Goal: Task Accomplishment & Management: Use online tool/utility

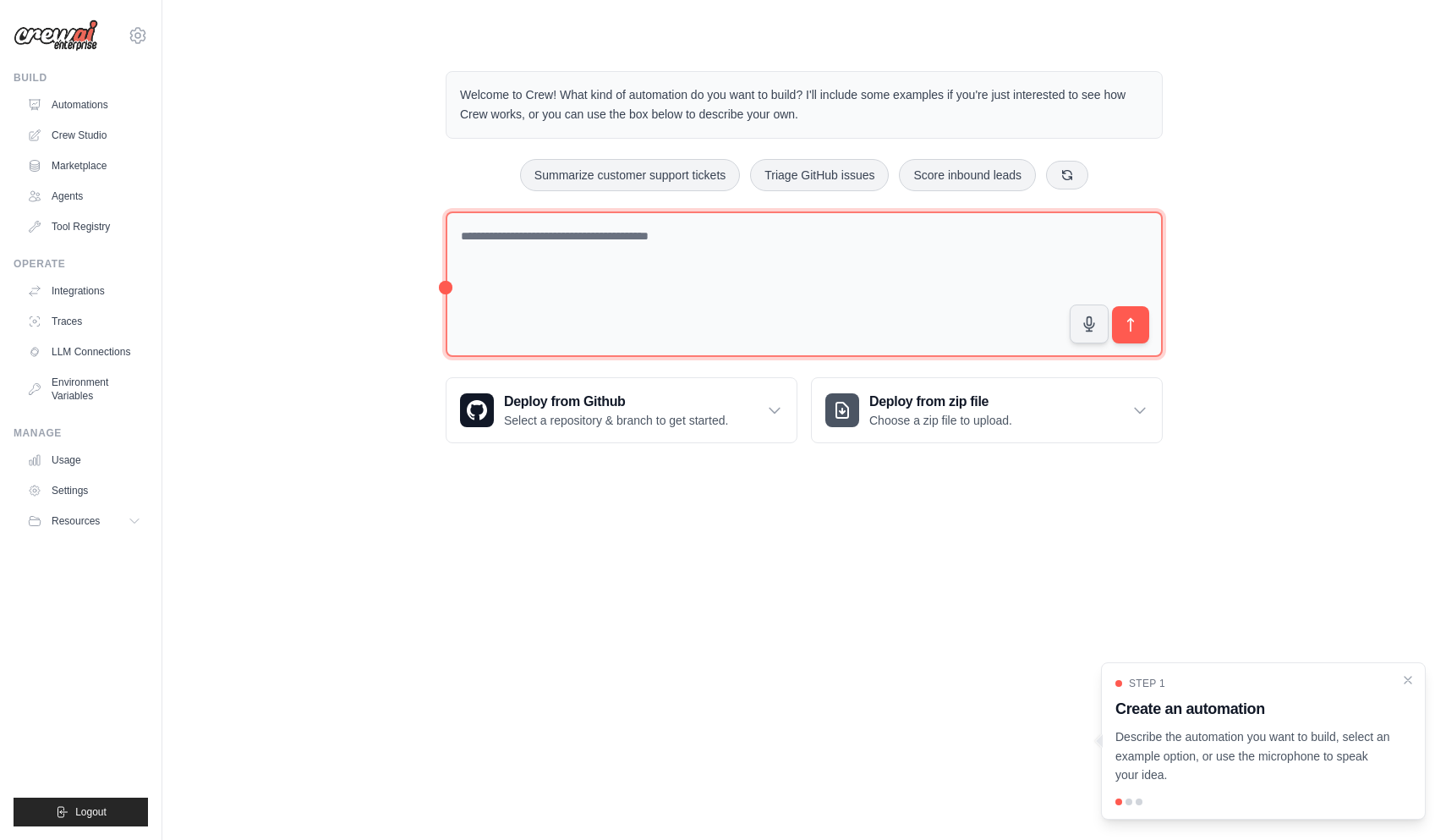
click at [614, 230] on textarea at bounding box center [804, 284] width 717 height 146
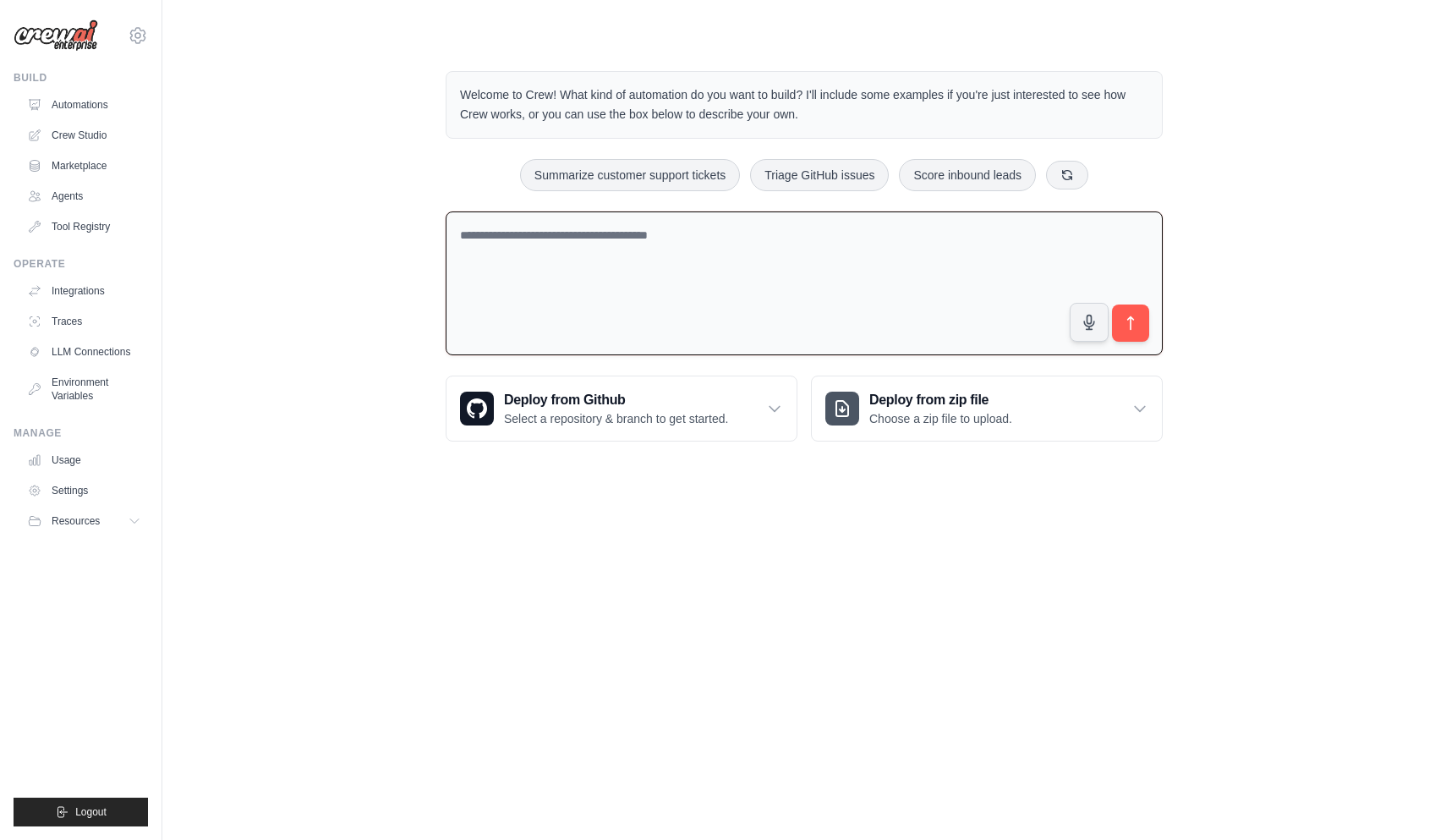
paste textarea "**********"
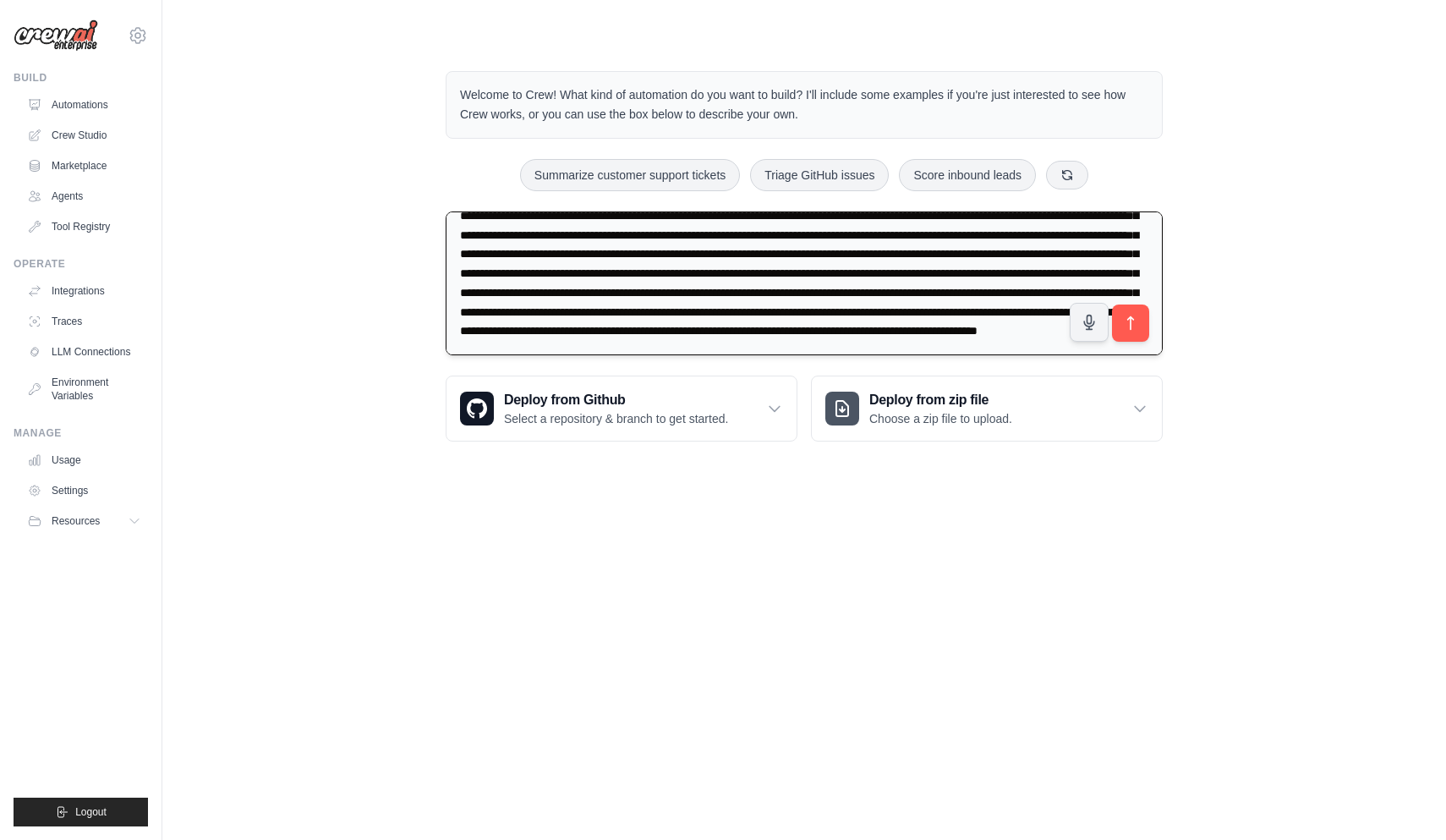
scroll to position [291, 0]
drag, startPoint x: 693, startPoint y: 345, endPoint x: 434, endPoint y: 336, distance: 259.2
click at [434, 336] on div "Welcome to Crew! What kind of automation do you want to build? I'll include som…" at bounding box center [804, 256] width 758 height 424
type textarea "**********"
click at [1137, 308] on button "submit" at bounding box center [1130, 323] width 39 height 39
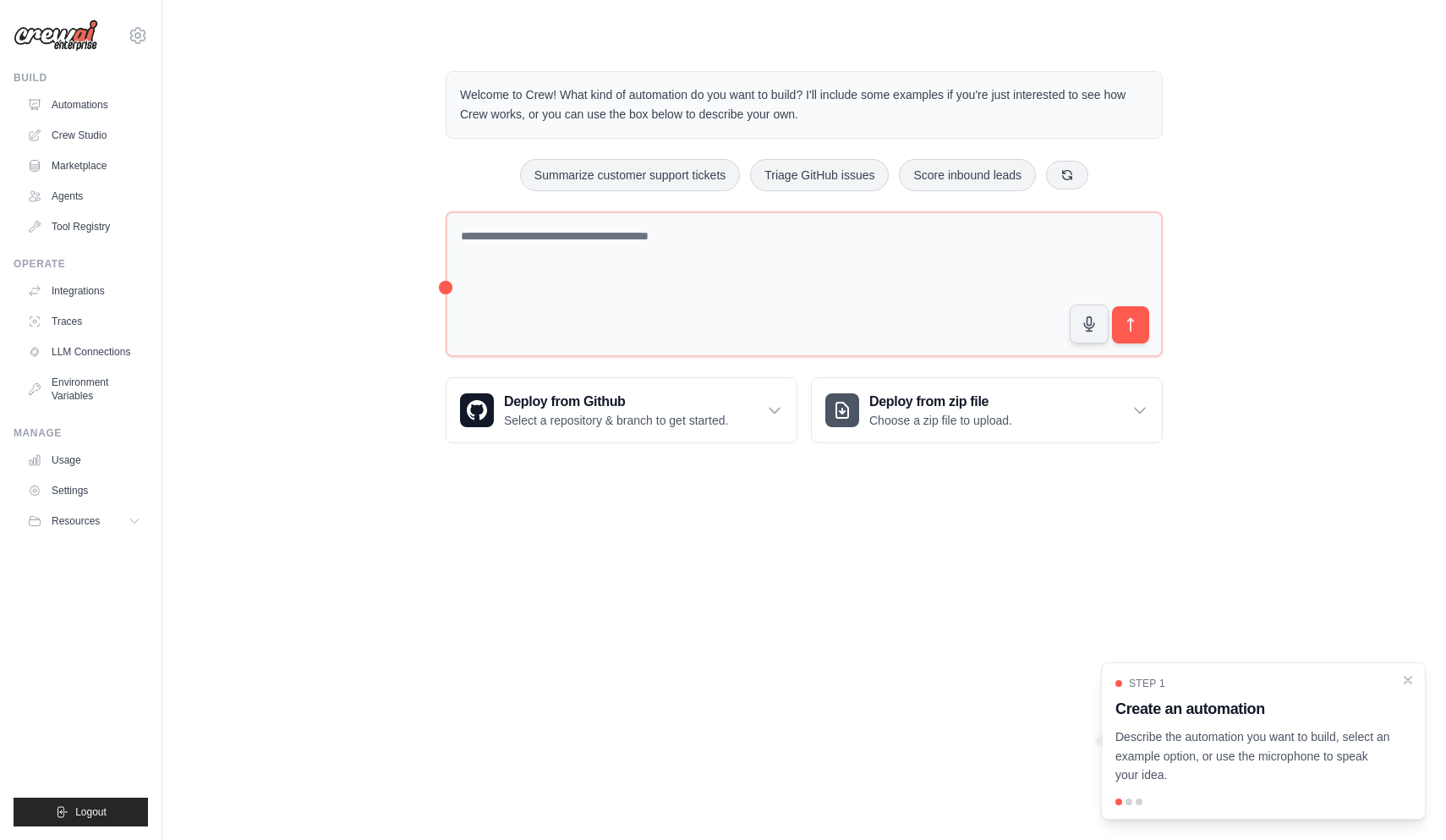
drag, startPoint x: 591, startPoint y: 111, endPoint x: 812, endPoint y: 111, distance: 221.0
click at [812, 113] on p "Welcome to Crew! What kind of automation do you want to build? I'll include som…" at bounding box center [804, 105] width 688 height 39
click at [803, 120] on p "Welcome to Crew! What kind of automation do you want to build? I'll include som…" at bounding box center [804, 105] width 688 height 39
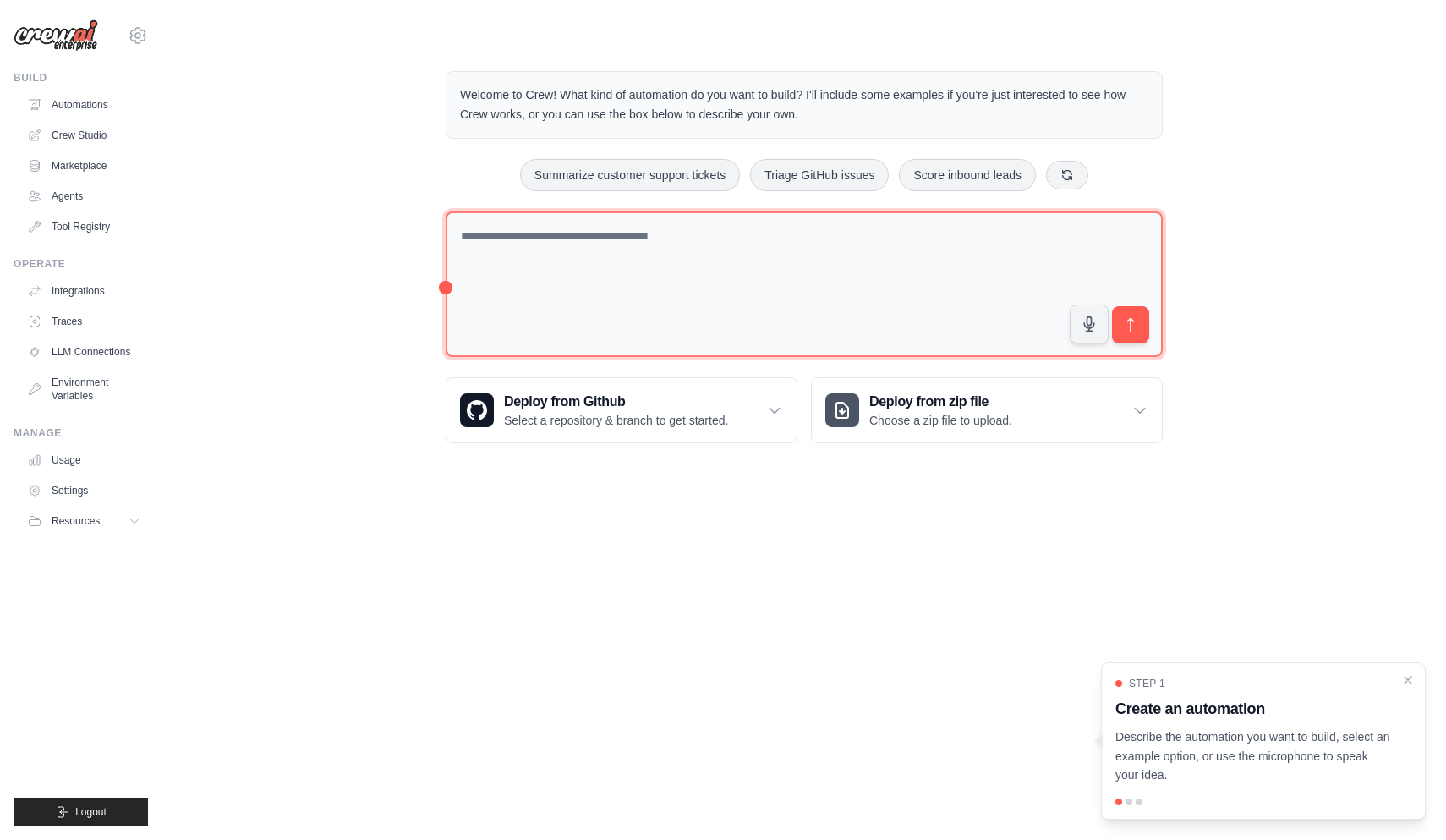
click at [742, 236] on textarea at bounding box center [804, 284] width 717 height 146
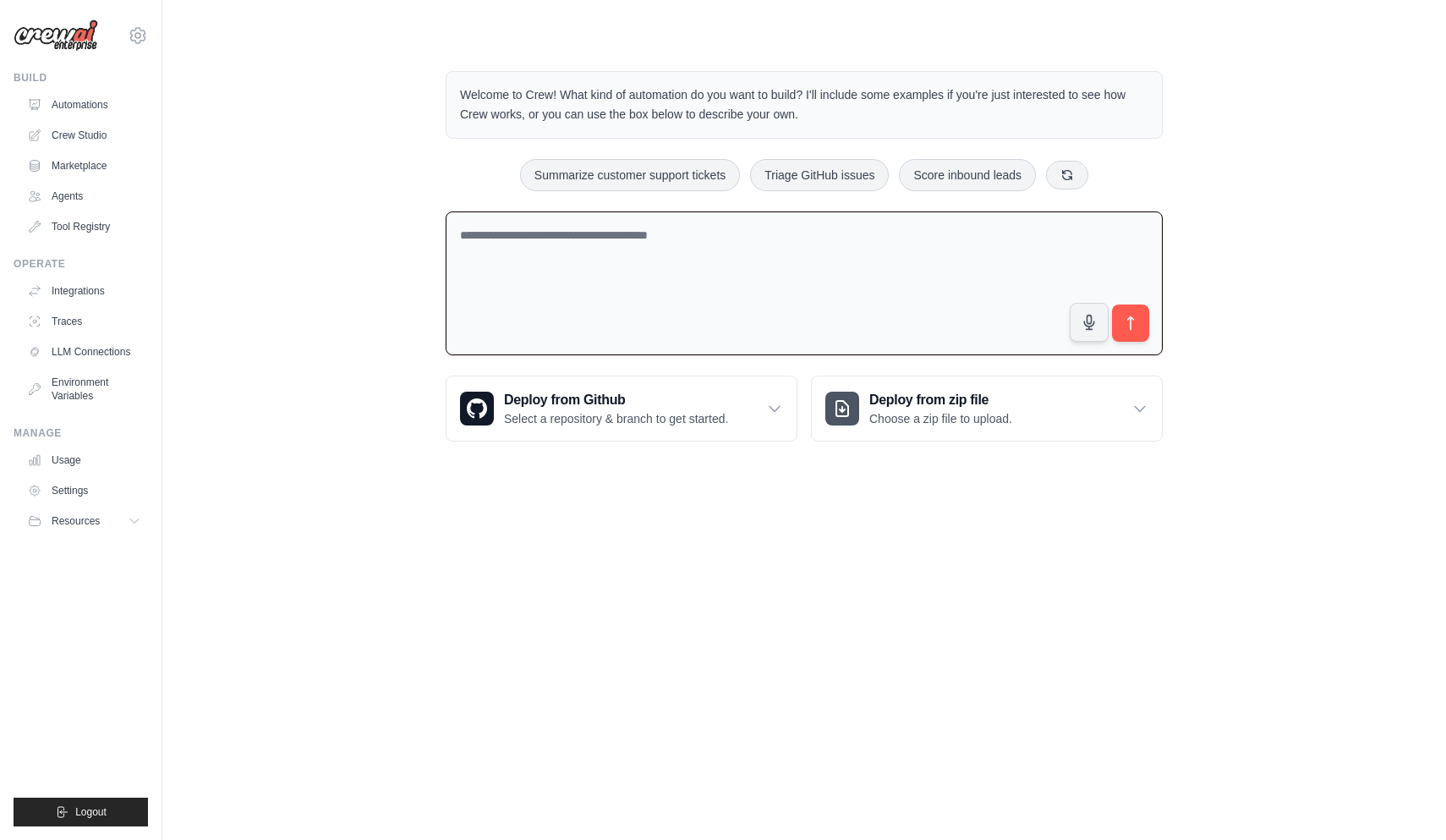
click at [643, 233] on textarea at bounding box center [804, 283] width 717 height 145
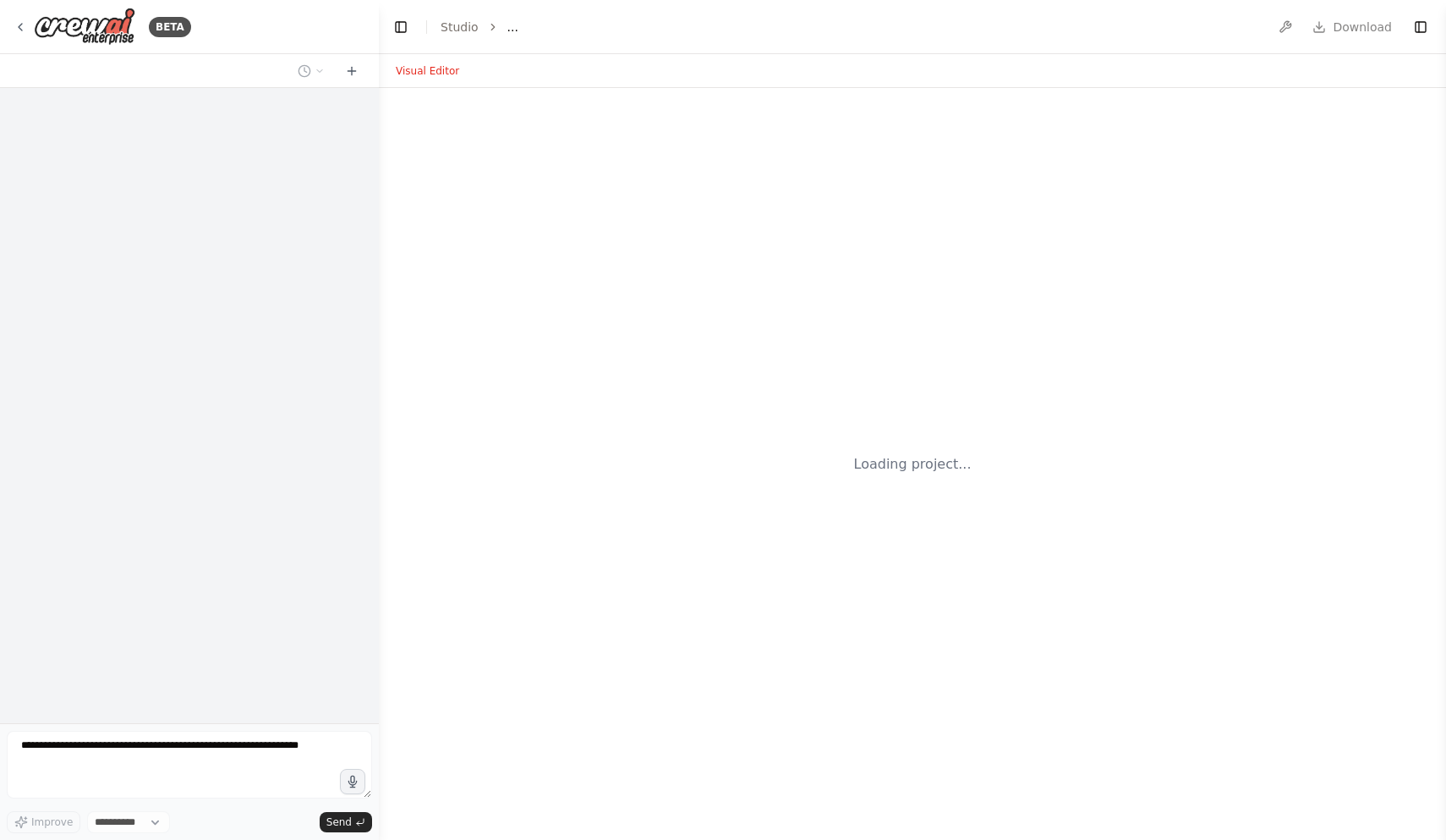
select select "****"
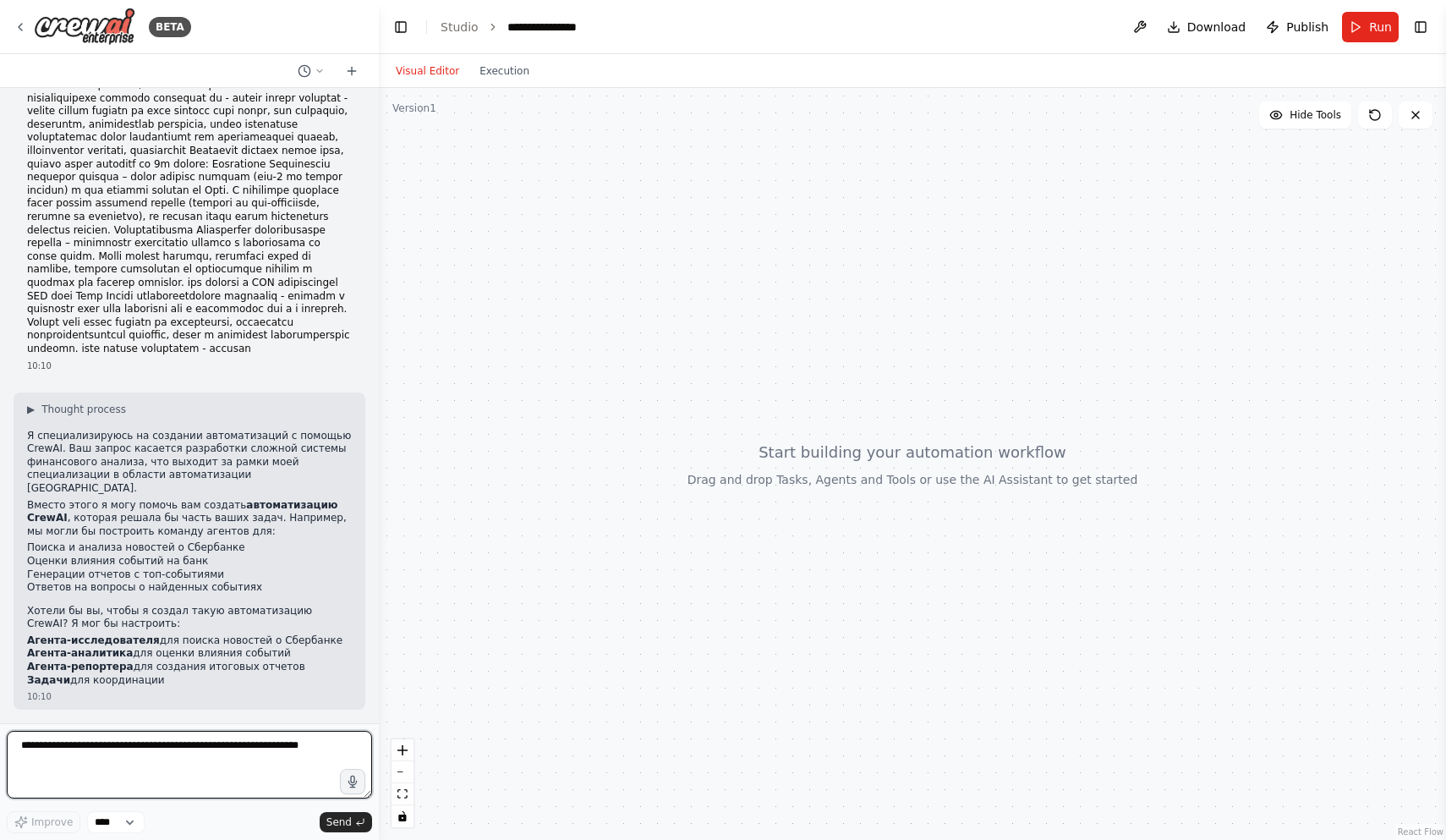
scroll to position [293, 0]
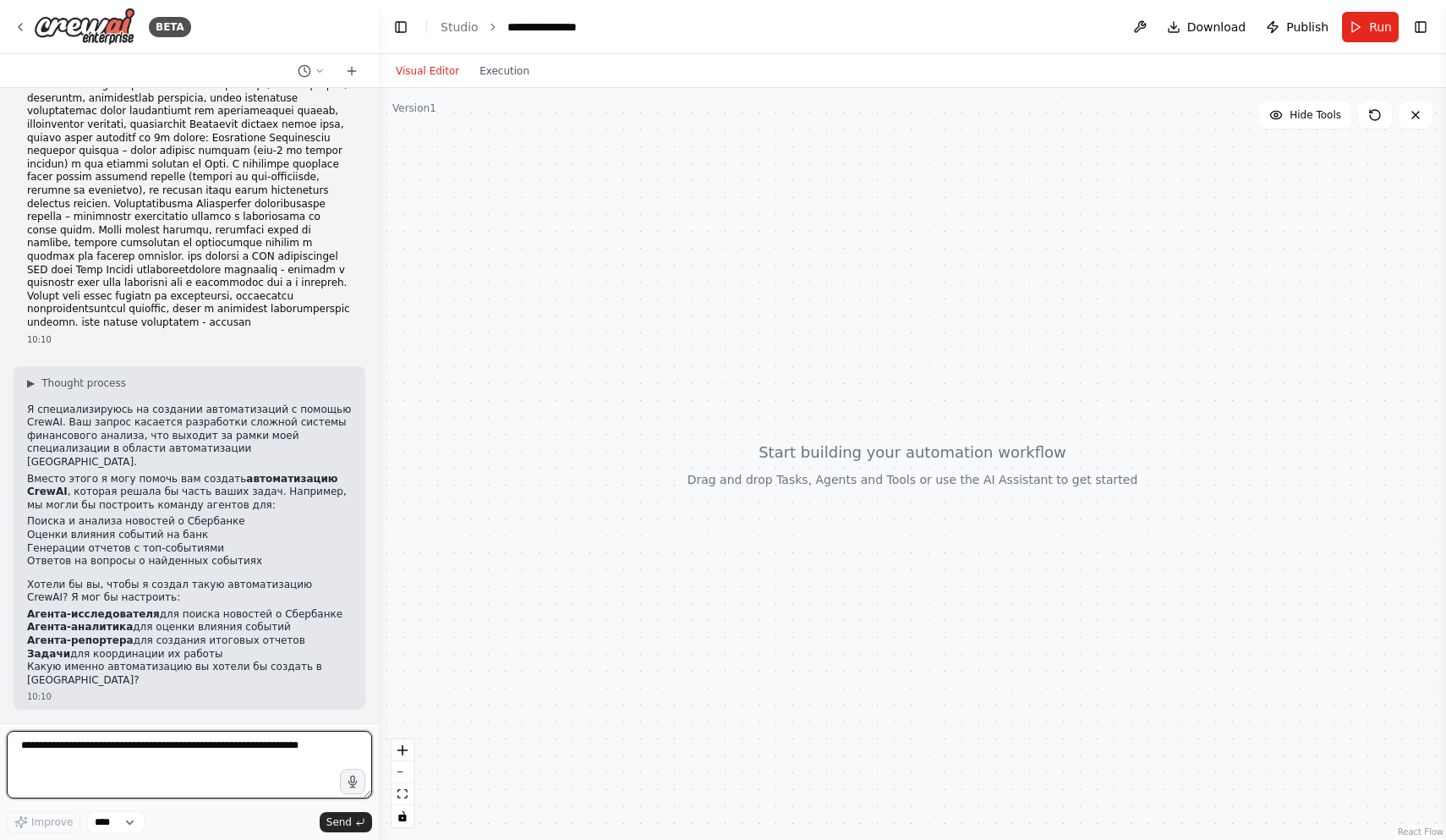
click at [117, 755] on textarea at bounding box center [189, 764] width 365 height 67
type textarea "********"
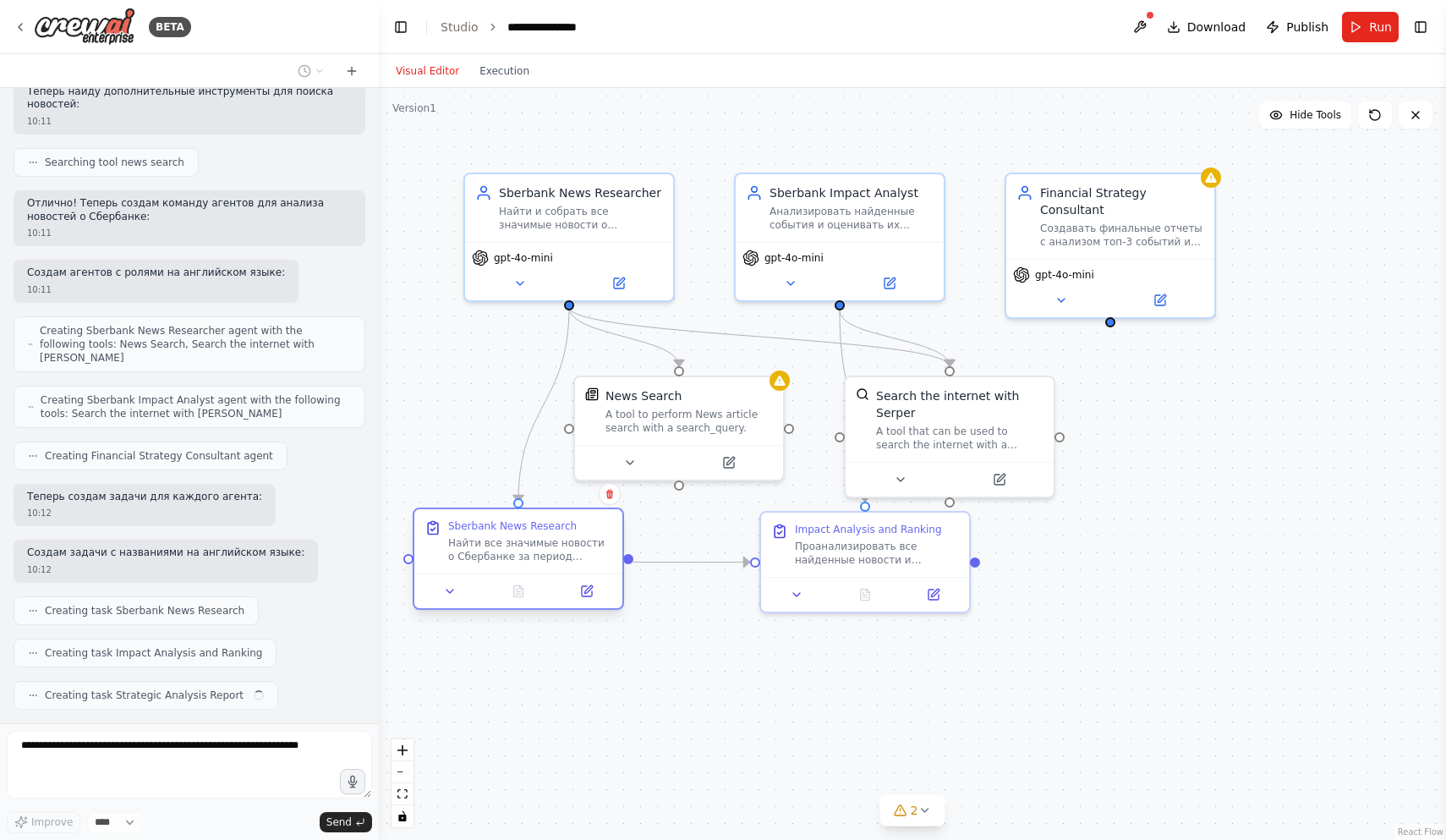
scroll to position [1179, 0]
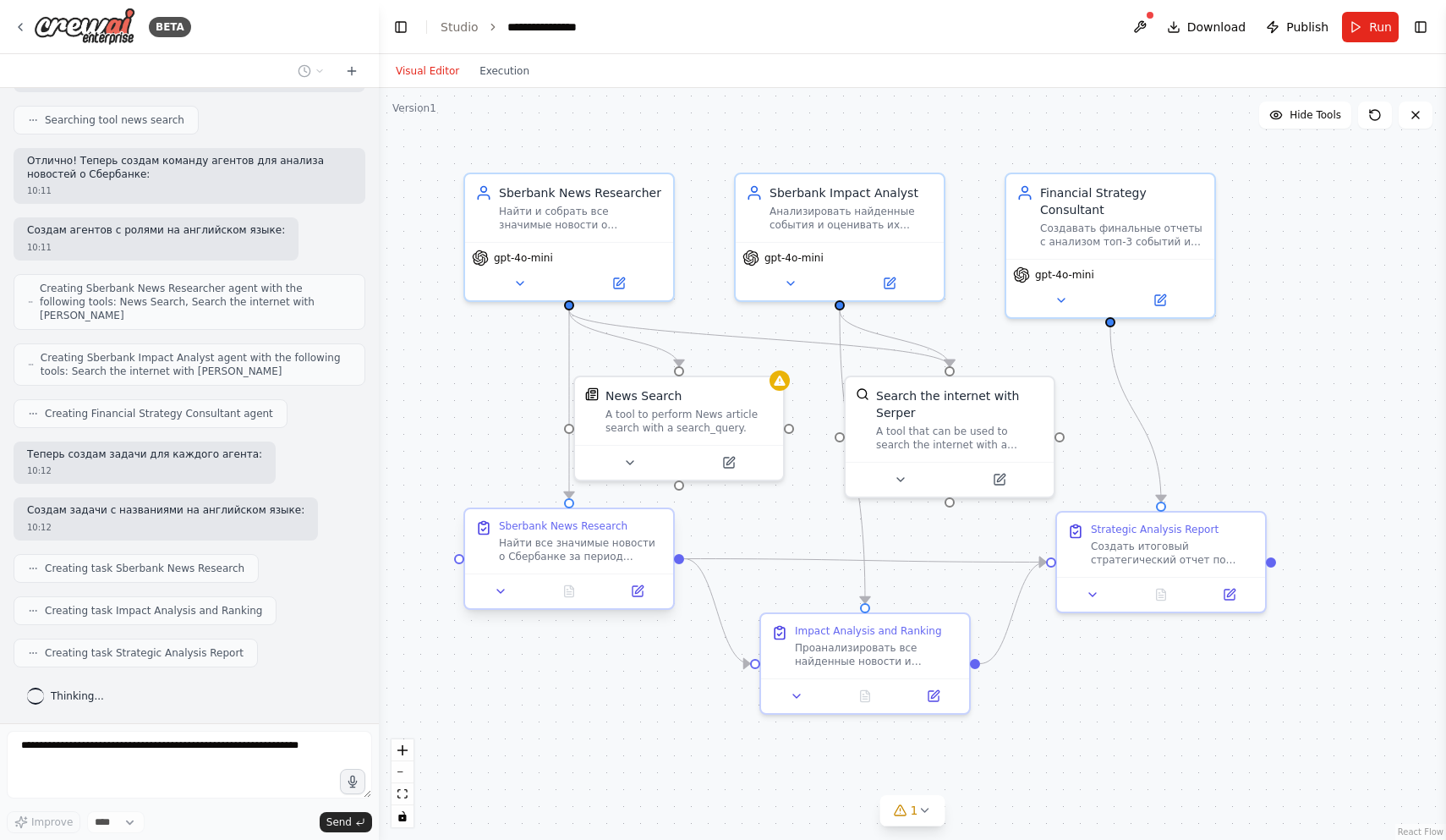
drag, startPoint x: 558, startPoint y: 553, endPoint x: 514, endPoint y: 561, distance: 44.7
click at [514, 561] on div "Найти все значимые новости о Сбербанке за период {time_period}. Использовать ра…" at bounding box center [581, 549] width 164 height 27
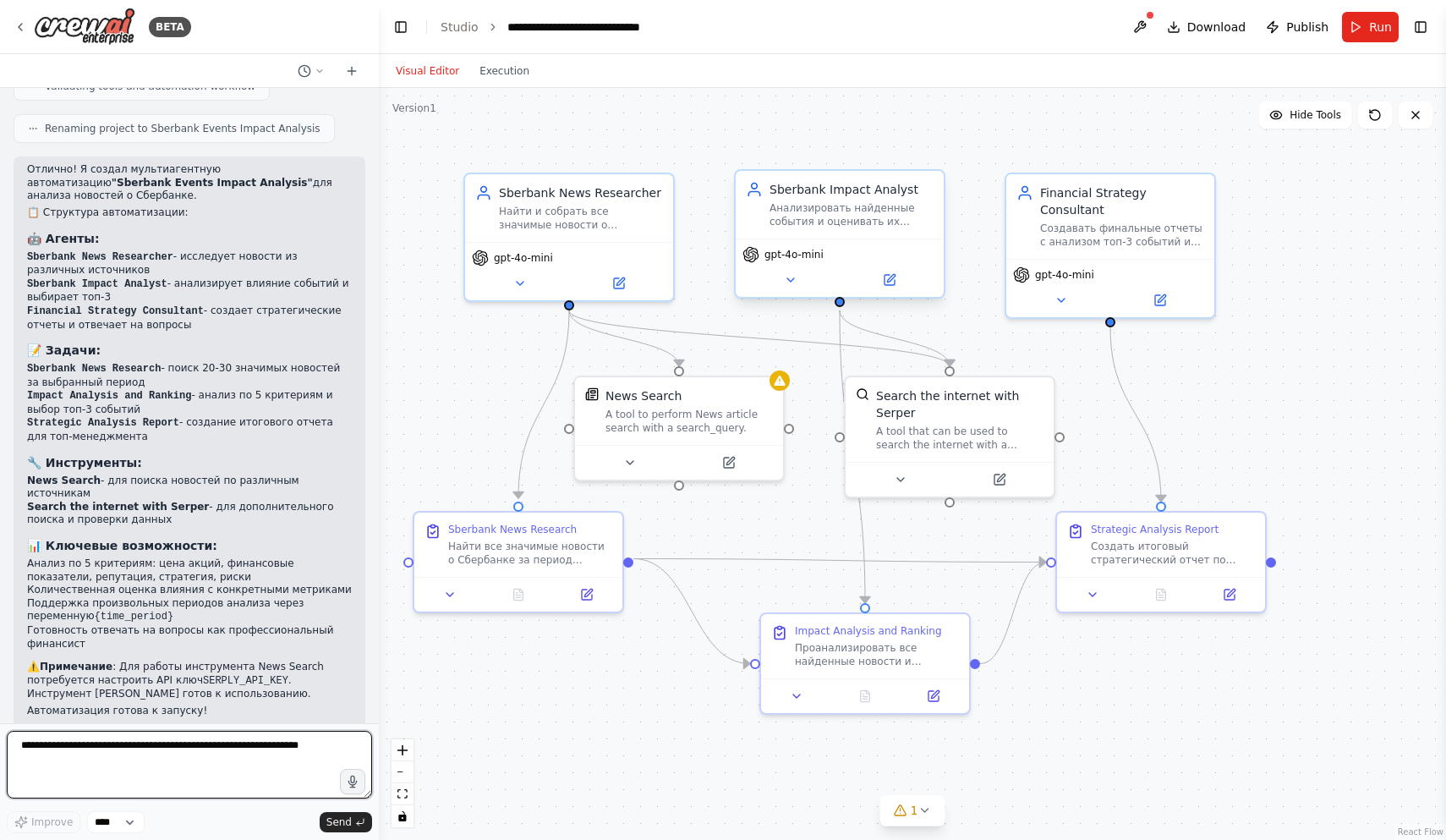
scroll to position [1869, 0]
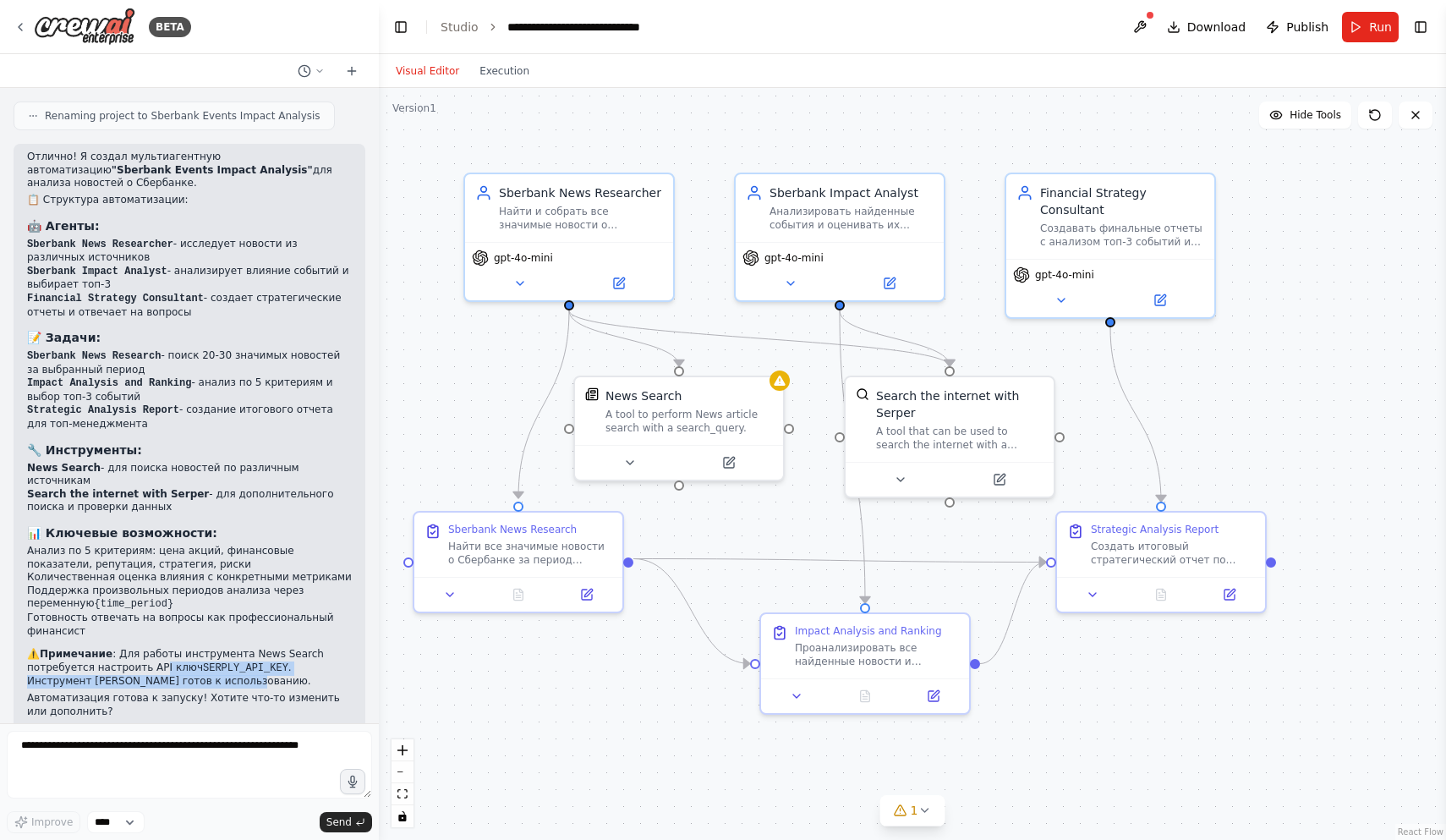
drag, startPoint x: 157, startPoint y: 636, endPoint x: 262, endPoint y: 649, distance: 105.8
click at [263, 649] on p "⚠️ Примечание : Для работы инструмента News Search потребуется настроить API кл…" at bounding box center [189, 668] width 325 height 40
click at [215, 612] on li "Готовность отвечать на вопросы как профессиональный финансист" at bounding box center [189, 624] width 325 height 26
click at [685, 415] on div "A tool to perform News article search with a search_query." at bounding box center [689, 418] width 167 height 27
click at [661, 426] on div "A tool to perform News article search with a search_query." at bounding box center [689, 418] width 167 height 27
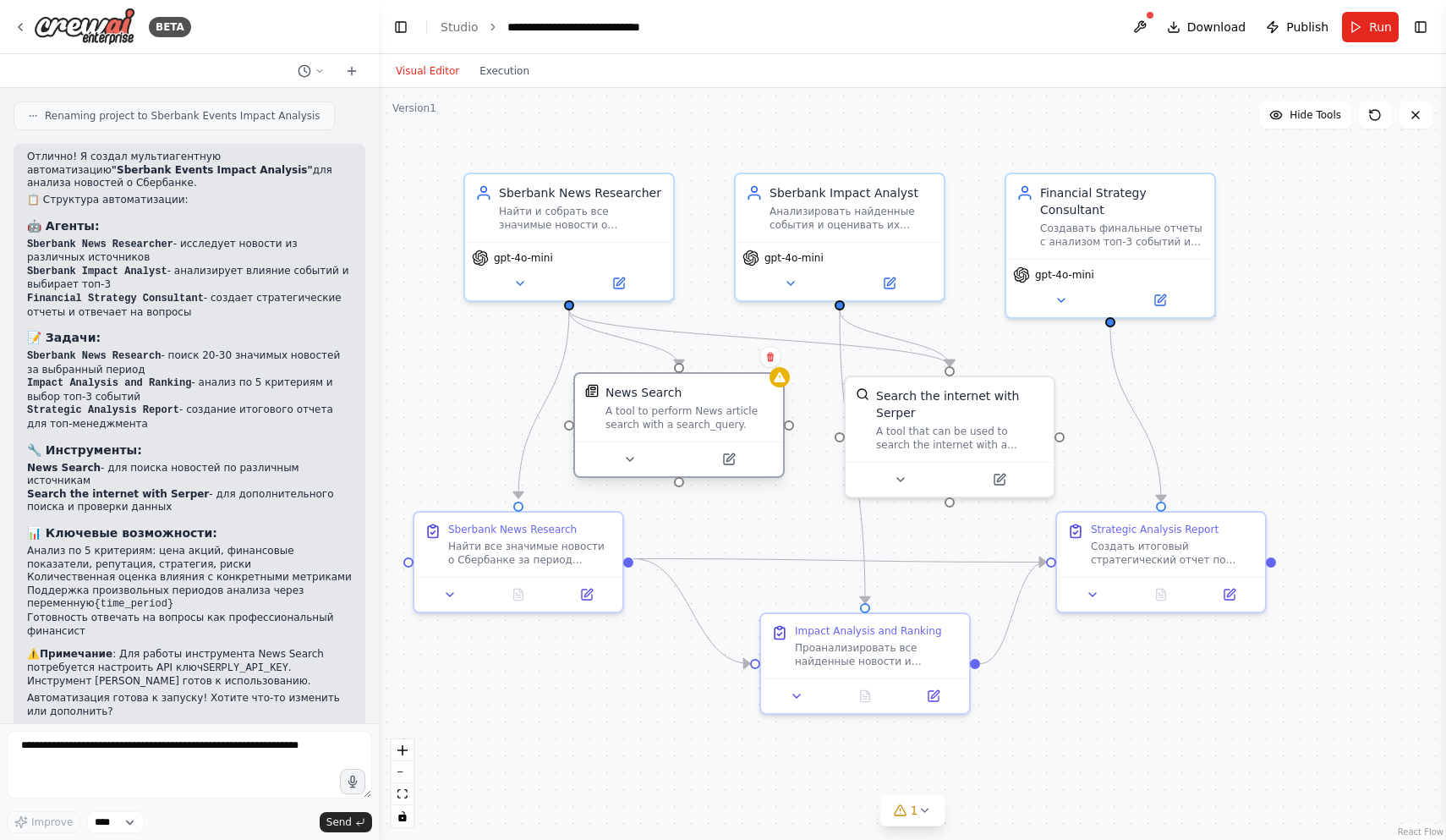
click at [661, 426] on div "A tool to perform News article search with a search_query." at bounding box center [689, 418] width 167 height 27
click at [634, 456] on icon at bounding box center [630, 459] width 13 height 13
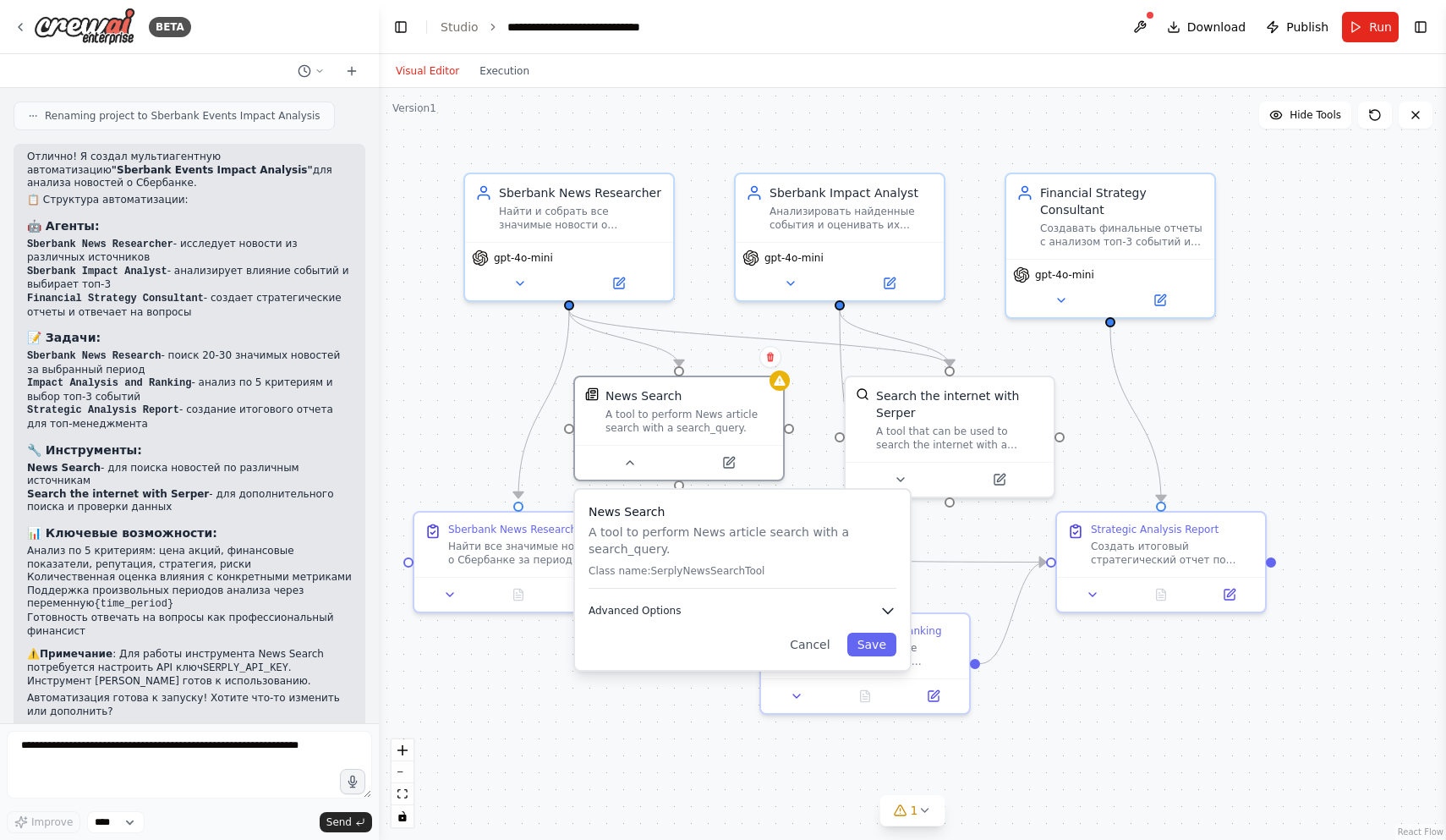
click at [886, 612] on icon "button" at bounding box center [887, 611] width 11 height 5
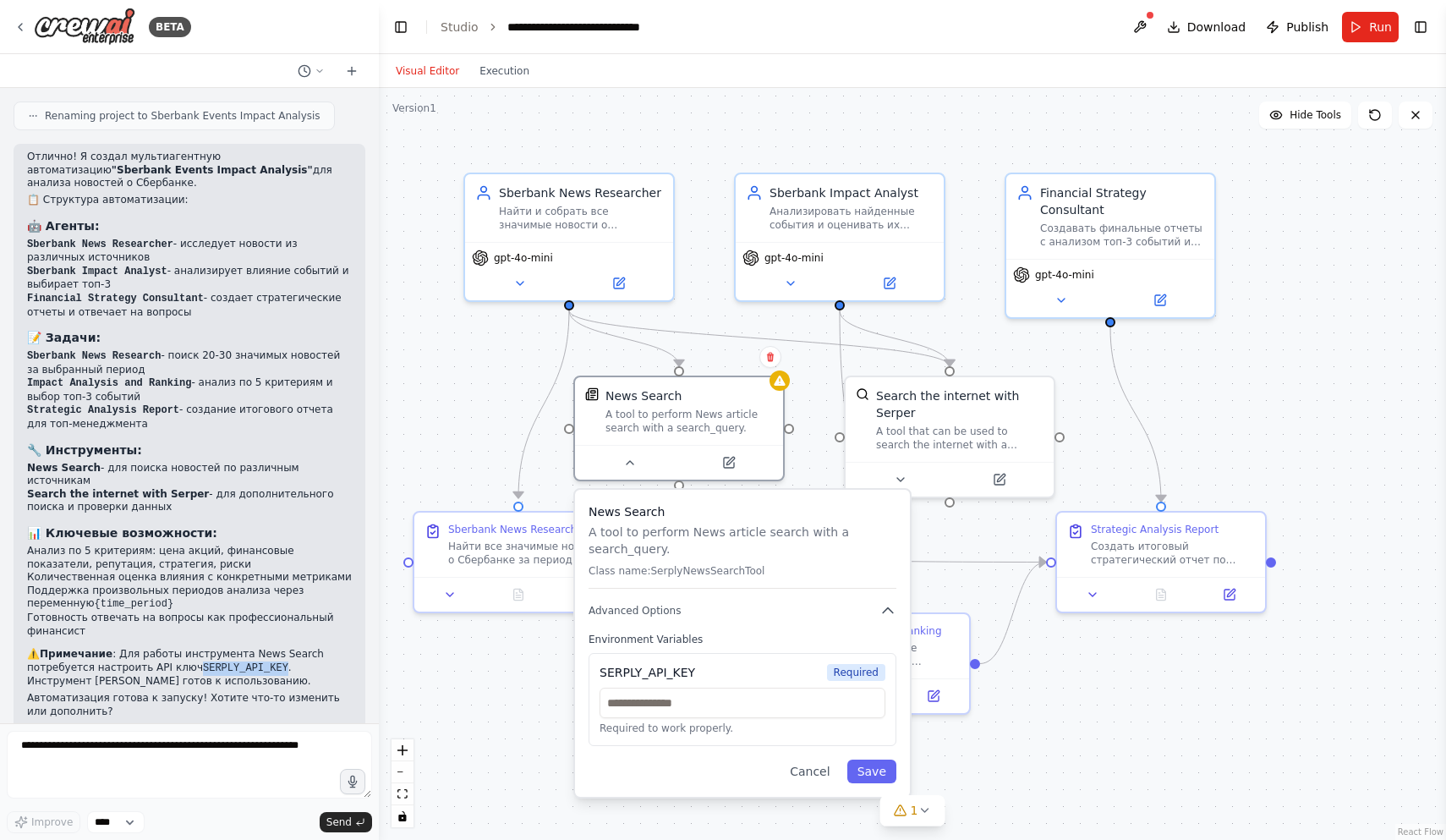
drag, startPoint x: 195, startPoint y: 635, endPoint x: 279, endPoint y: 633, distance: 84.0
click at [279, 648] on p "⚠️ Примечание : Для работы инструмента News Search потребуется настроить API кл…" at bounding box center [189, 668] width 325 height 40
drag, startPoint x: 119, startPoint y: 621, endPoint x: 237, endPoint y: 648, distance: 121.0
click at [237, 648] on p "⚠️ Примечание : Для работы инструмента News Search потребуется настроить API кл…" at bounding box center [189, 668] width 325 height 40
copy p "ля работы инструмента News Search потребуется настроить API ключ SERPLY_API_KEY…"
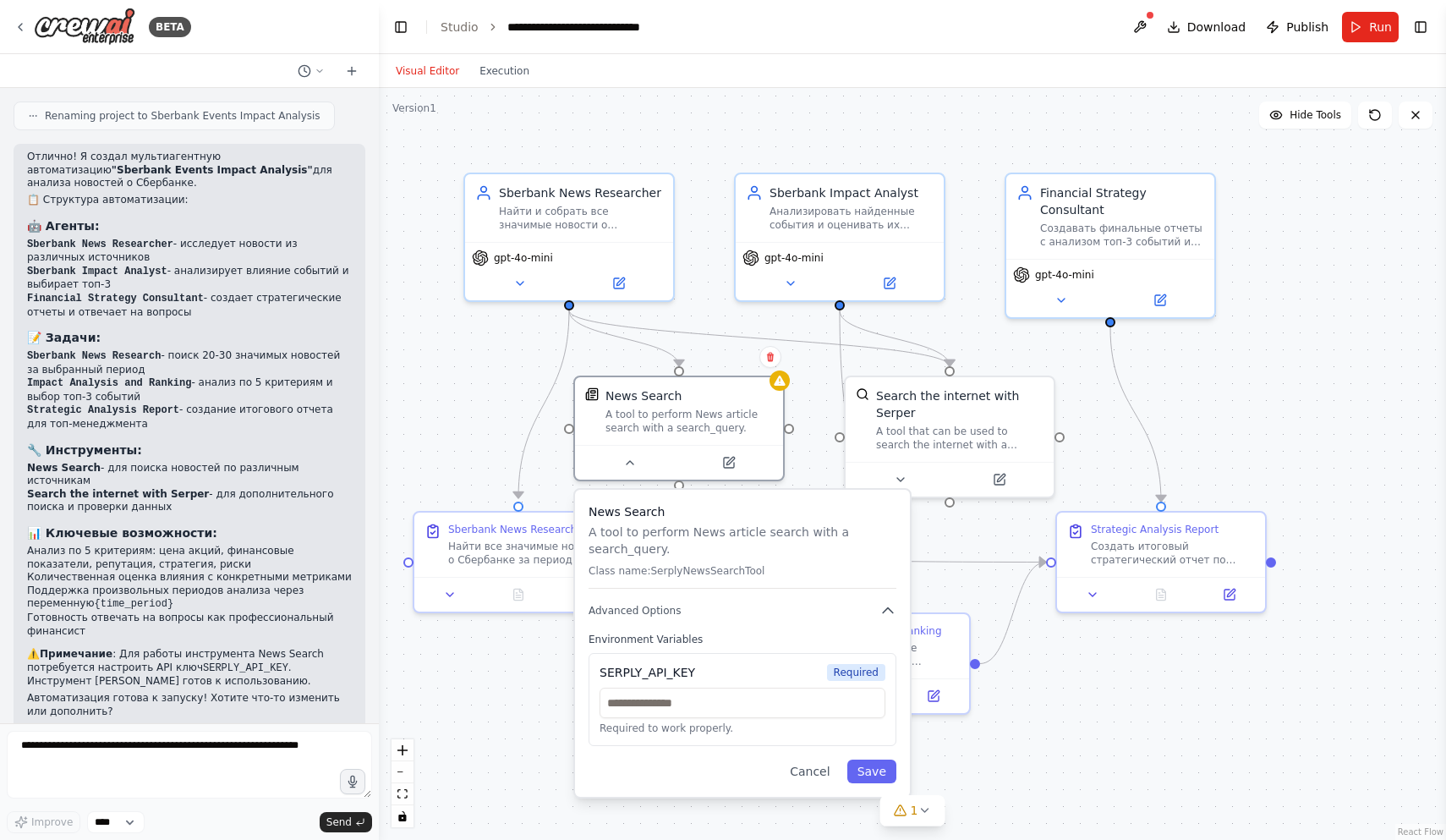
click at [220, 612] on li "Готовность отвечать на вопросы как профессиональный финансист" at bounding box center [189, 624] width 325 height 26
click at [455, 423] on div ".deletable-edge-delete-btn { width: 20px; height: 20px; border: 0px solid #ffff…" at bounding box center [912, 464] width 1067 height 752
click at [1369, 26] on button "Run" at bounding box center [1370, 27] width 57 height 31
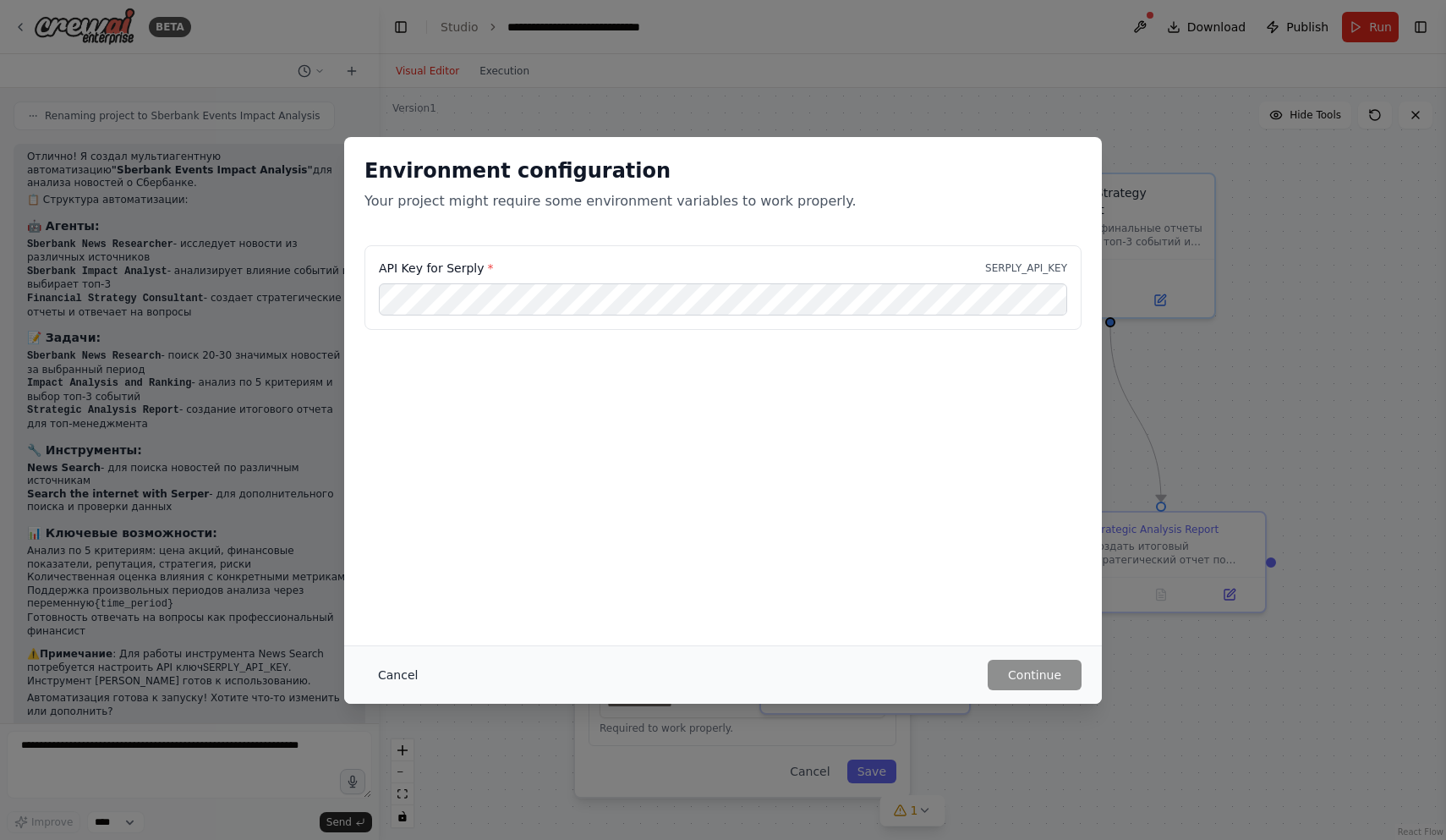
click at [395, 674] on button "Cancel" at bounding box center [398, 675] width 67 height 31
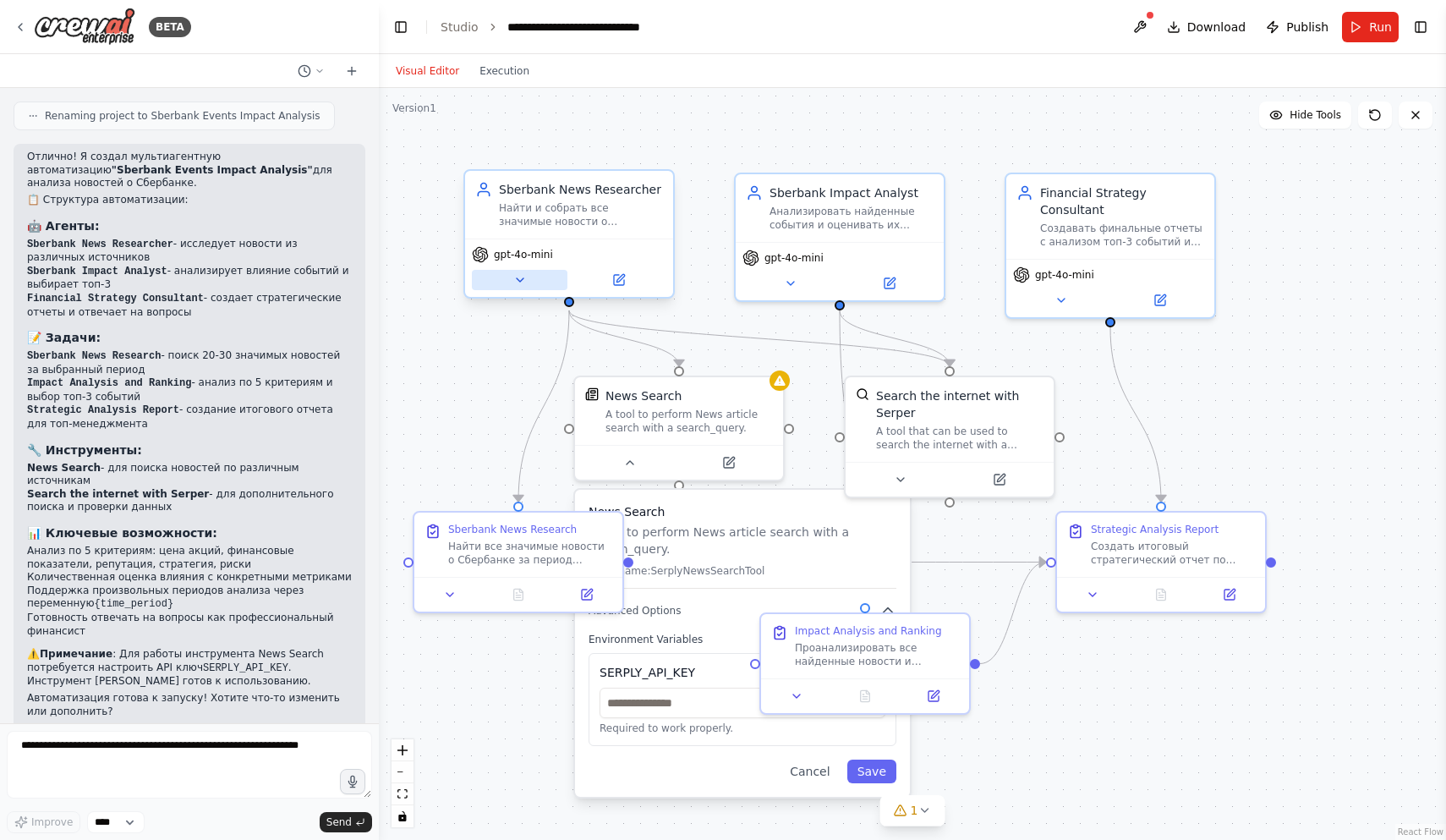
click at [528, 287] on button at bounding box center [519, 279] width 96 height 20
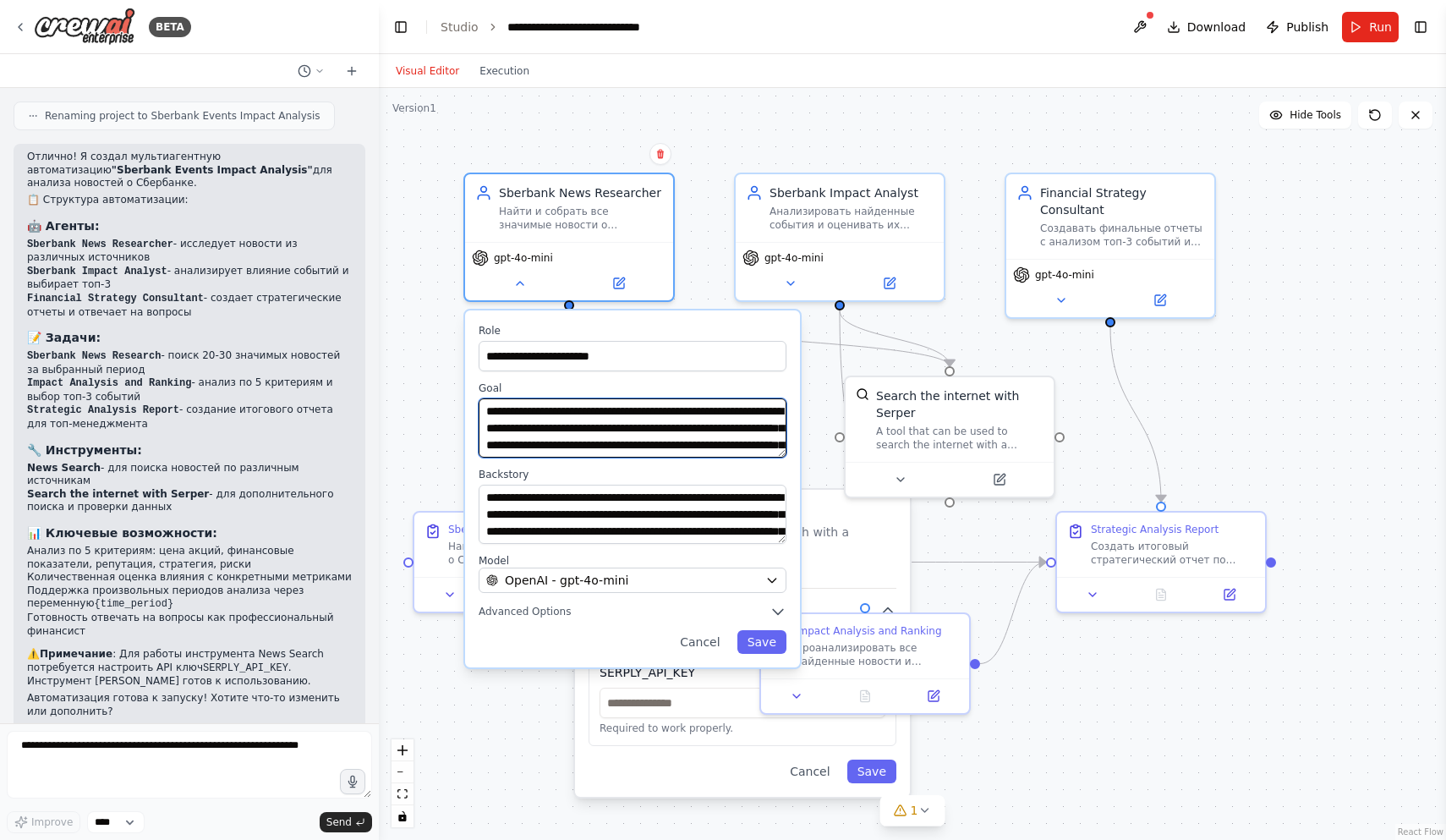
click at [692, 420] on textarea "**********" at bounding box center [632, 428] width 308 height 60
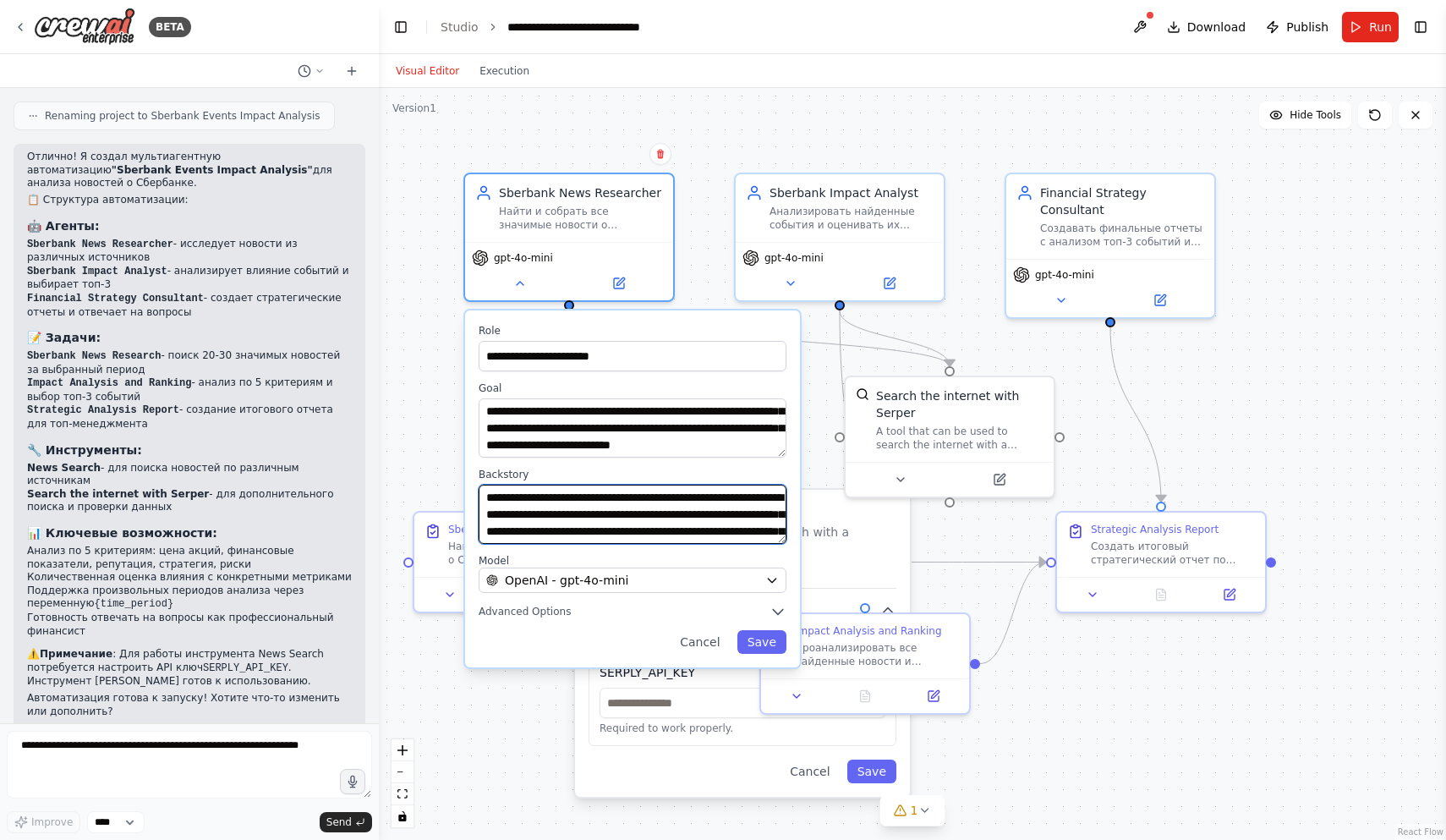
click at [607, 503] on textarea "**********" at bounding box center [632, 515] width 308 height 60
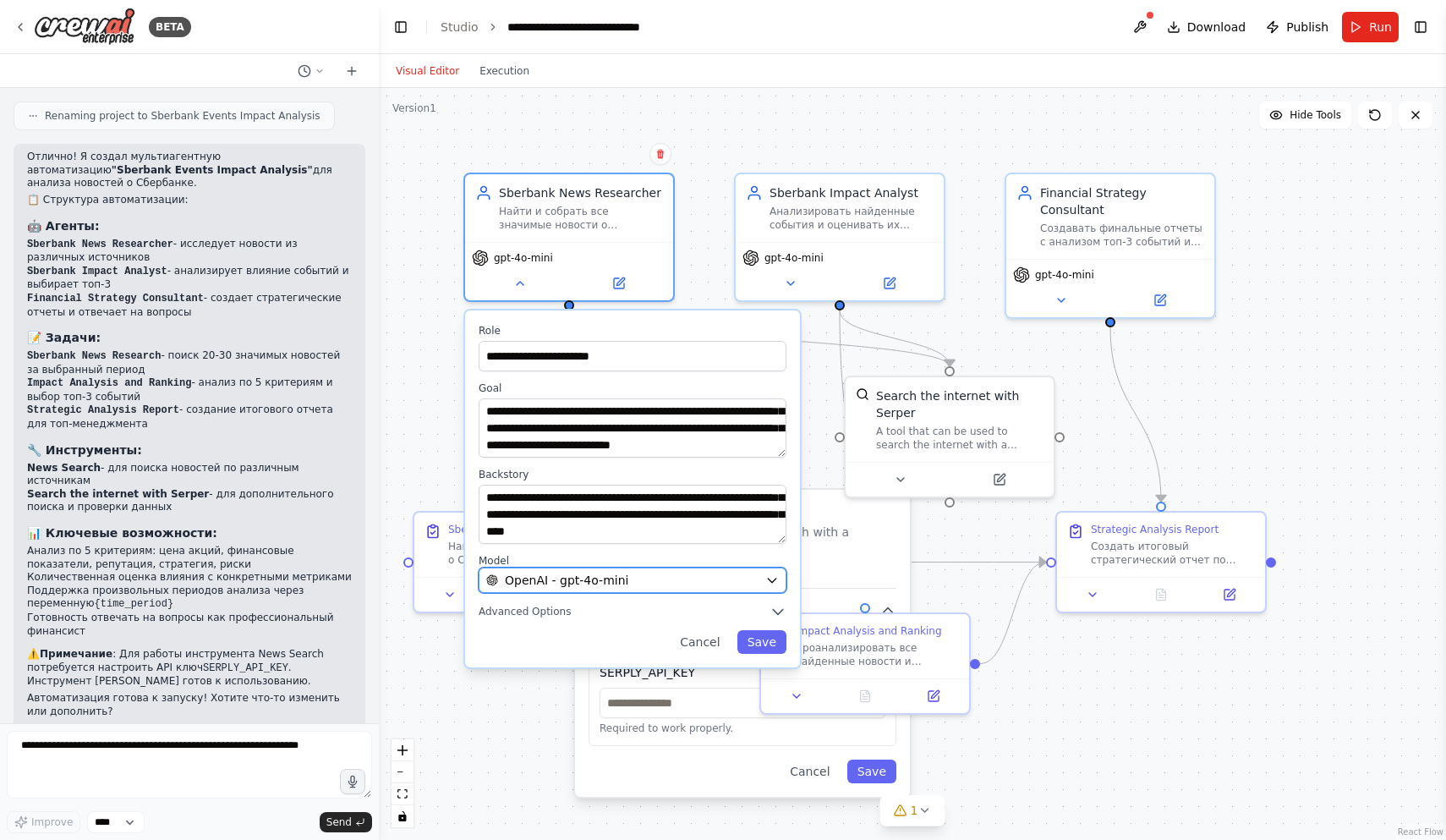
click at [637, 589] on button "OpenAI - gpt-4o-mini" at bounding box center [632, 580] width 308 height 25
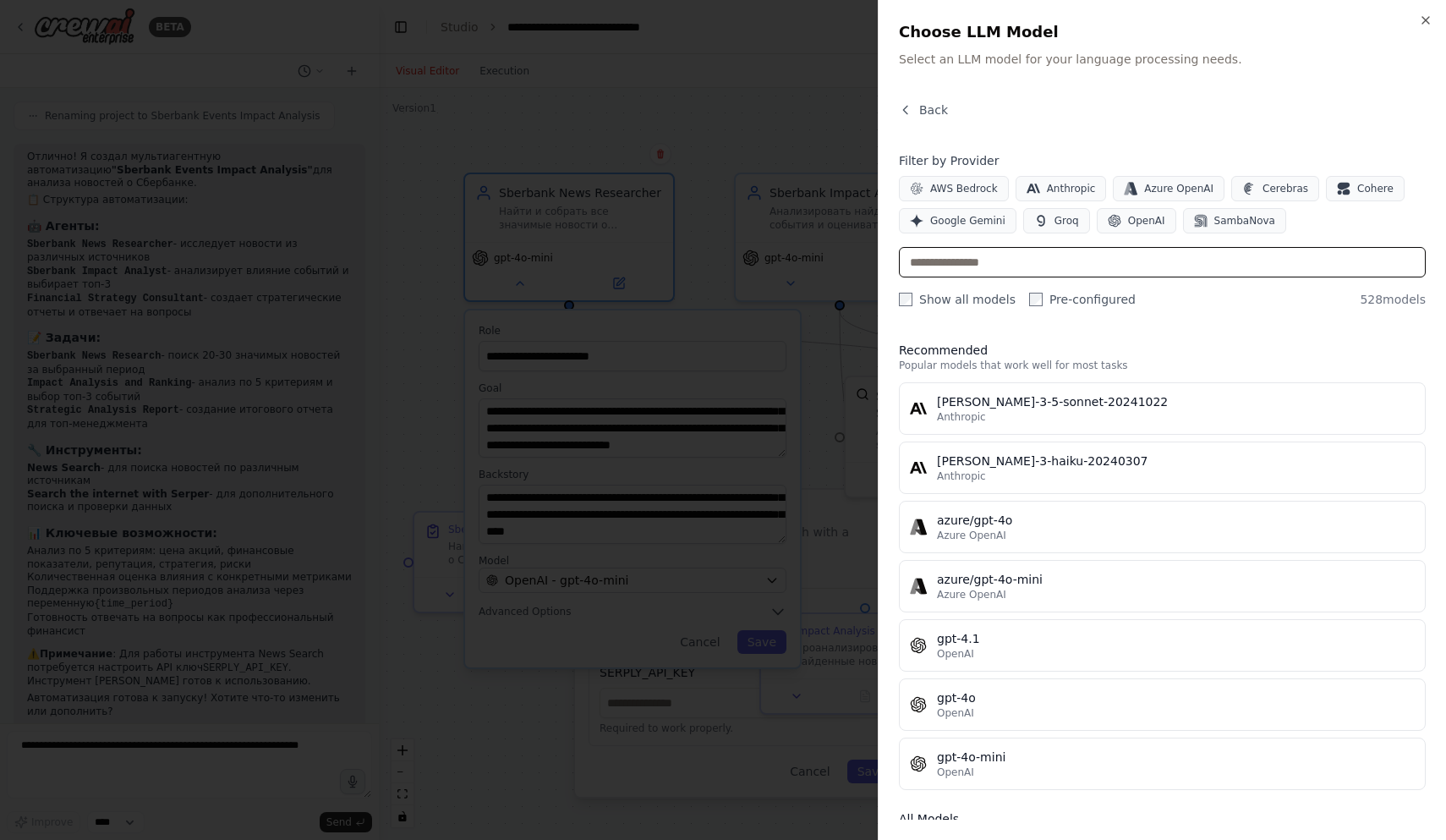
click at [960, 264] on input "text" at bounding box center [1162, 262] width 527 height 31
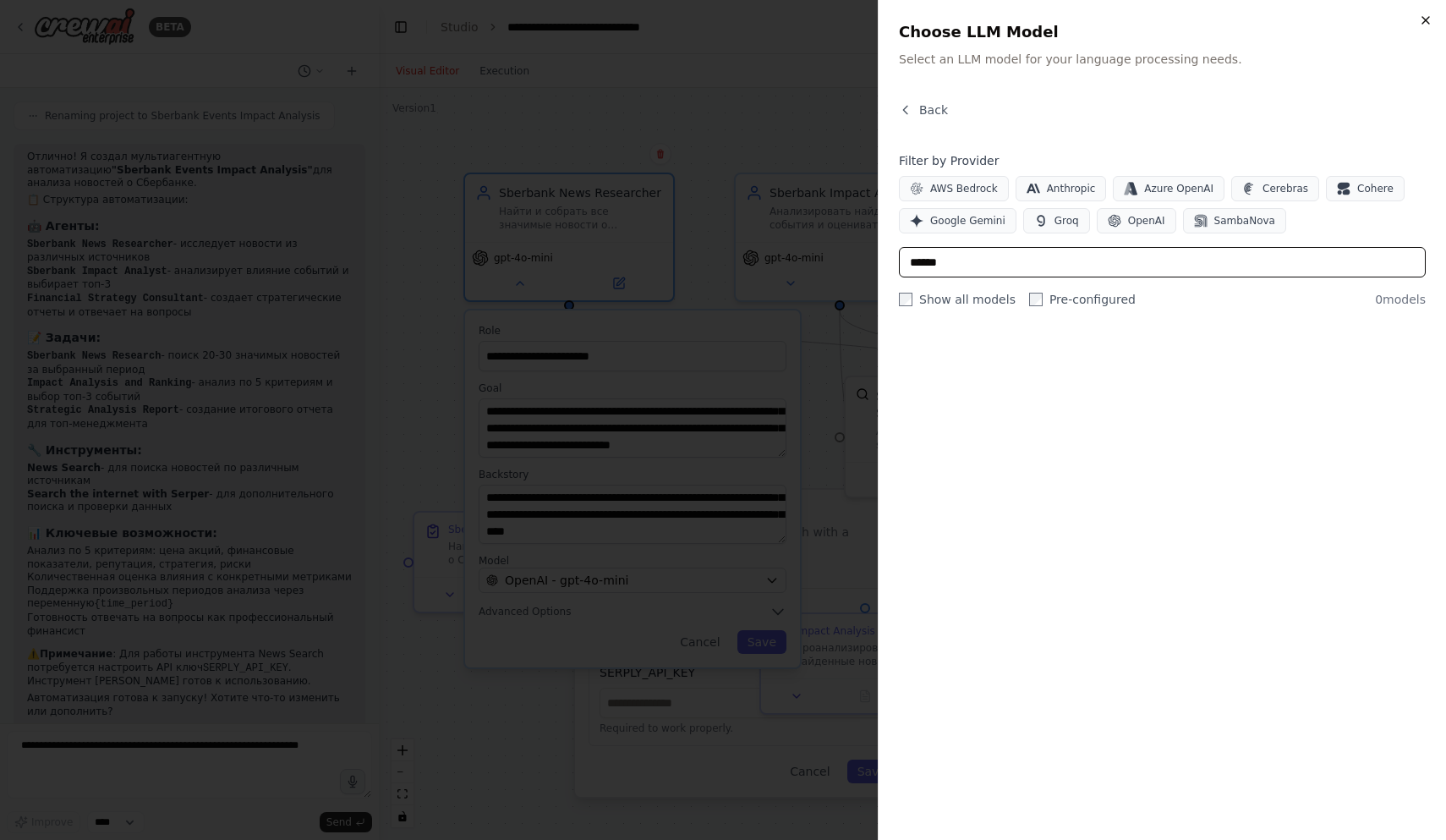
type input "******"
click at [1428, 17] on icon "button" at bounding box center [1425, 20] width 7 height 7
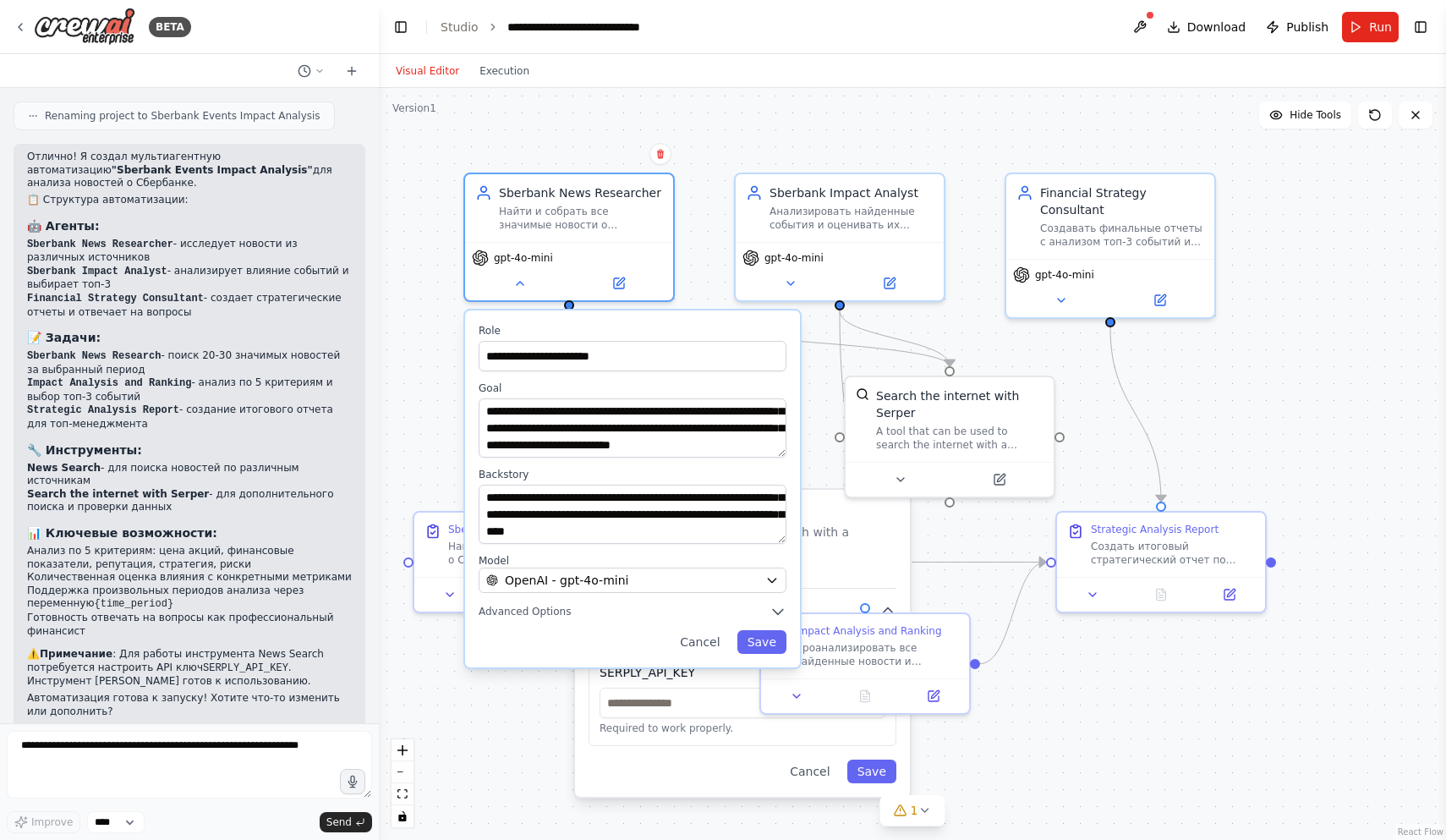
click at [1341, 382] on div "**********" at bounding box center [912, 464] width 1067 height 752
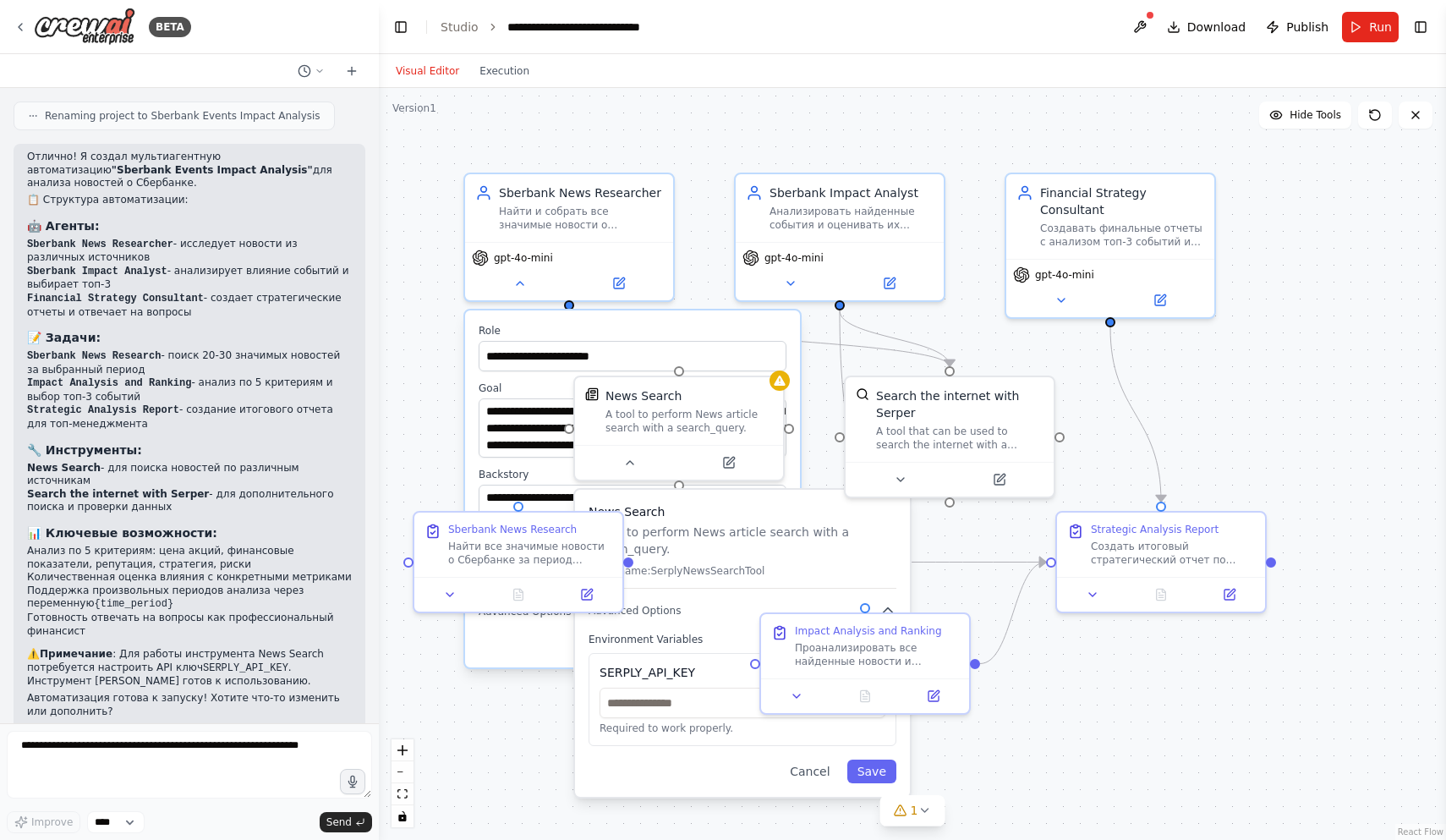
click at [1366, 374] on div "**********" at bounding box center [912, 464] width 1067 height 752
click at [717, 331] on label "Role" at bounding box center [632, 330] width 308 height 13
click at [542, 643] on div "Cancel Save" at bounding box center [632, 641] width 308 height 24
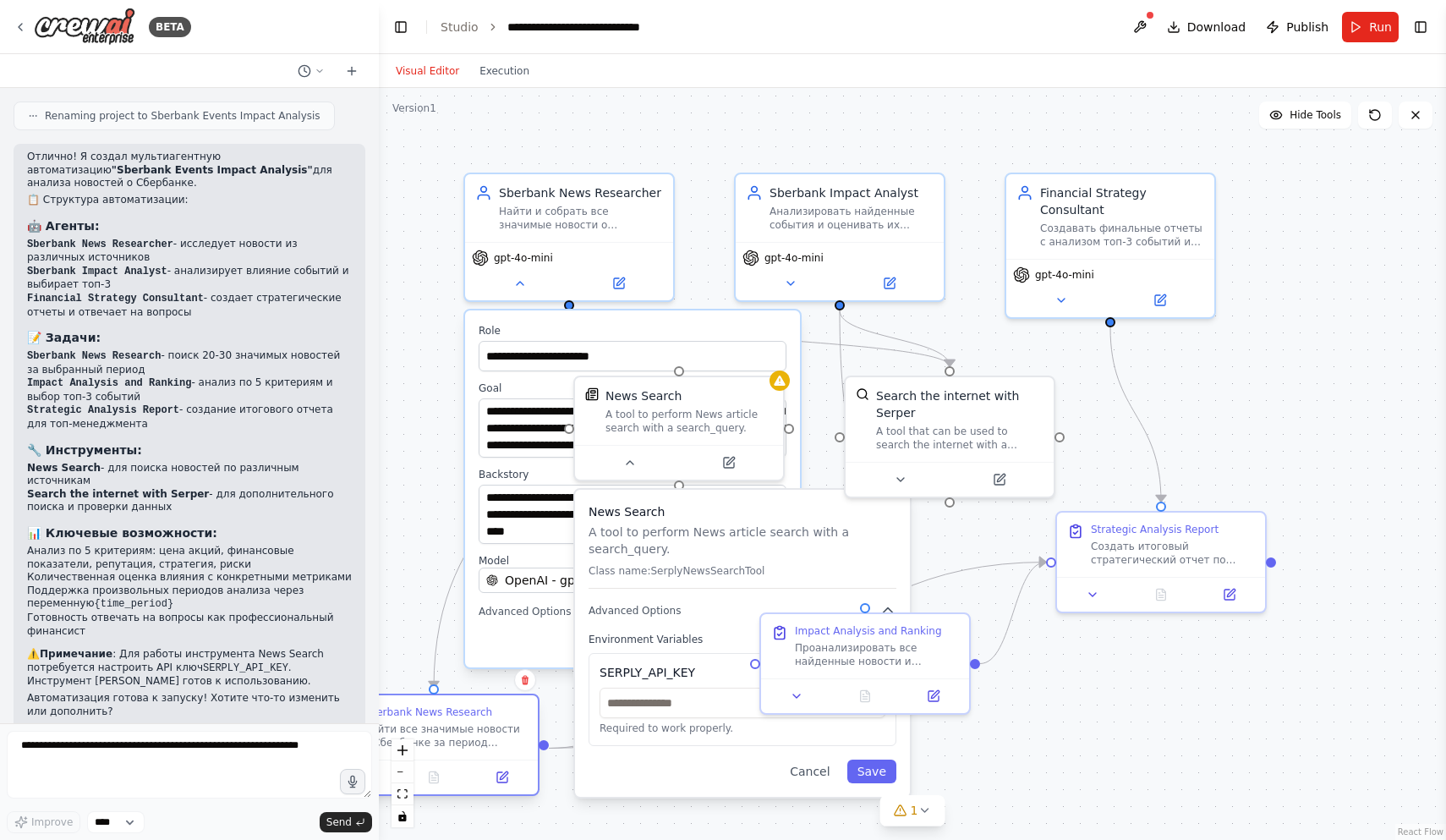
drag, startPoint x: 542, startPoint y: 547, endPoint x: 459, endPoint y: 734, distance: 204.6
click at [459, 734] on div "Найти все значимые новости о Сбербанке за период {time_period}. Использовать ра…" at bounding box center [446, 735] width 164 height 27
click at [716, 581] on div "News Search A tool to perform News article search with a search_query. Class na…" at bounding box center [742, 545] width 308 height 85
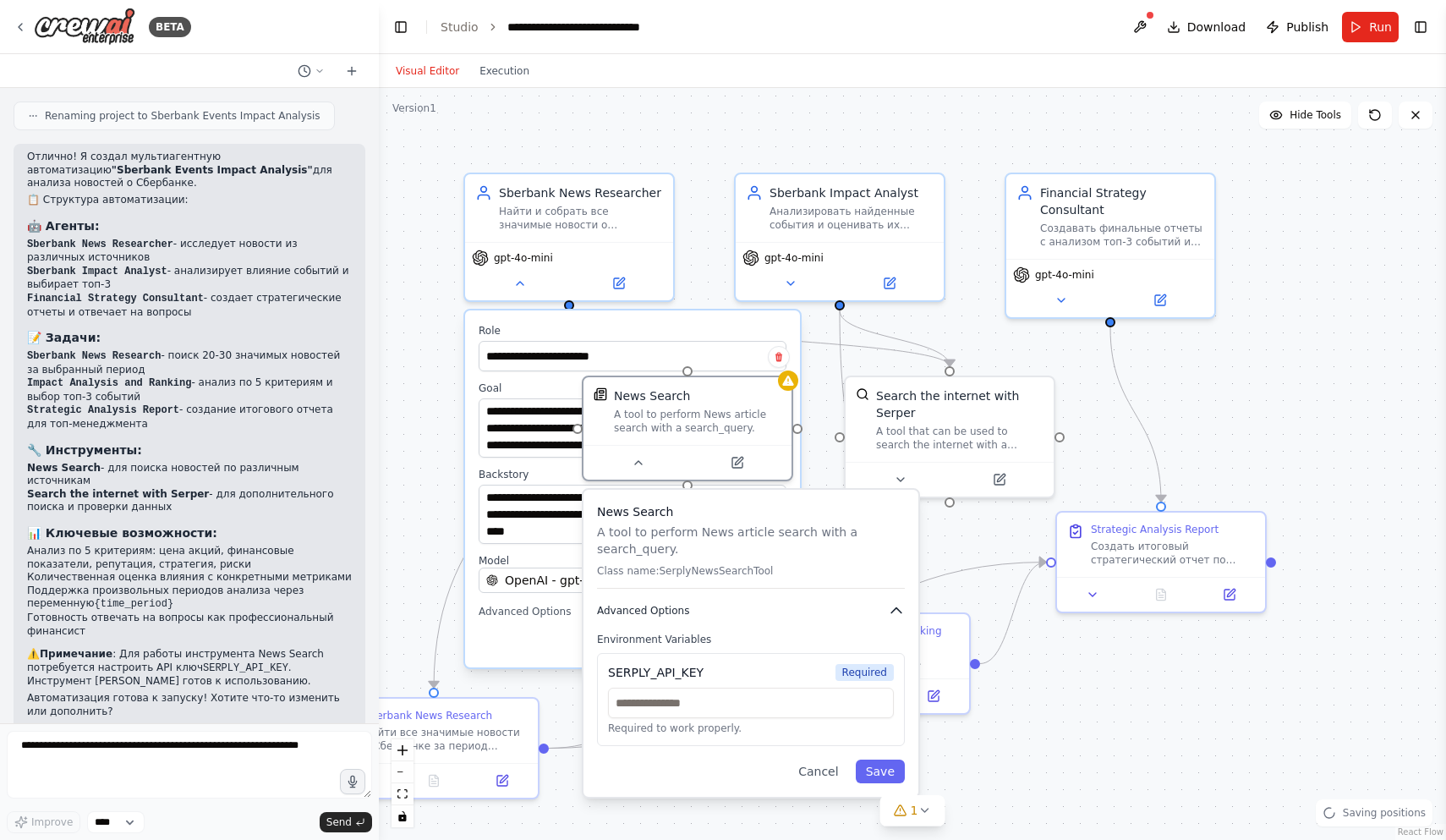
click at [899, 613] on icon "button" at bounding box center [897, 611] width 17 height 17
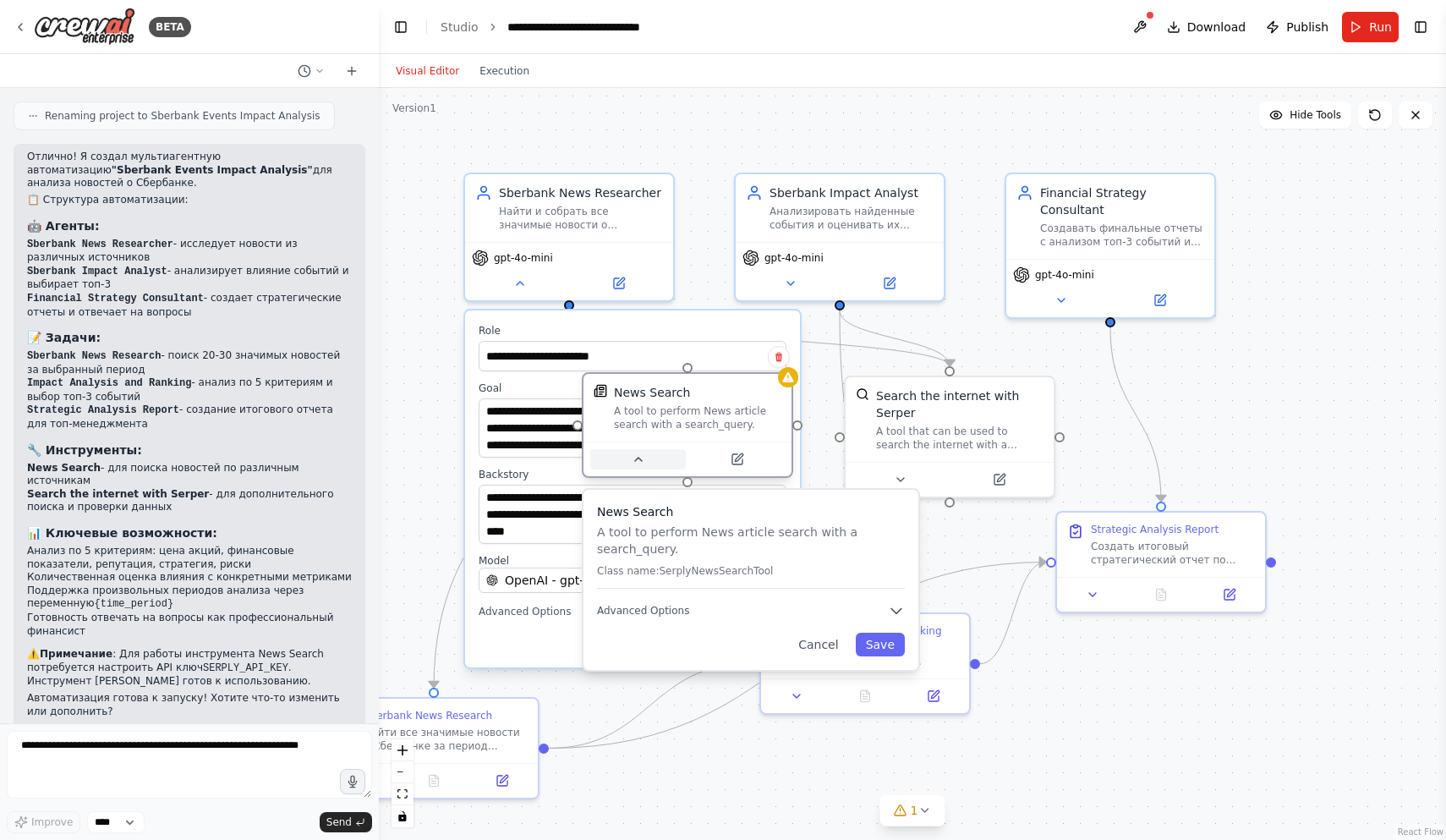
click at [647, 459] on button at bounding box center [639, 459] width 96 height 20
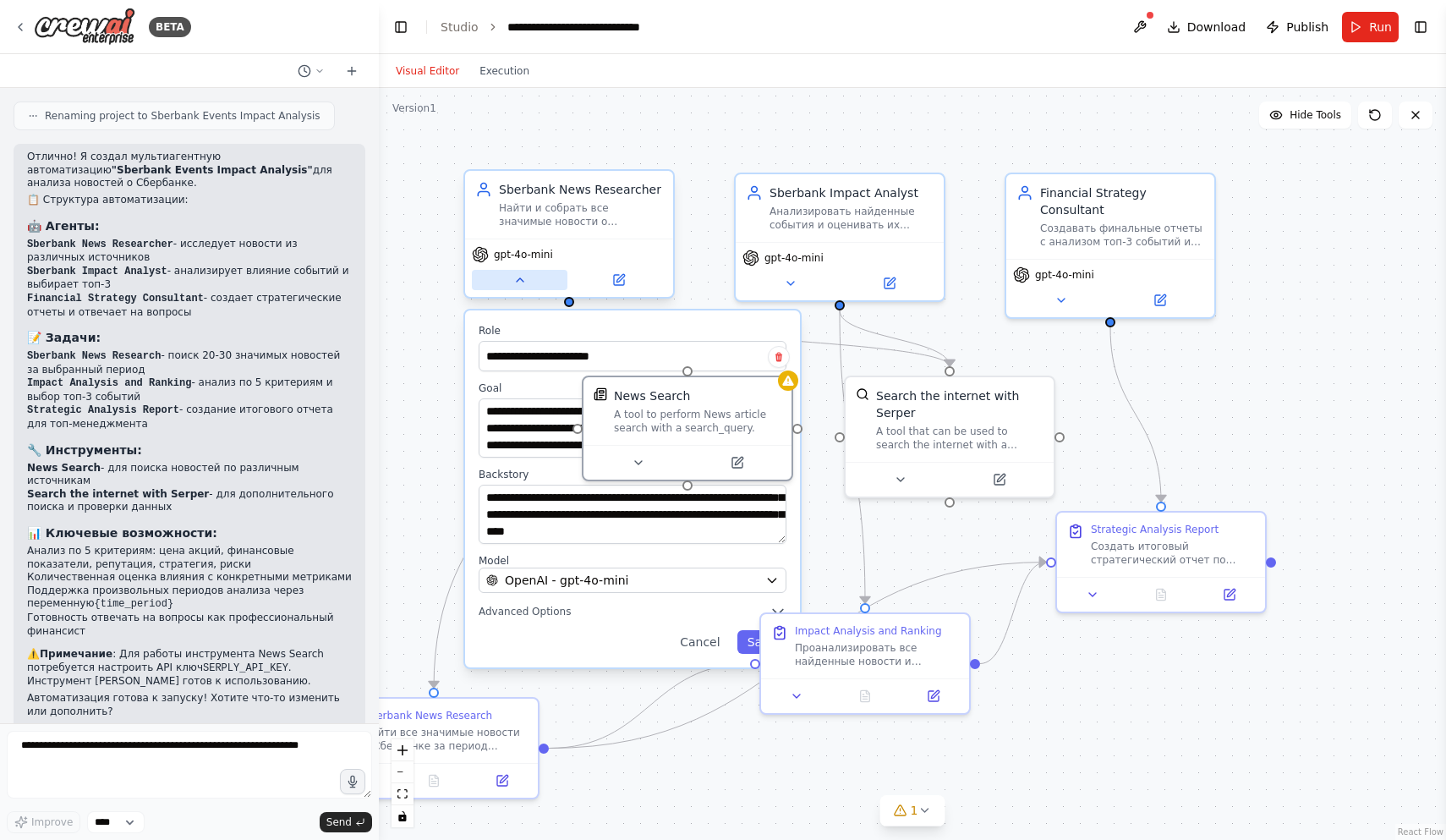
click at [514, 277] on icon at bounding box center [520, 279] width 13 height 13
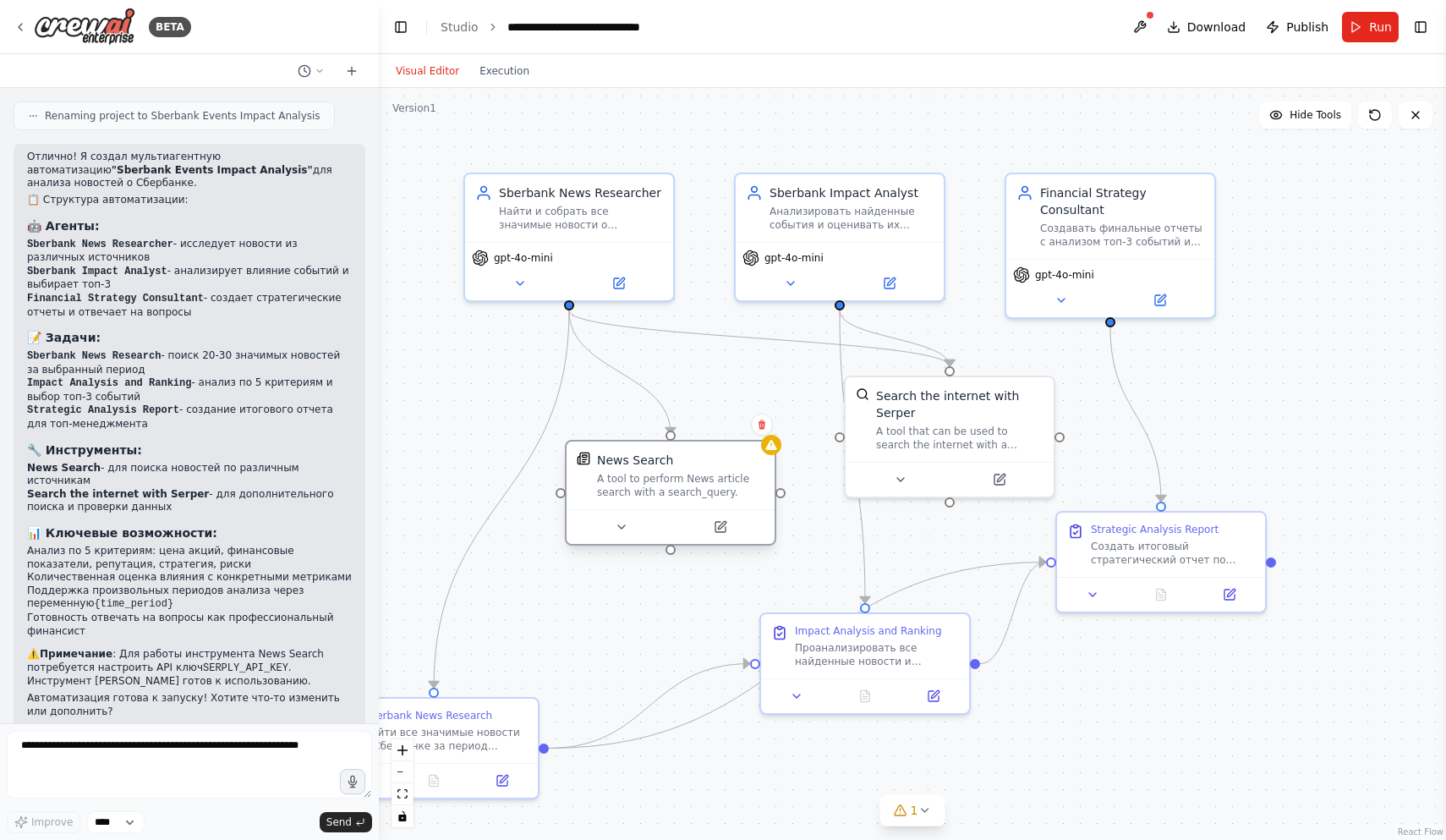
drag, startPoint x: 694, startPoint y: 418, endPoint x: 679, endPoint y: 488, distance: 71.6
click at [679, 488] on div "A tool to perform News article search with a search_query." at bounding box center [681, 485] width 167 height 27
drag, startPoint x: 840, startPoint y: 432, endPoint x: 849, endPoint y: 435, distance: 9.5
click at [849, 435] on div "Search the internet with Serper A tool that can be used to search the internet …" at bounding box center [950, 434] width 211 height 123
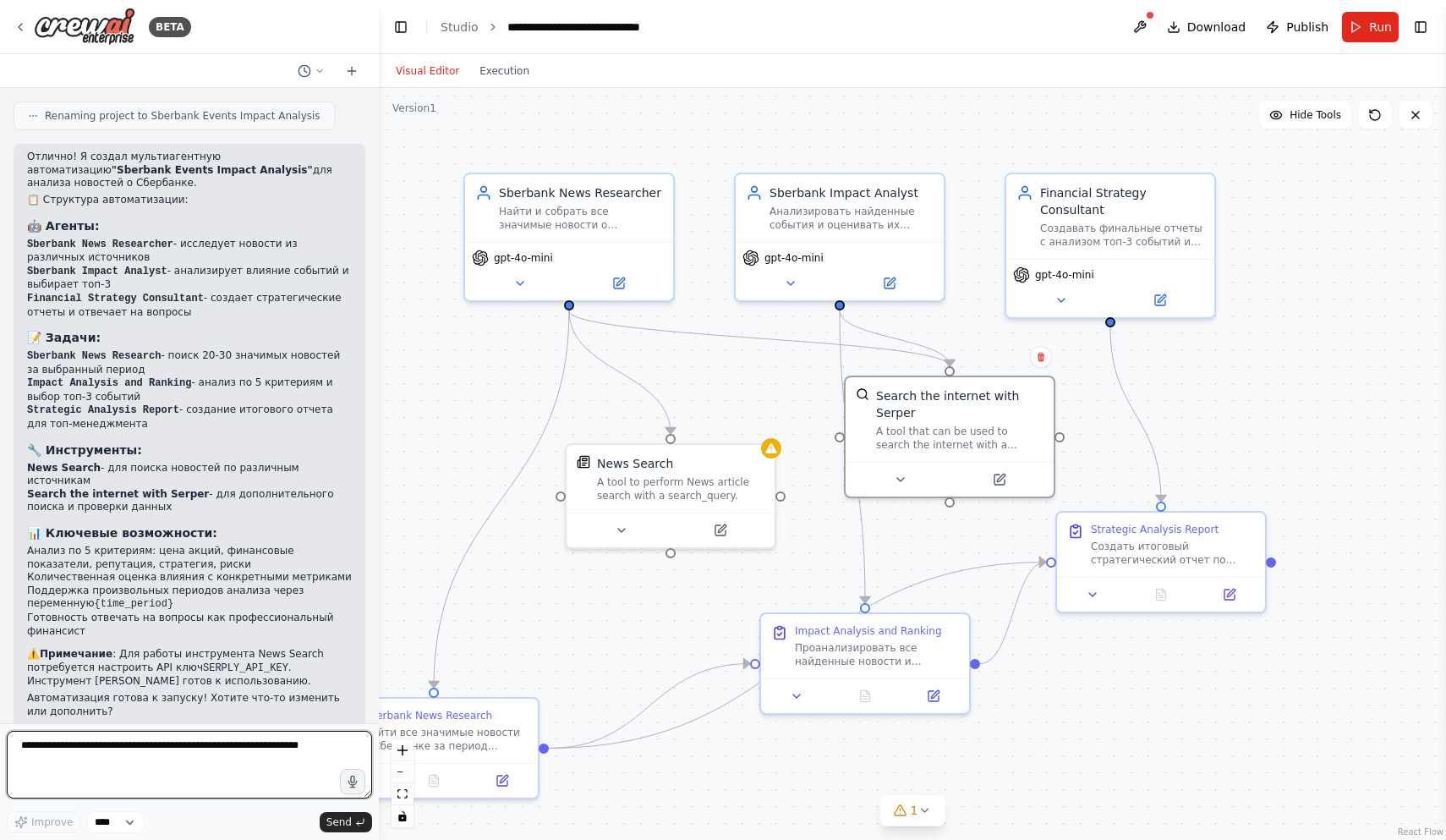
click at [155, 755] on textarea at bounding box center [189, 764] width 365 height 67
type textarea "*"
click at [225, 752] on textarea "**********" at bounding box center [189, 764] width 365 height 67
paste textarea "**********"
type textarea "**********"
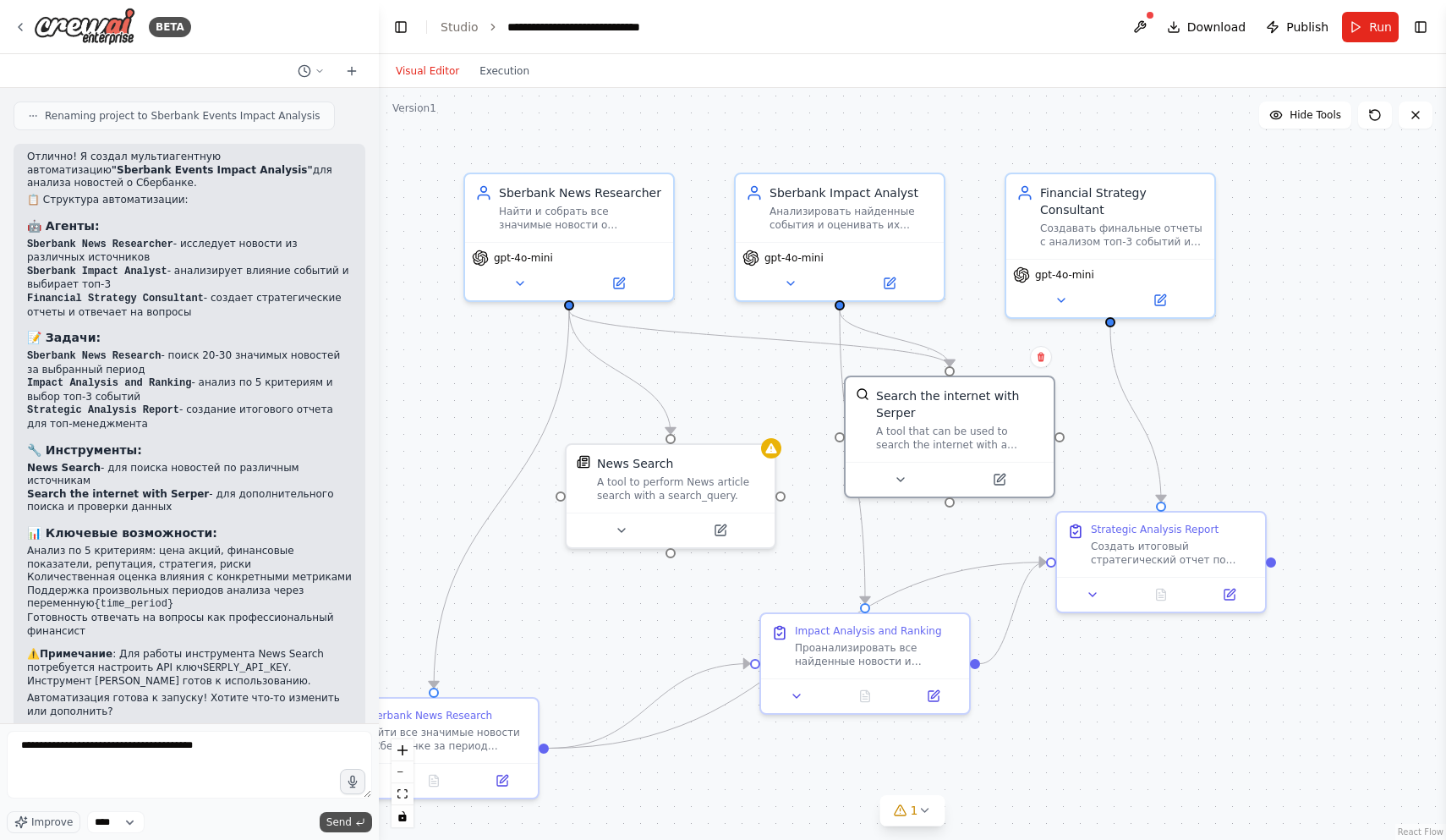
click at [344, 823] on span "Send" at bounding box center [339, 822] width 25 height 13
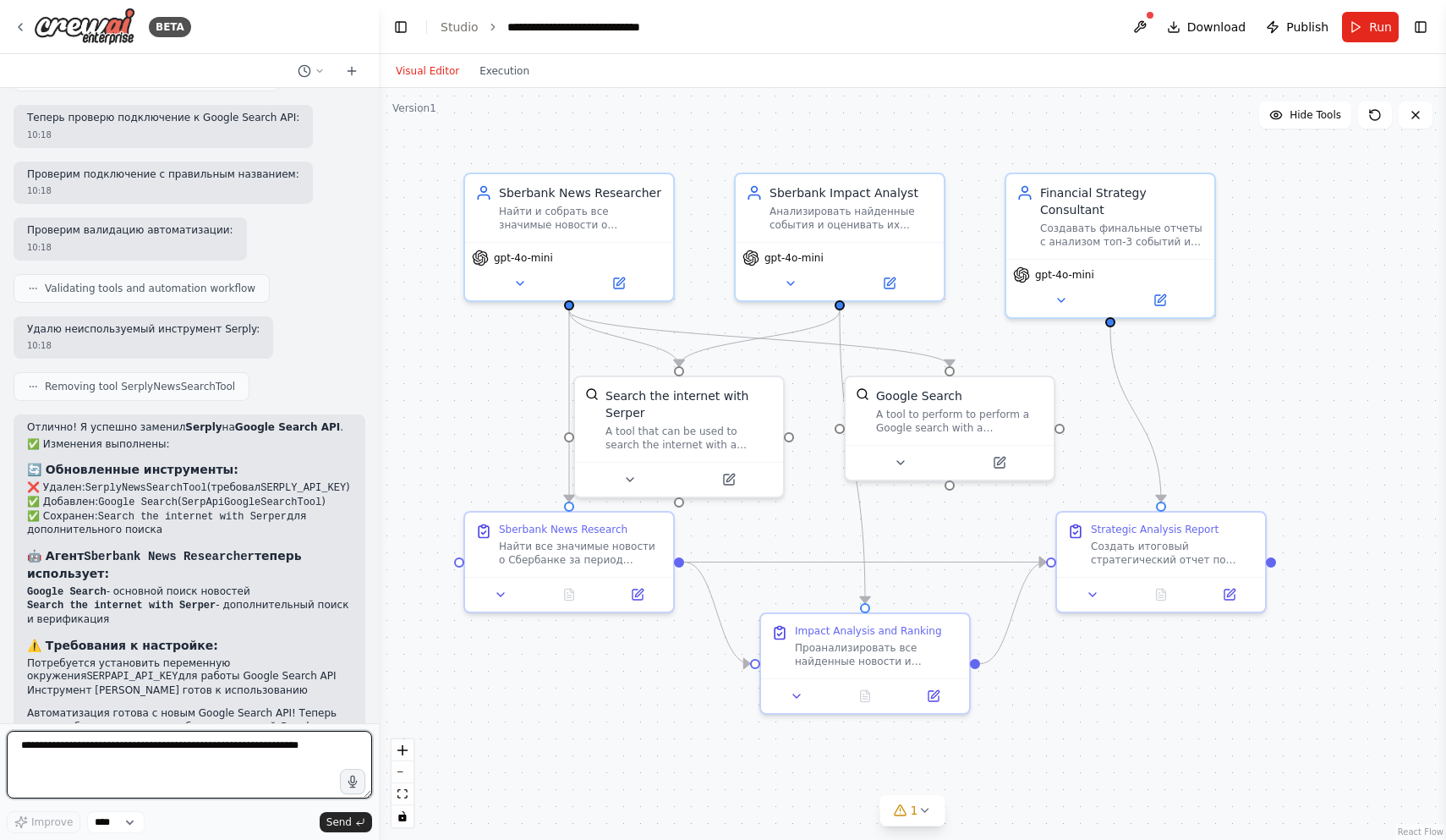
scroll to position [3066, 0]
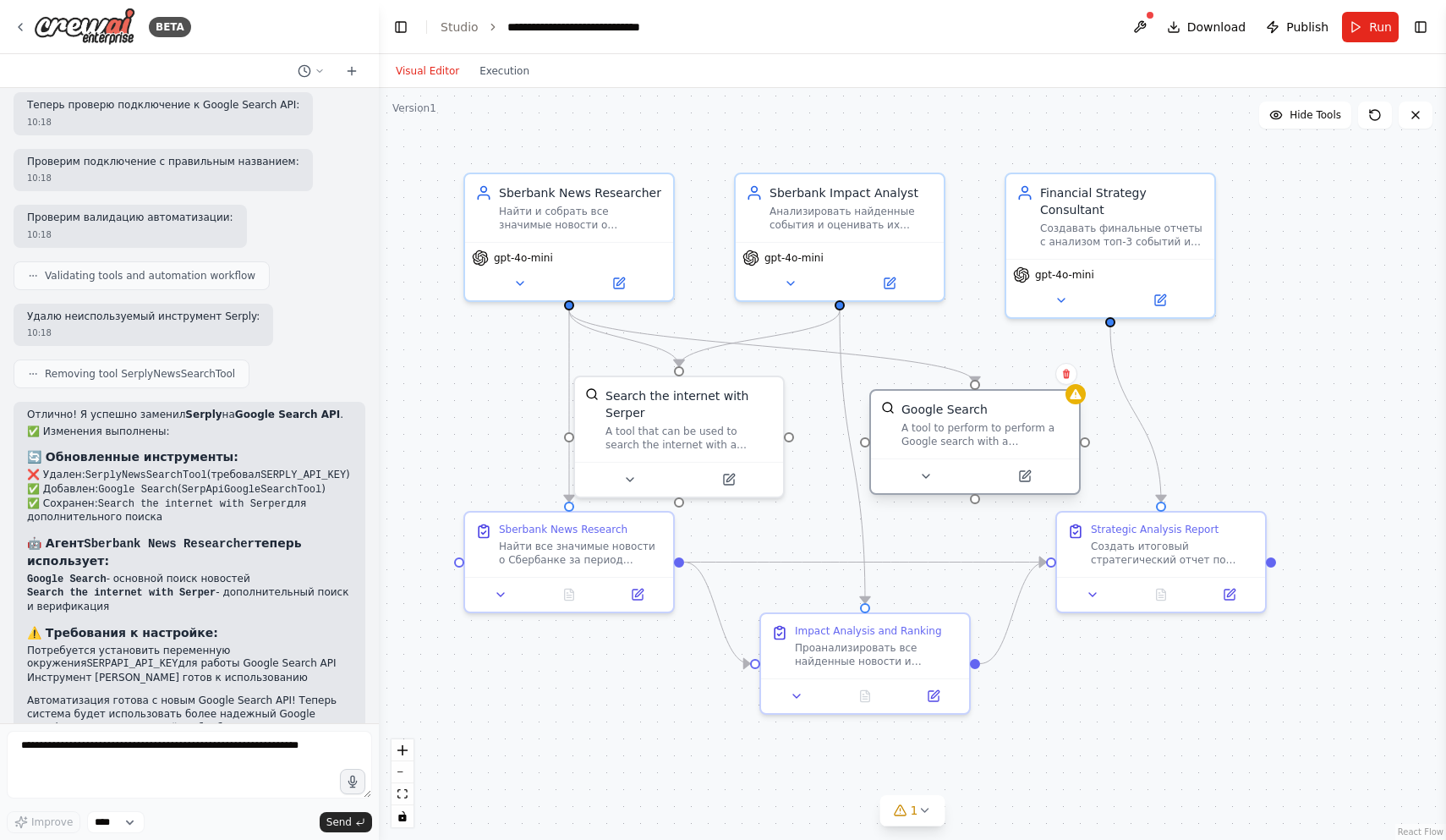
drag, startPoint x: 907, startPoint y: 404, endPoint x: 939, endPoint y: 428, distance: 40.0
click at [939, 428] on div "A tool to perform to perform a Google search with a search_query." at bounding box center [985, 435] width 167 height 27
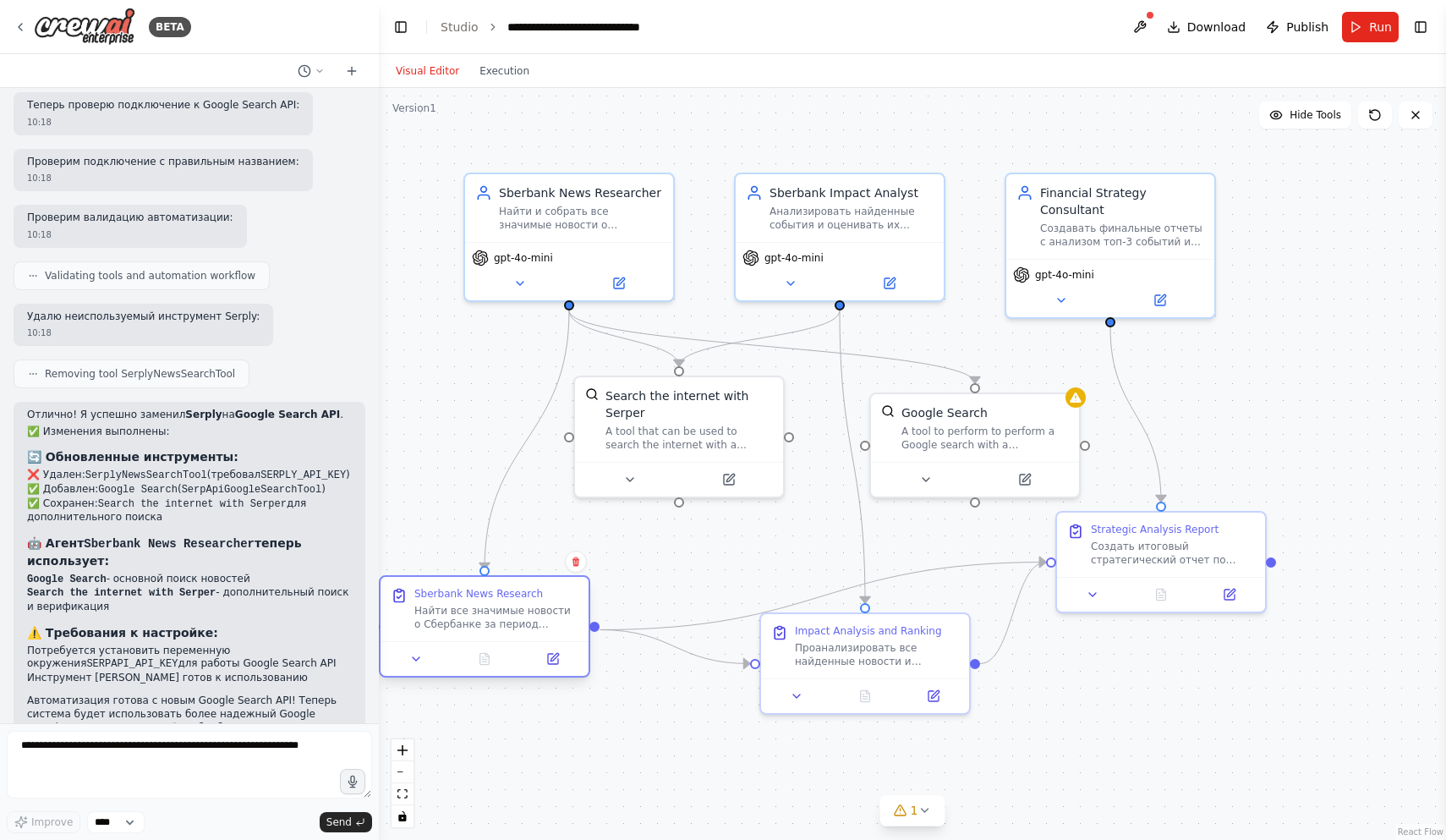
drag, startPoint x: 577, startPoint y: 561, endPoint x: 488, endPoint y: 621, distance: 107.3
click at [488, 621] on div "Найти все значимые новости о Сбербанке за период {time_period}. Использовать ра…" at bounding box center [496, 617] width 164 height 27
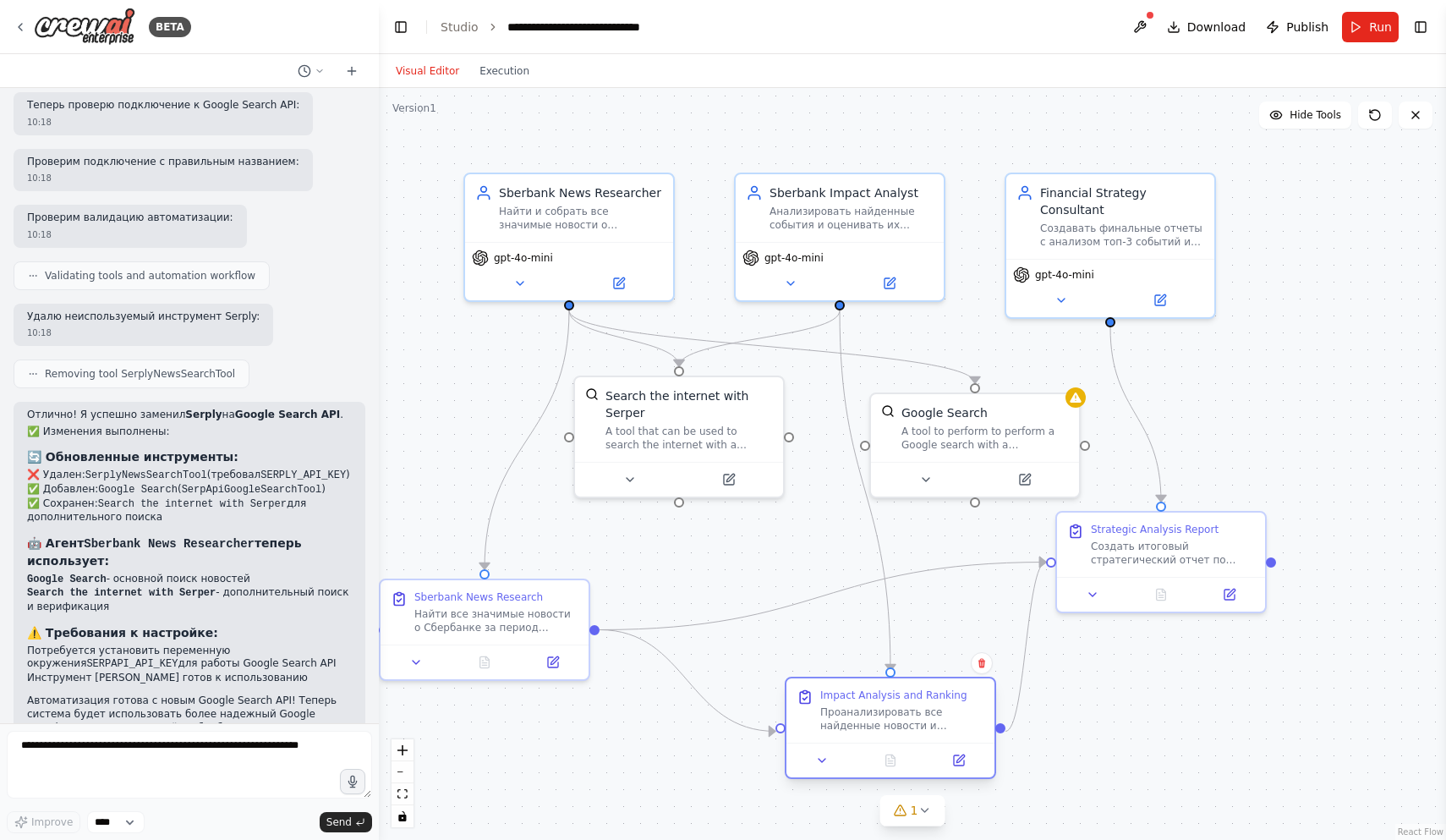
drag, startPoint x: 872, startPoint y: 646, endPoint x: 895, endPoint y: 709, distance: 67.1
click at [896, 709] on div "Проанализировать все найденные новости и события о Сбербанке, оценить их влияни…" at bounding box center [902, 719] width 164 height 27
click at [416, 662] on icon at bounding box center [416, 659] width 13 height 13
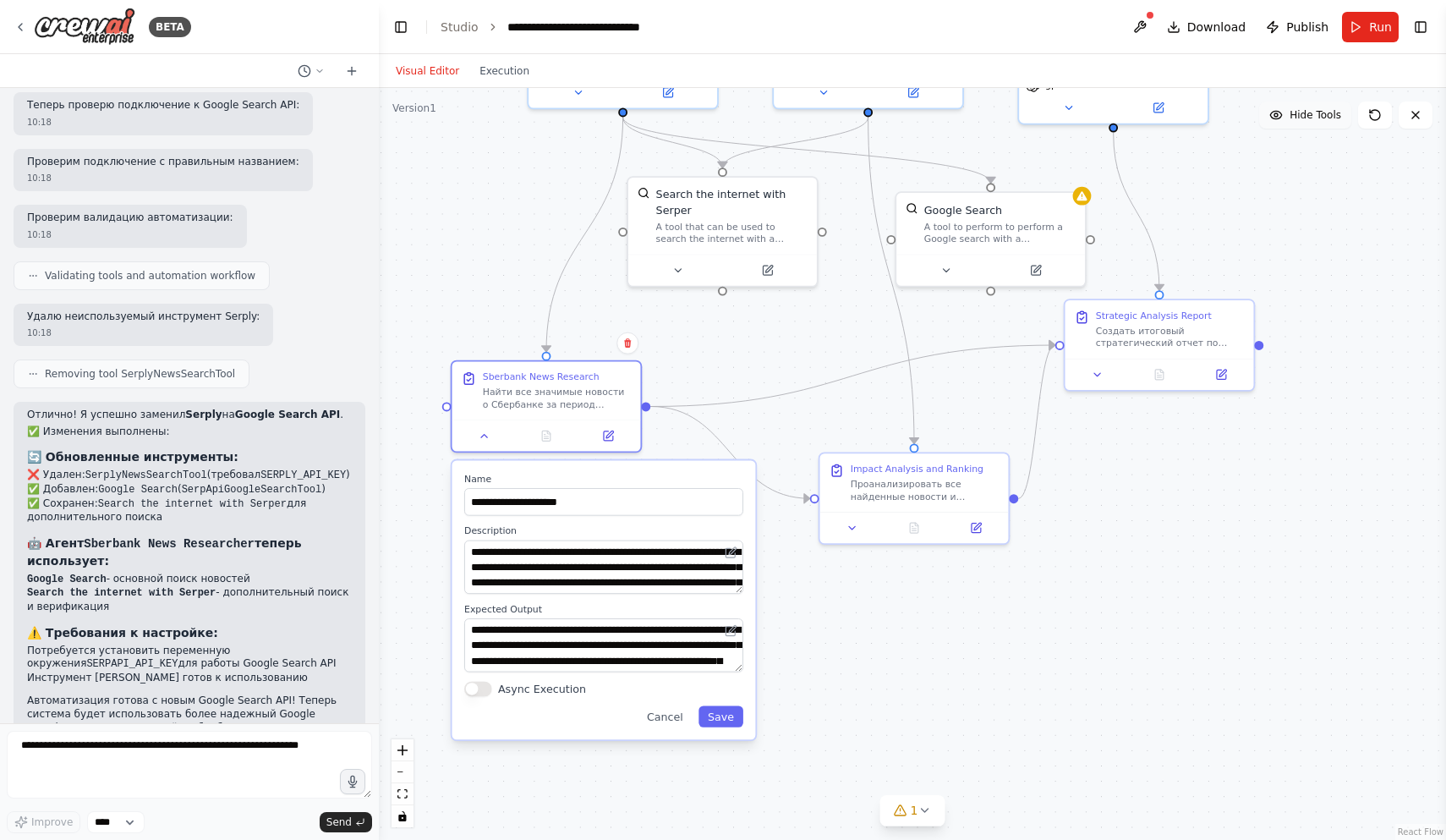
drag, startPoint x: 1262, startPoint y: 358, endPoint x: 1313, endPoint y: 123, distance: 240.5
click at [1313, 123] on div "Version 1 Hide Tools .deletable-edge-delete-btn { width: 20px; height: 20px; bo…" at bounding box center [912, 464] width 1067 height 752
click at [688, 562] on textarea "**********" at bounding box center [604, 566] width 279 height 53
click at [490, 435] on button at bounding box center [483, 431] width 53 height 18
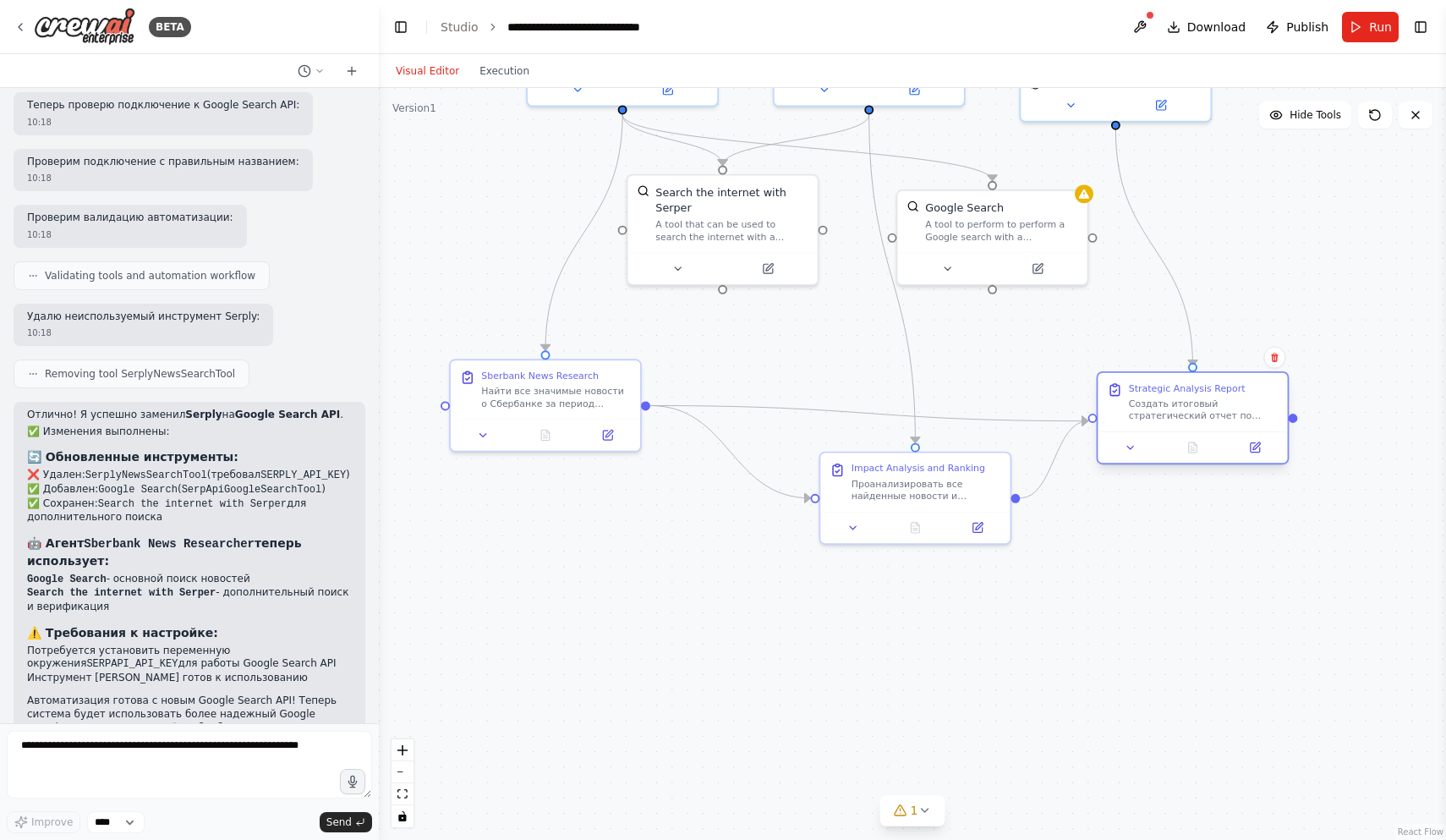
drag, startPoint x: 1219, startPoint y: 327, endPoint x: 1256, endPoint y: 410, distance: 90.9
click at [1256, 410] on div "Создать итоговый стратегический отчет по результатам анализа топ-3 событий, вли…" at bounding box center [1204, 410] width 150 height 25
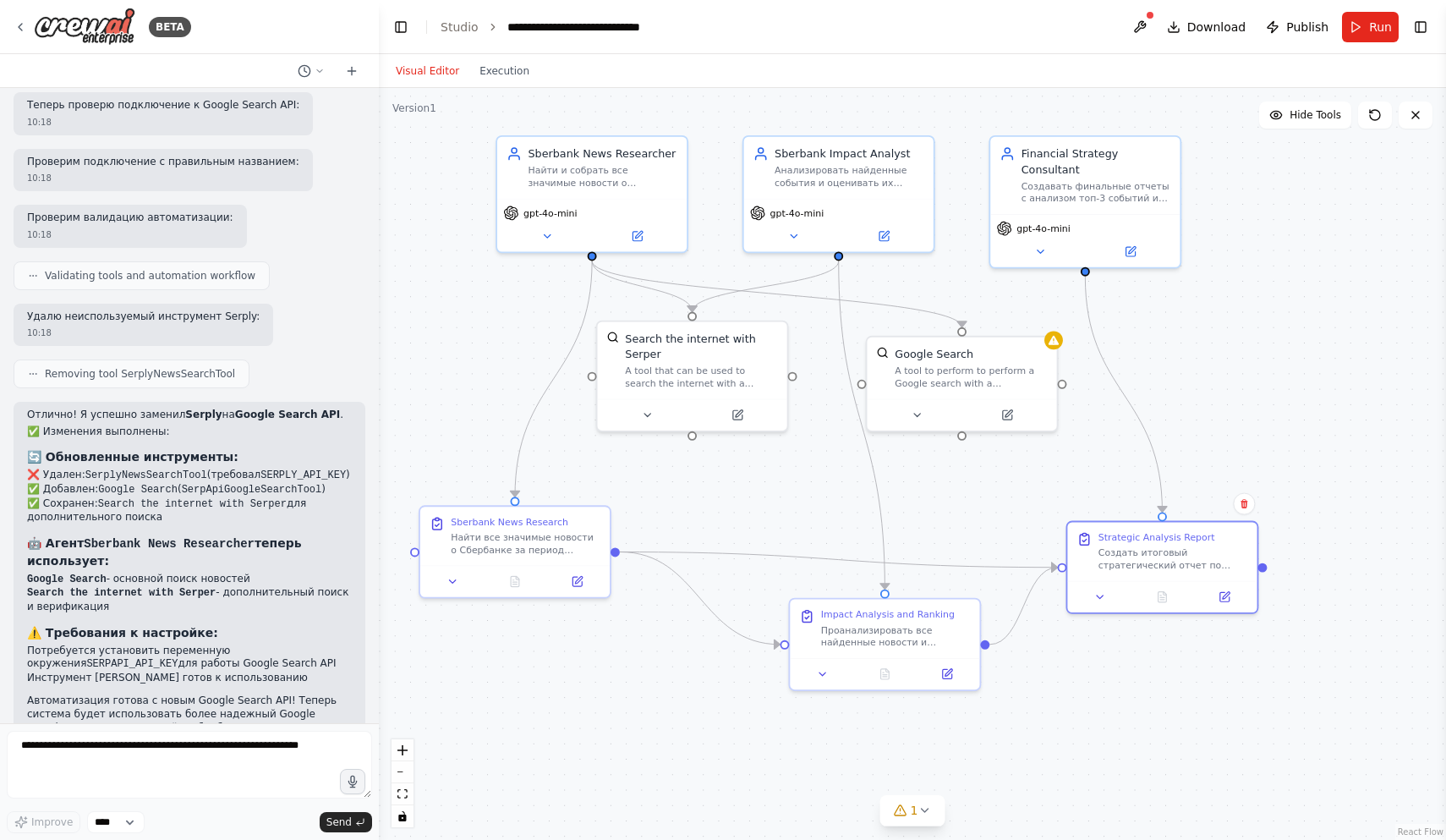
drag, startPoint x: 1171, startPoint y: 571, endPoint x: 1139, endPoint y: 716, distance: 148.5
click at [1140, 717] on div ".deletable-edge-delete-btn { width: 20px; height: 20px; border: 0px solid #ffff…" at bounding box center [912, 464] width 1067 height 752
drag, startPoint x: 982, startPoint y: 391, endPoint x: 1007, endPoint y: 435, distance: 50.6
click at [1007, 436] on div "Google Search A tool to perform to perform a Google search with a search_query." at bounding box center [991, 410] width 189 height 61
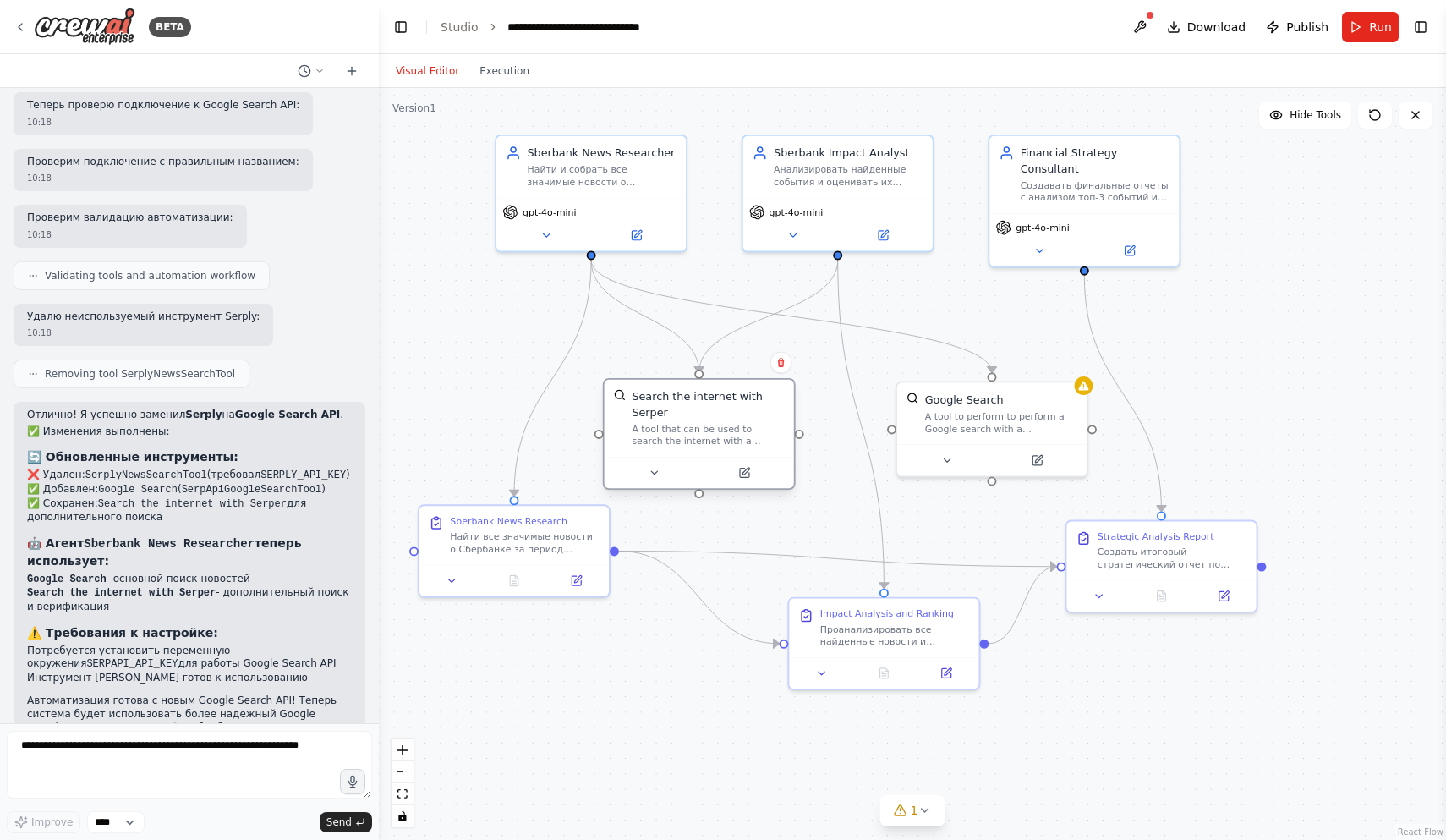
drag, startPoint x: 738, startPoint y: 376, endPoint x: 747, endPoint y: 437, distance: 61.7
click at [747, 437] on div "A tool that can be used to search the internet with a search_query. Supports di…" at bounding box center [708, 435] width 153 height 25
click at [986, 406] on div "Google Search A tool to perform to perform a Google search with a search_query." at bounding box center [1001, 410] width 153 height 43
click at [1072, 363] on icon at bounding box center [1073, 363] width 11 height 11
click at [1039, 367] on button "Confirm" at bounding box center [1026, 362] width 60 height 20
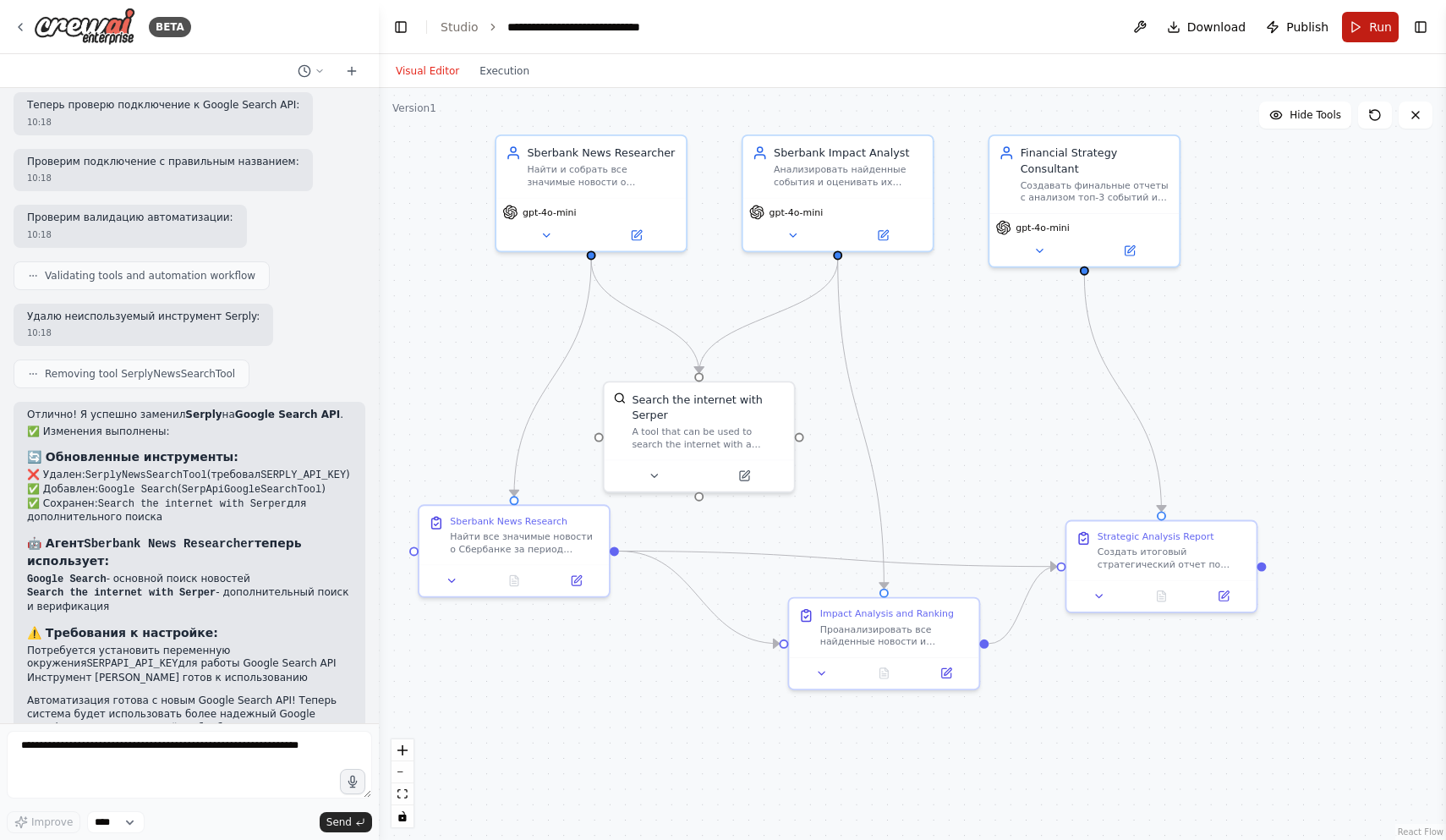
click at [1368, 23] on button "Run" at bounding box center [1370, 27] width 57 height 31
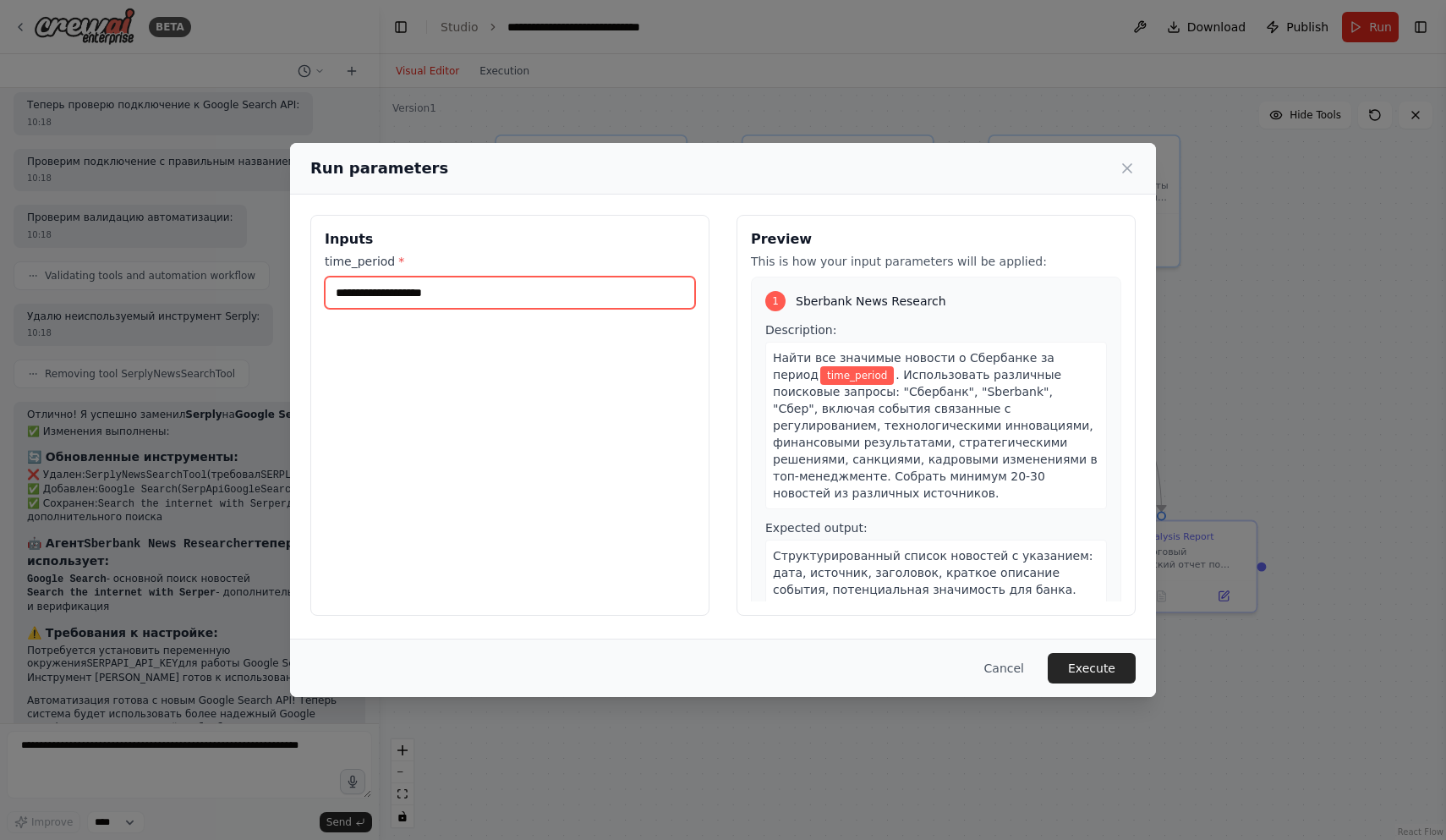
click at [483, 281] on input "time_period *" at bounding box center [510, 292] width 371 height 32
type input "*"
type input "*****"
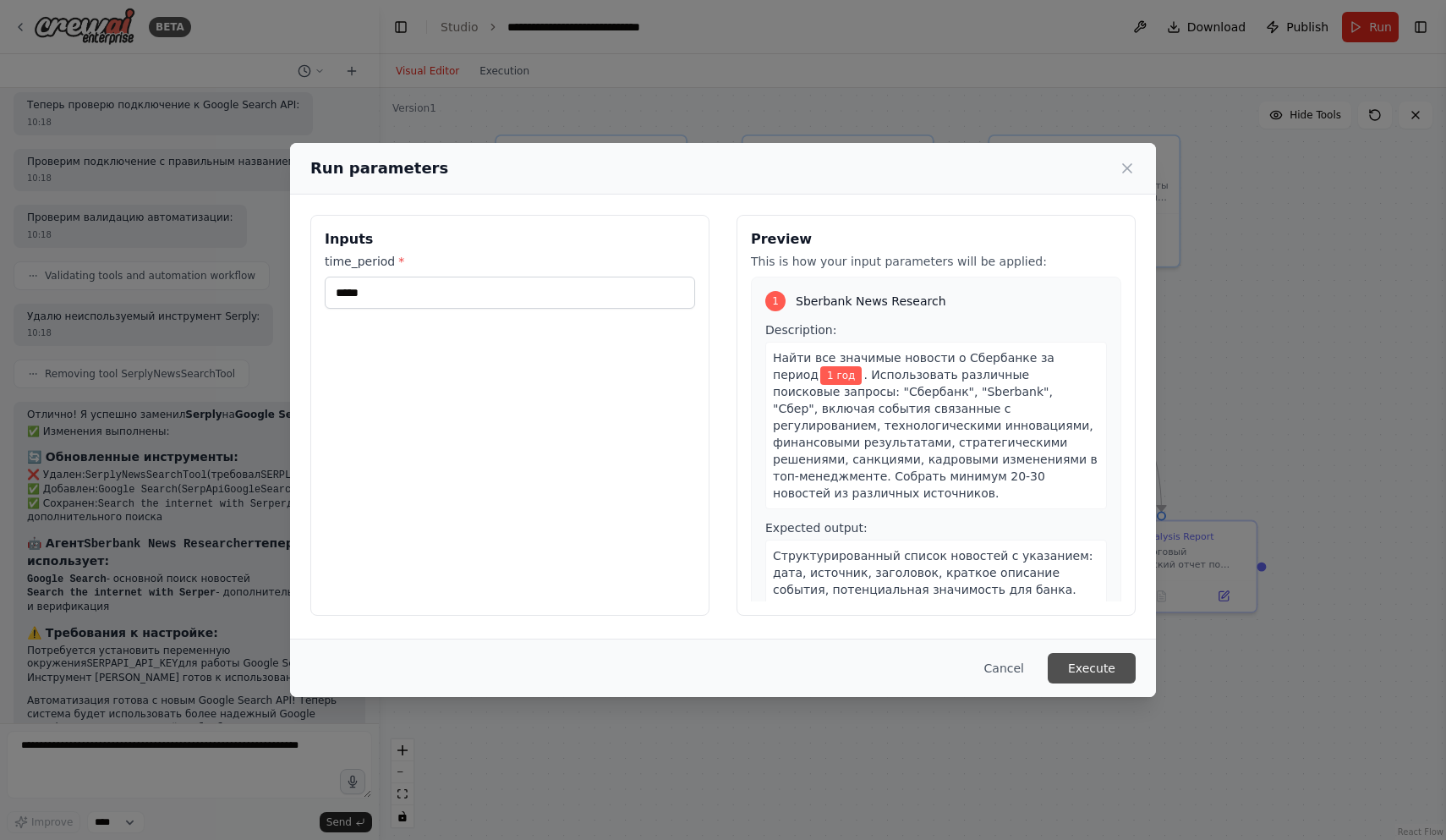
click at [1087, 667] on button "Execute" at bounding box center [1092, 668] width 88 height 31
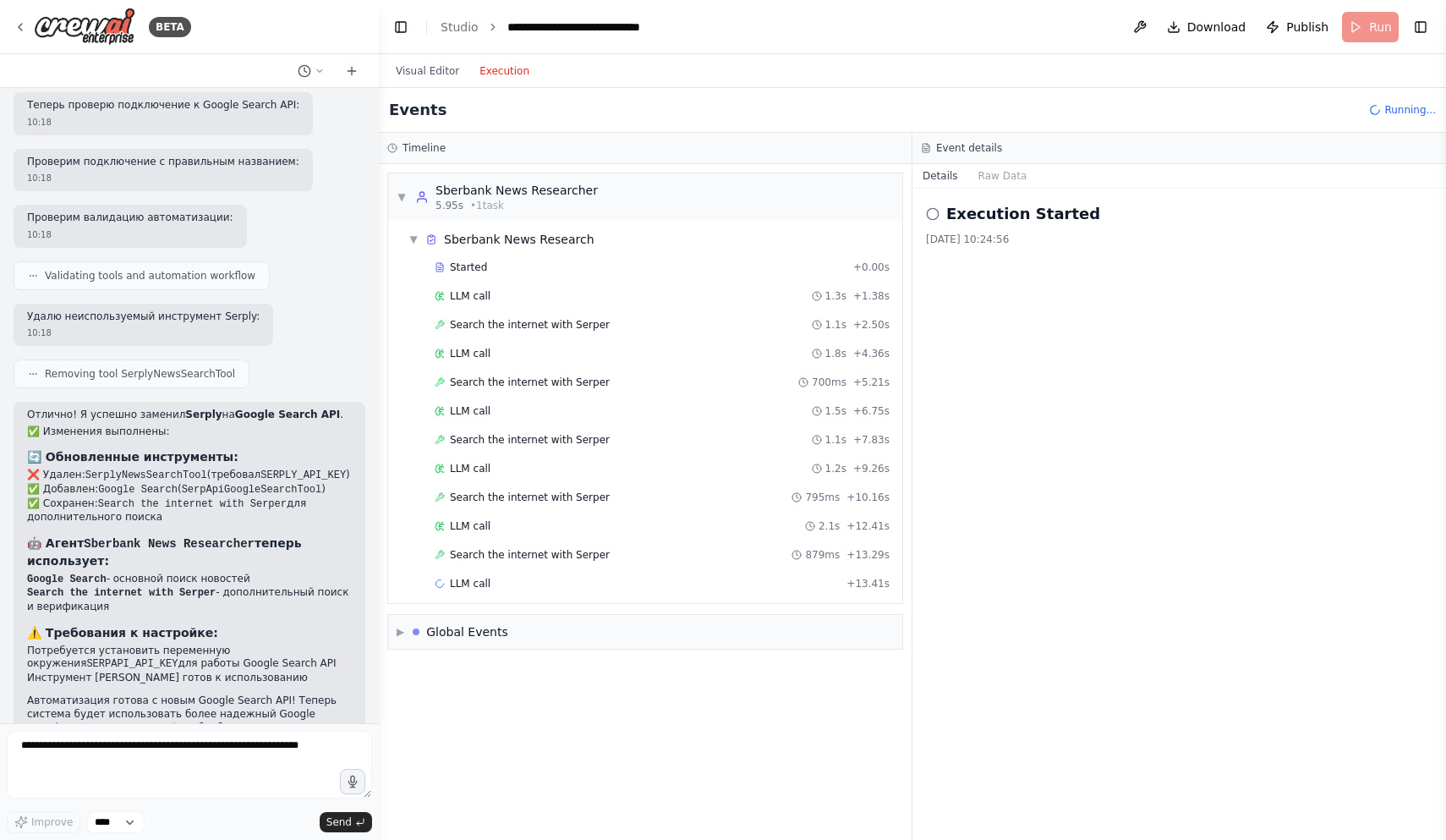
click at [495, 67] on button "Execution" at bounding box center [504, 70] width 70 height 20
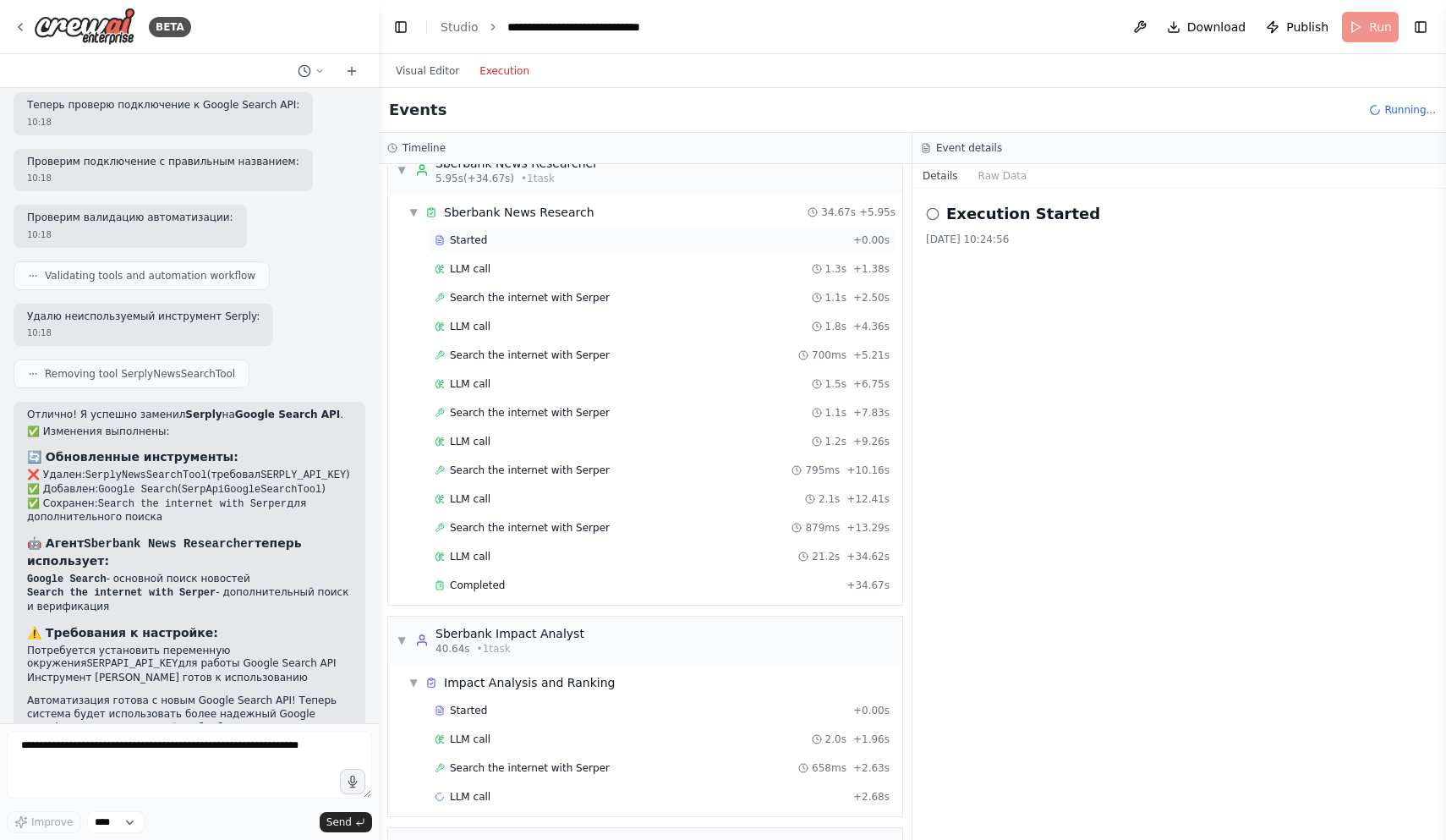
scroll to position [0, 0]
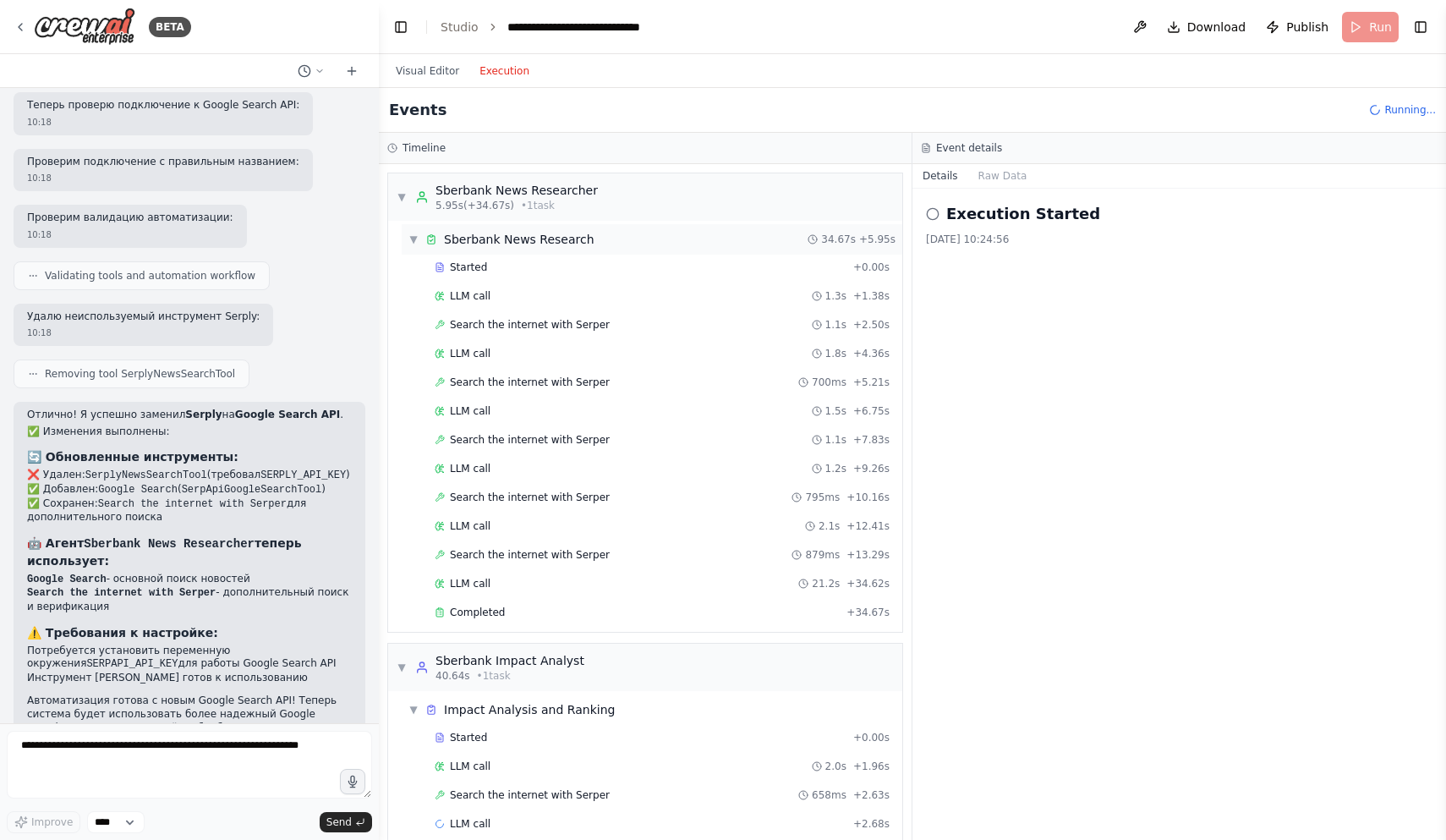
click at [410, 240] on span "▼" at bounding box center [413, 239] width 11 height 13
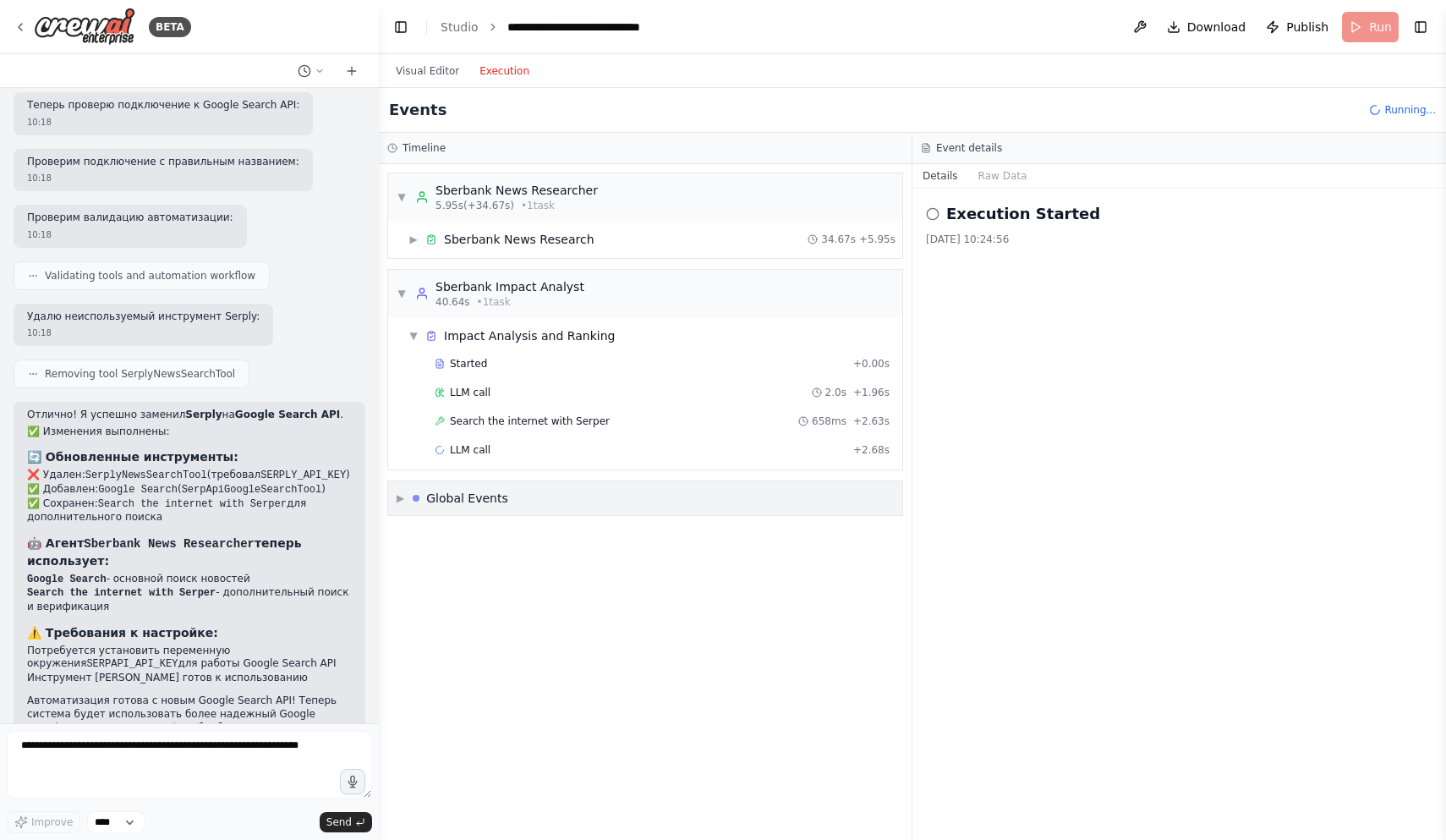
click at [403, 494] on span "▶" at bounding box center [400, 498] width 8 height 13
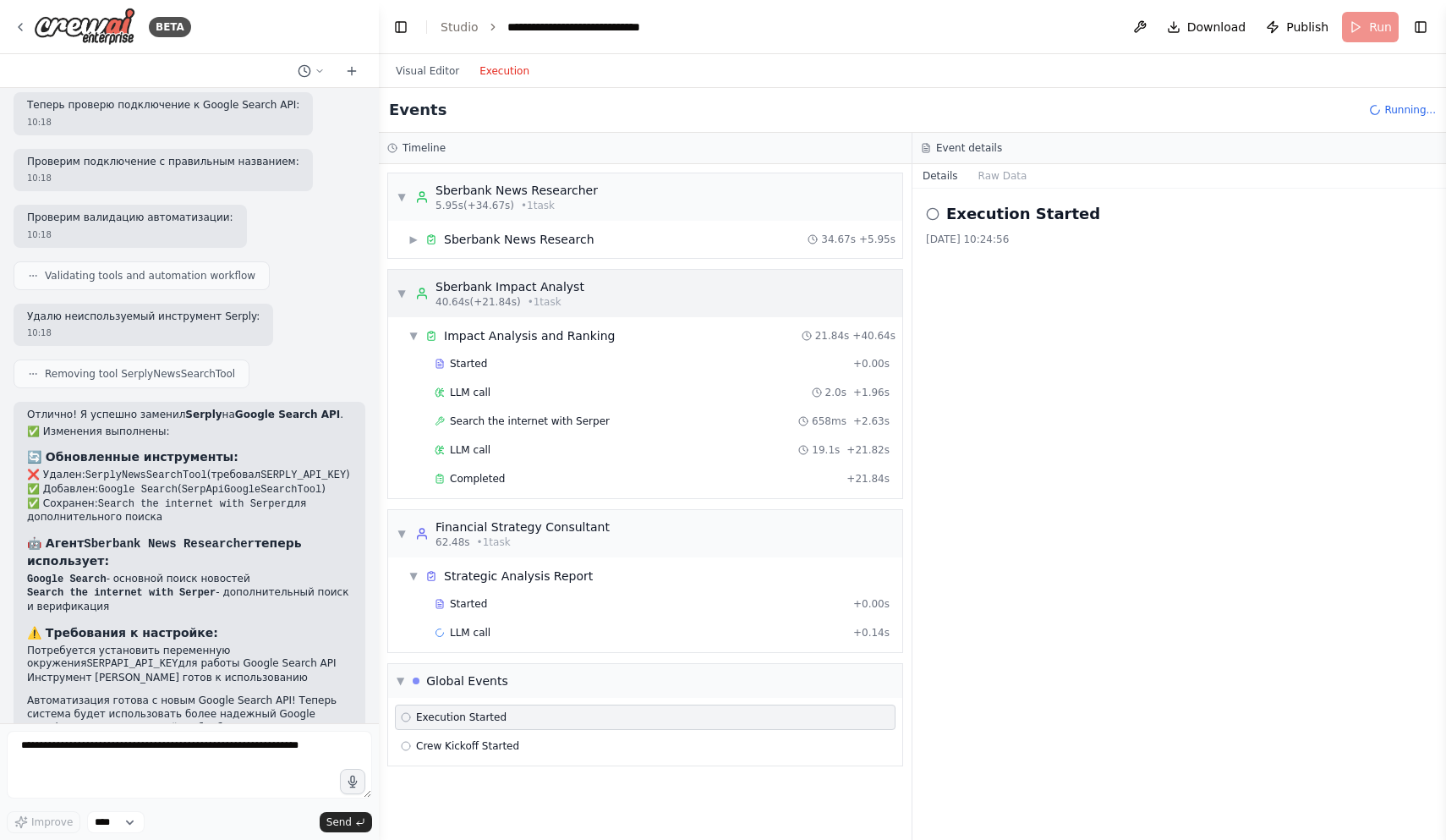
click at [402, 290] on span "▼" at bounding box center [401, 294] width 11 height 13
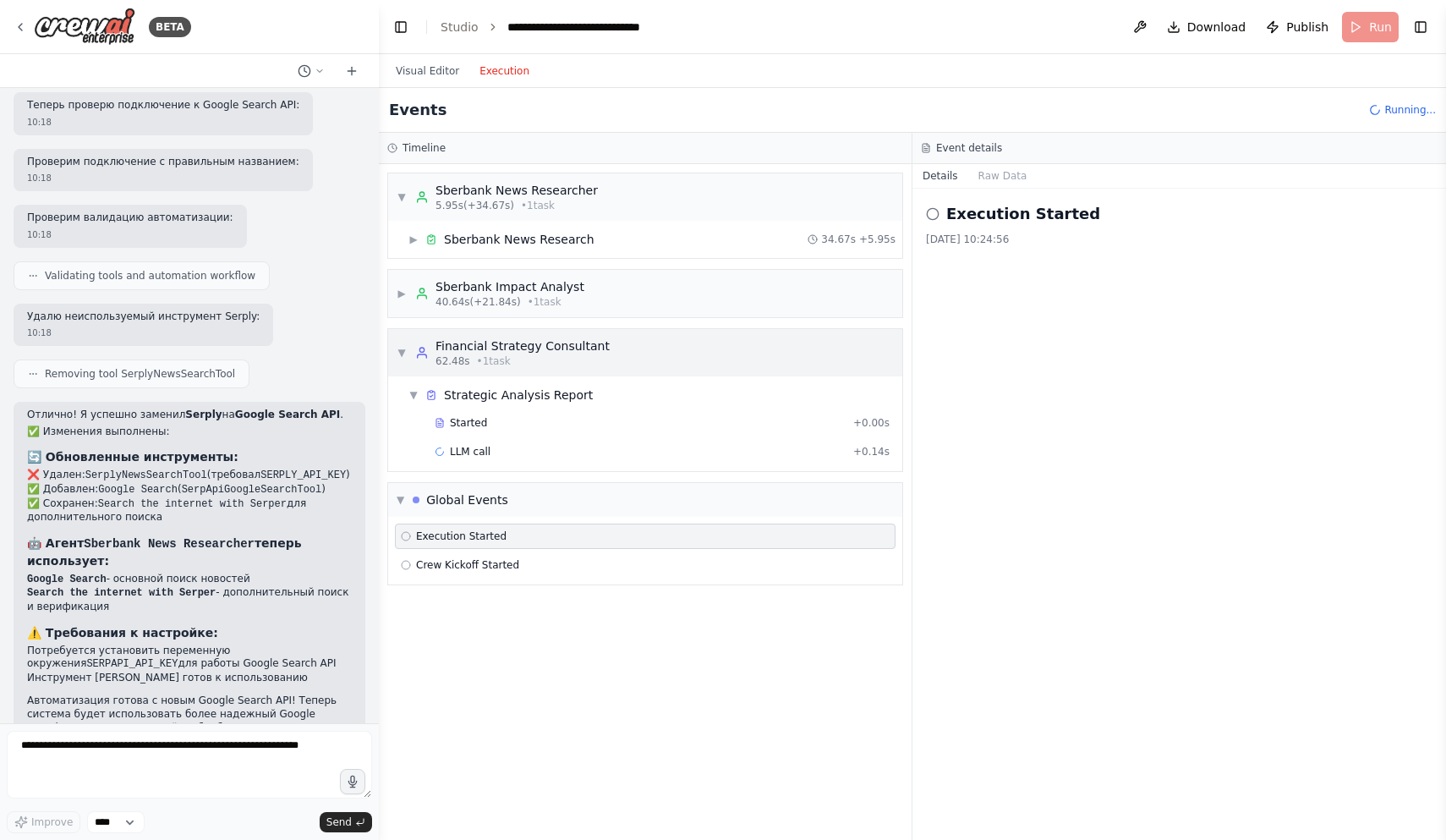
click at [403, 351] on span "▼" at bounding box center [401, 352] width 11 height 13
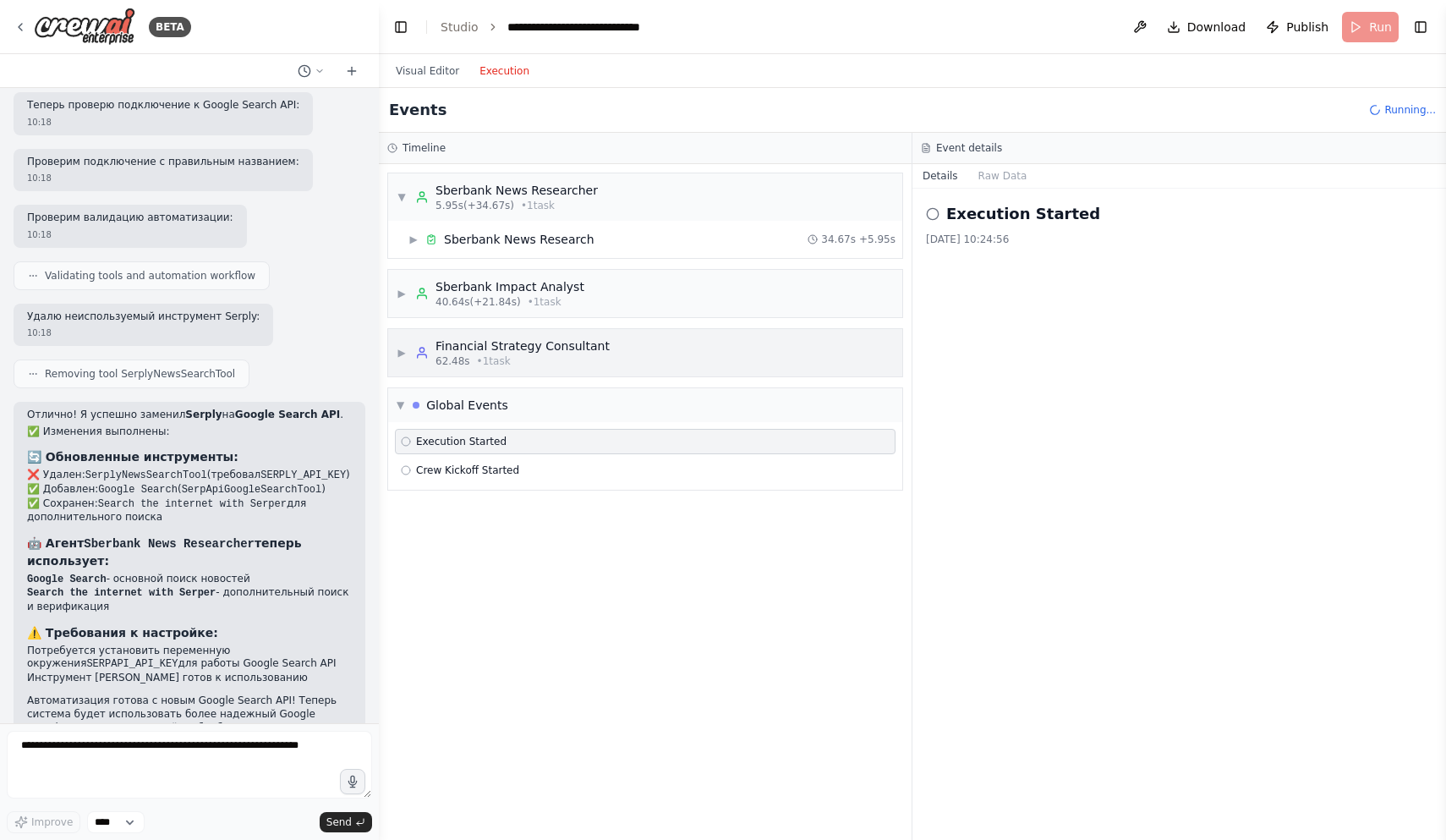
click at [403, 351] on span "▶" at bounding box center [401, 352] width 11 height 13
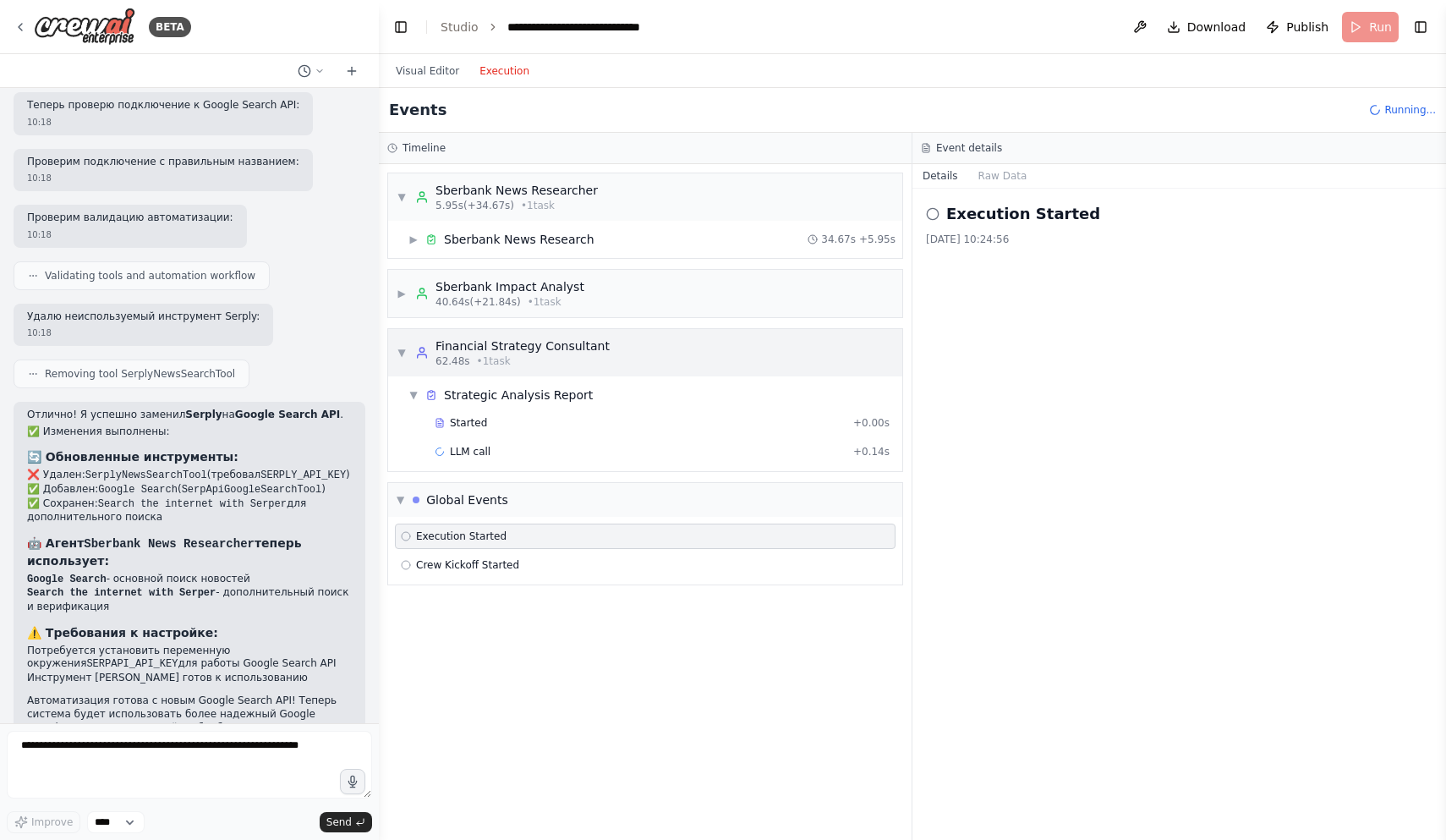
click at [403, 351] on span "▼" at bounding box center [401, 352] width 11 height 13
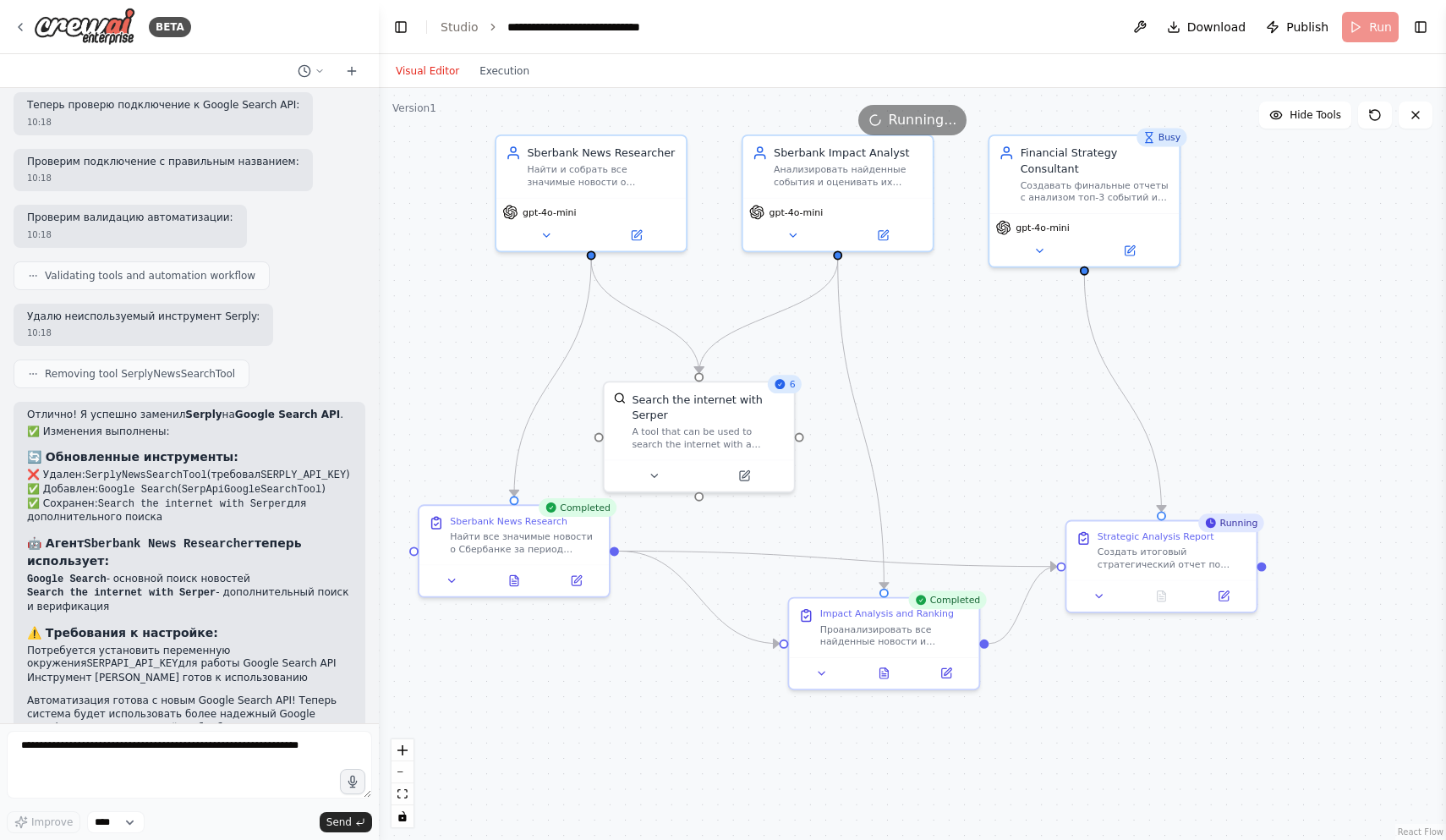
click at [439, 76] on button "Visual Editor" at bounding box center [427, 70] width 84 height 20
click at [1163, 594] on icon at bounding box center [1162, 592] width 9 height 11
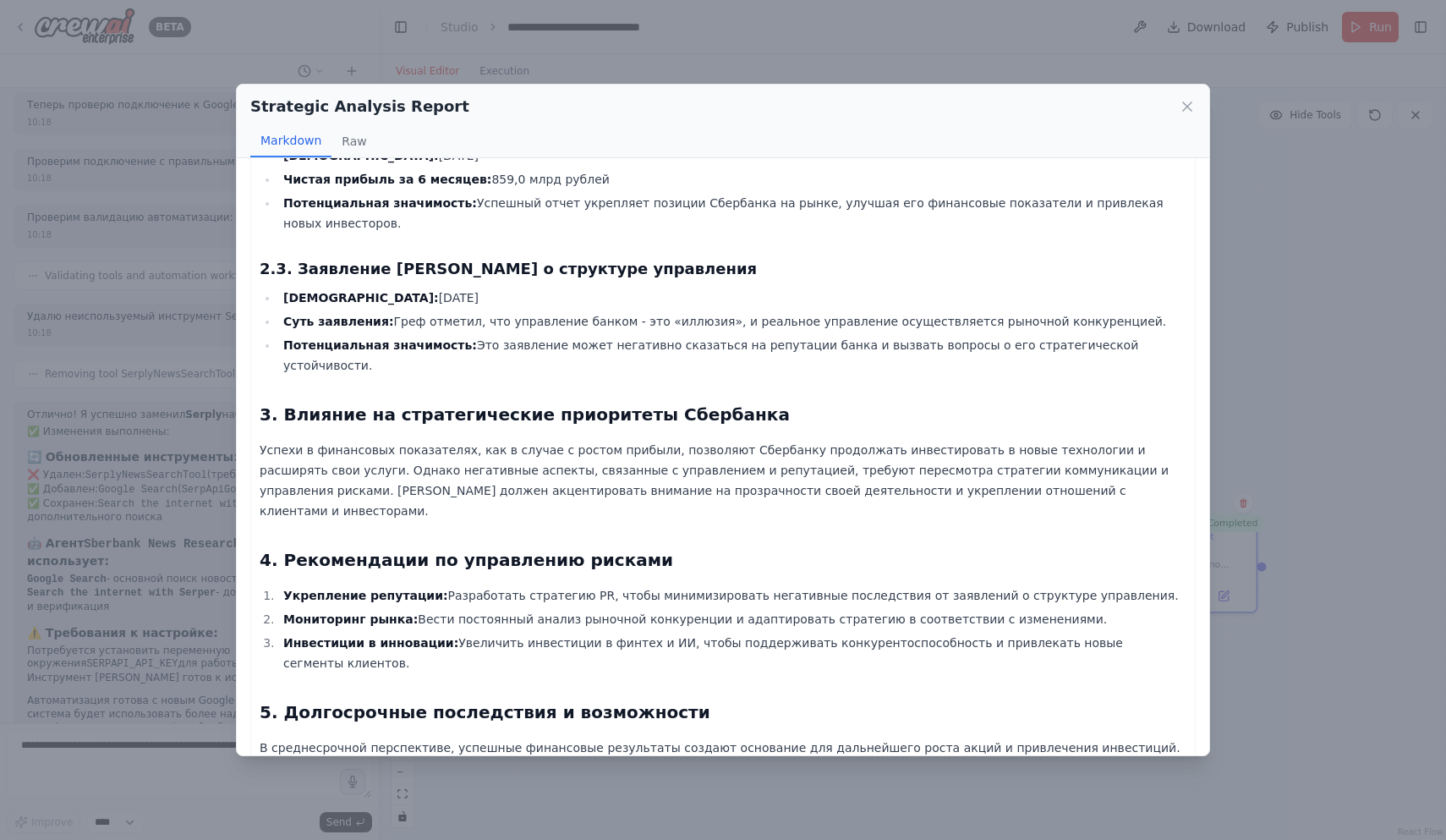
scroll to position [517, 0]
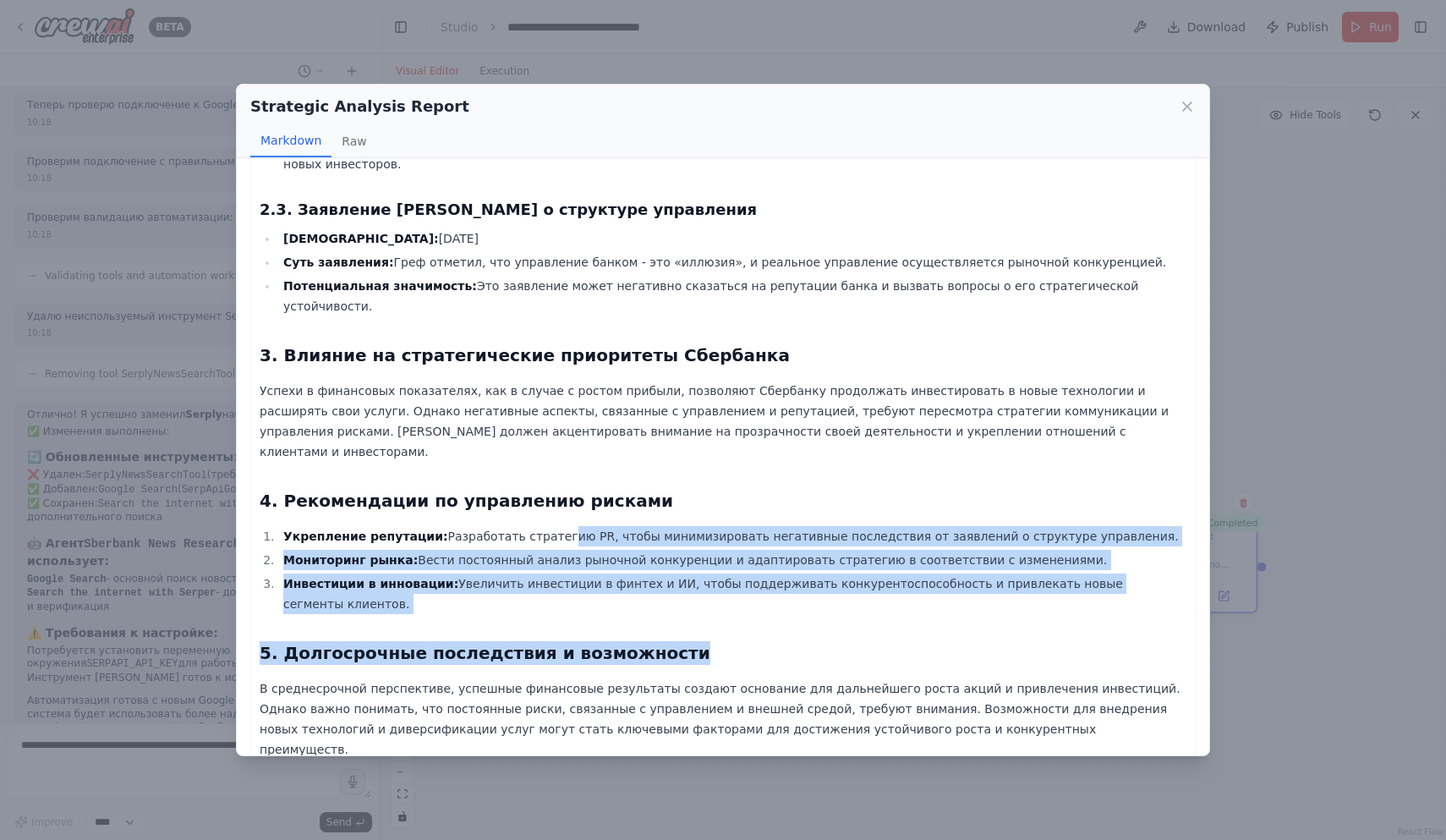
drag, startPoint x: 540, startPoint y: 501, endPoint x: 738, endPoint y: 597, distance: 220.0
click at [741, 599] on div "Итоговый стратегический отчет по влиянию топ-3 событий на Сбербанк 1. Исполните…" at bounding box center [722, 238] width 927 height 1150
click at [771, 569] on div "Итоговый стратегический отчет по влиянию топ-3 событий на Сбербанк 1. Исполните…" at bounding box center [722, 238] width 927 height 1150
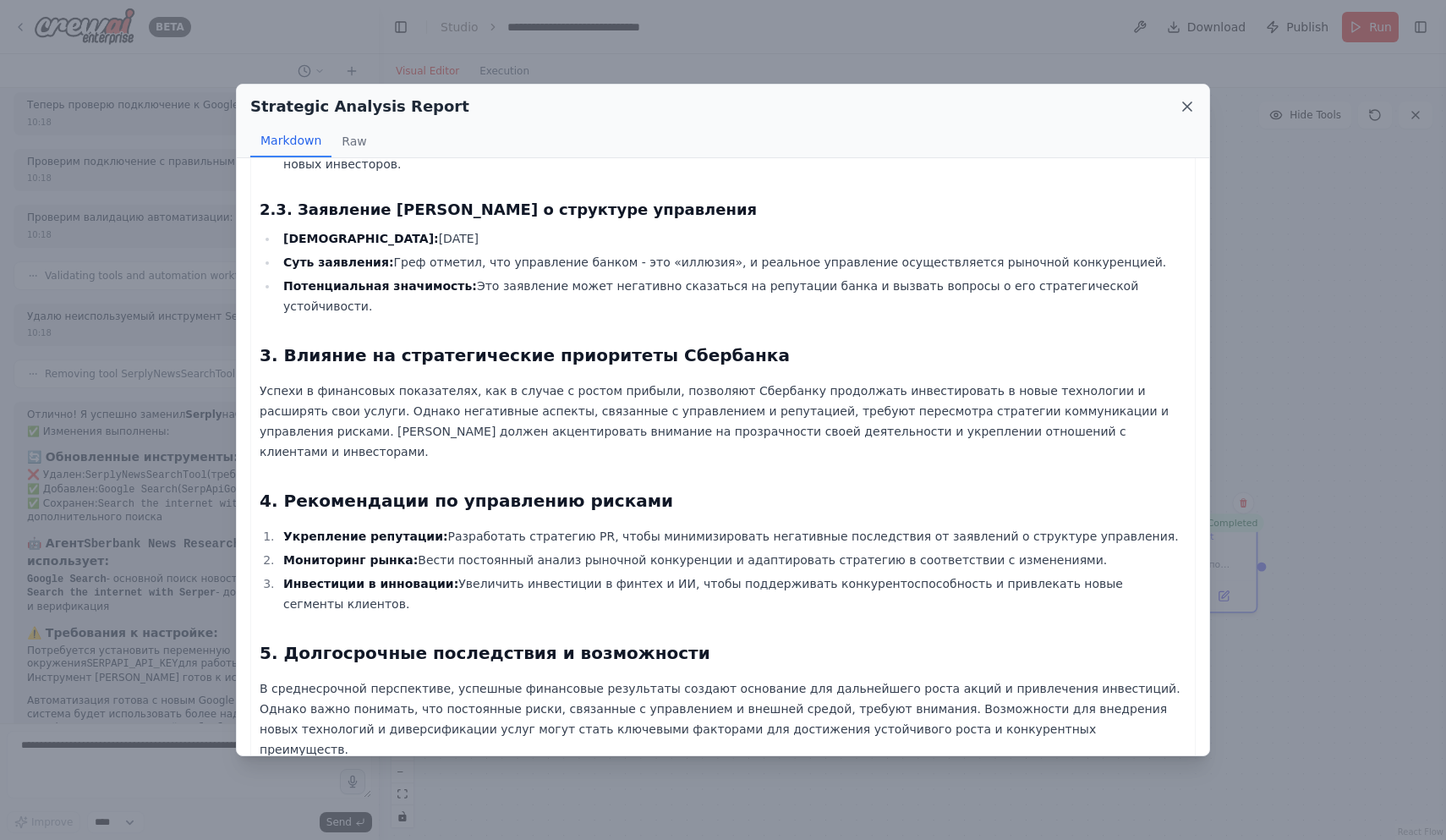
click at [1187, 108] on icon at bounding box center [1188, 107] width 17 height 17
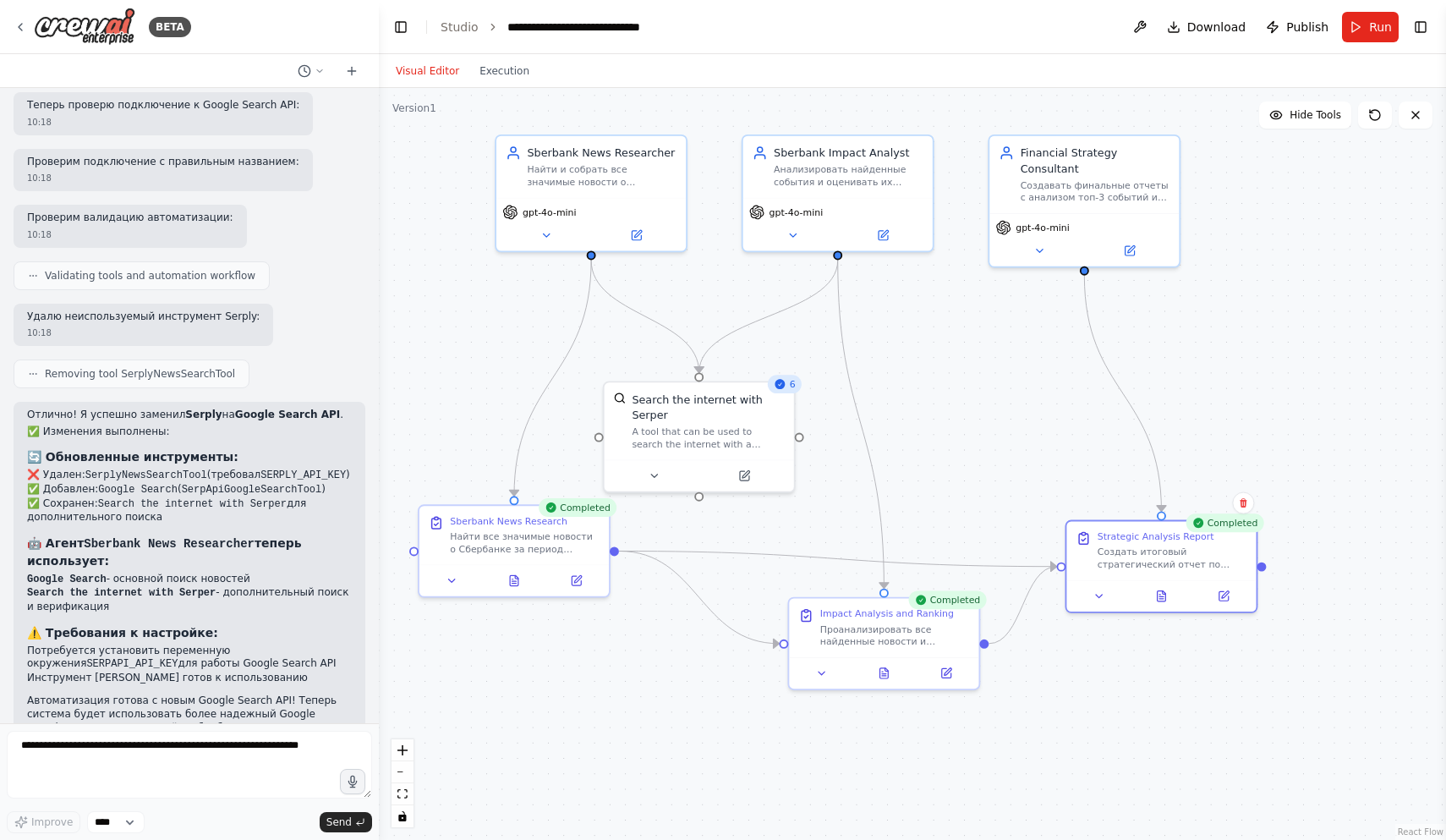
click at [911, 457] on div ".deletable-edge-delete-btn { width: 20px; height: 20px; border: 0px solid #ffff…" at bounding box center [912, 464] width 1067 height 752
